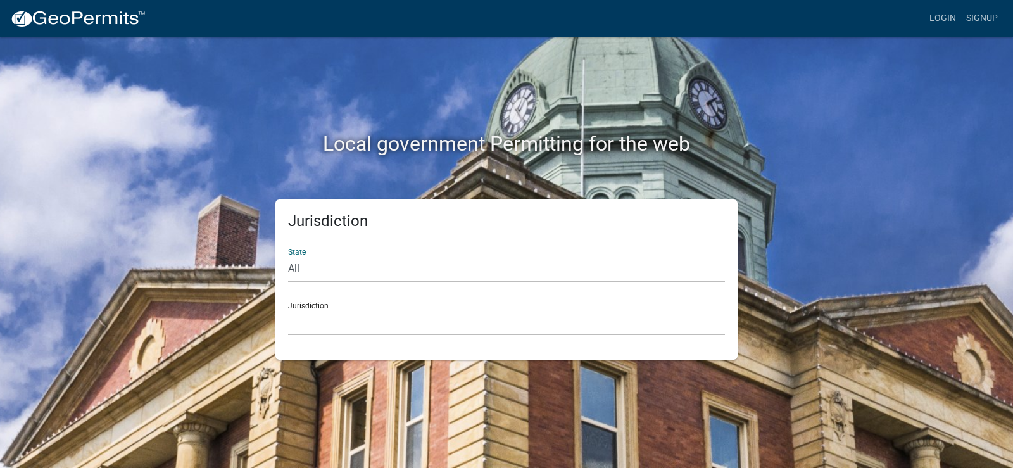
click at [383, 274] on select "All [US_STATE] [US_STATE] [US_STATE] [US_STATE] [US_STATE] [US_STATE] [US_STATE…" at bounding box center [506, 269] width 437 height 26
select select "[US_STATE]"
click at [288, 256] on select "All [US_STATE] [US_STATE] [US_STATE] [US_STATE] [US_STATE] [US_STATE] [US_STATE…" at bounding box center [506, 269] width 437 height 26
click at [354, 313] on select "City of [GEOGRAPHIC_DATA], [US_STATE] City of [GEOGRAPHIC_DATA], [US_STATE] Cit…" at bounding box center [506, 323] width 437 height 26
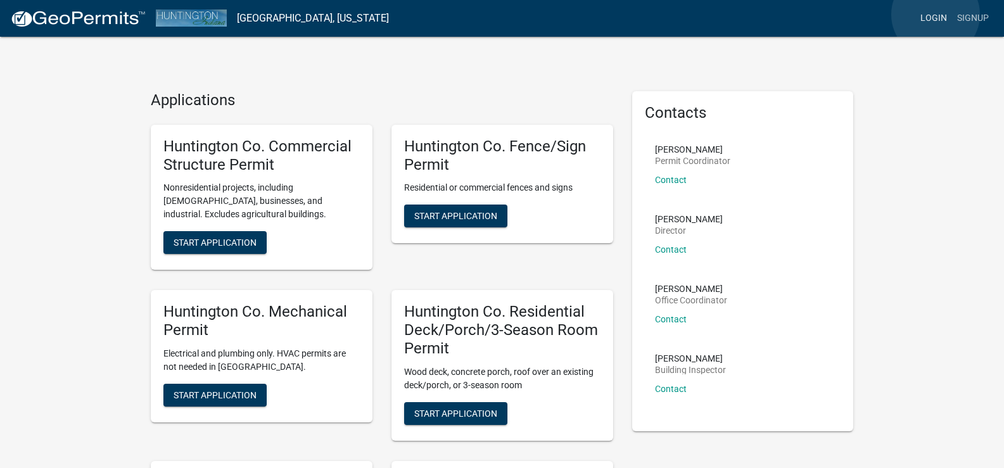
click at [936, 15] on link "Login" at bounding box center [933, 18] width 37 height 24
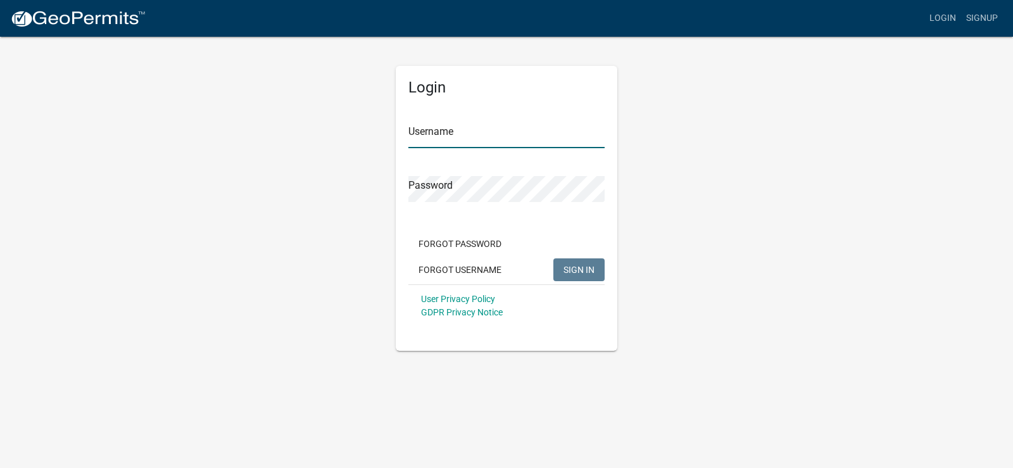
click at [502, 132] on input "Username" at bounding box center [507, 135] width 196 height 26
type input "Hostethoss"
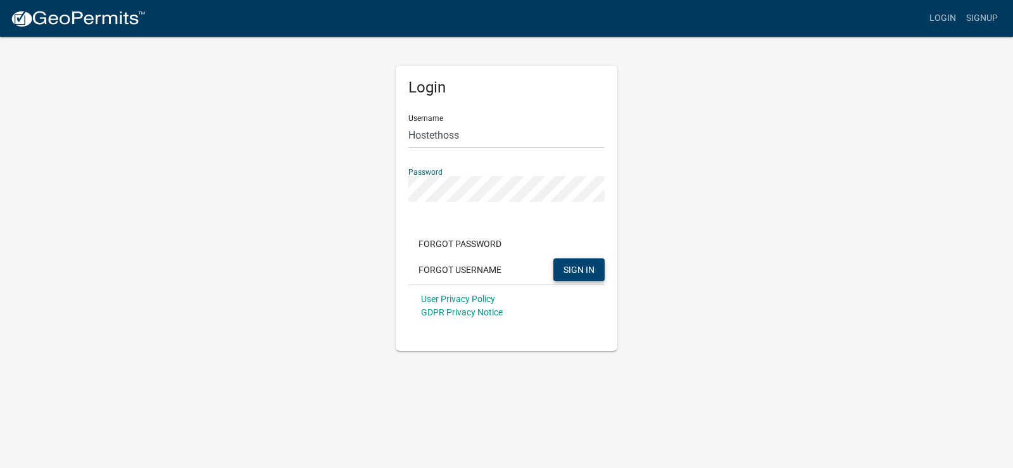
click at [598, 267] on button "SIGN IN" at bounding box center [579, 269] width 51 height 23
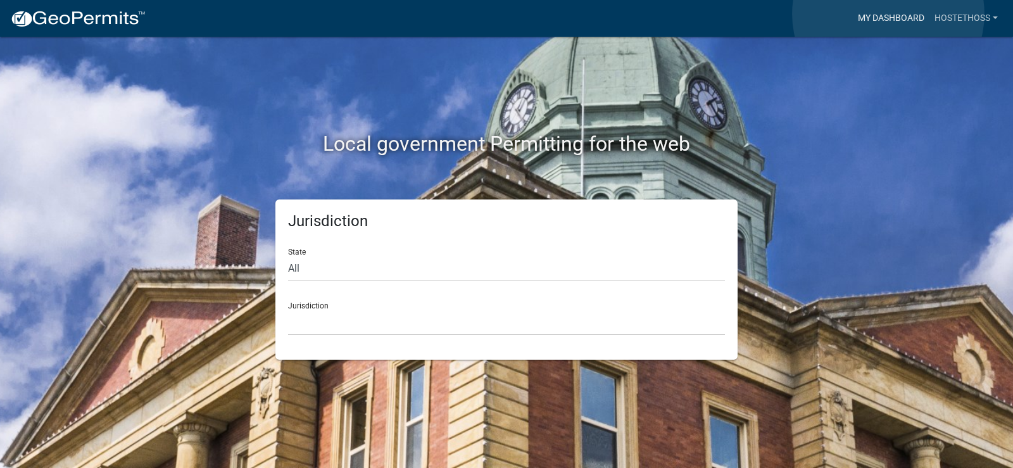
click at [889, 14] on link "My Dashboard" at bounding box center [891, 18] width 77 height 24
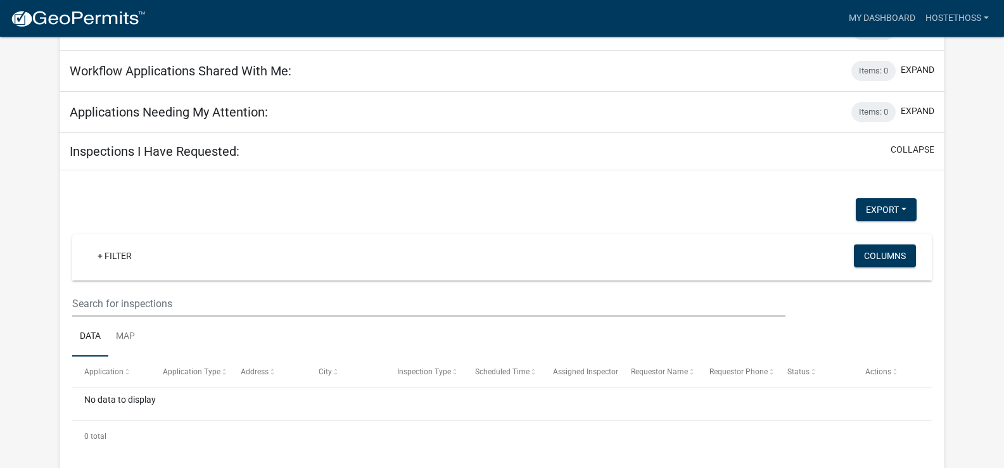
scroll to position [142, 0]
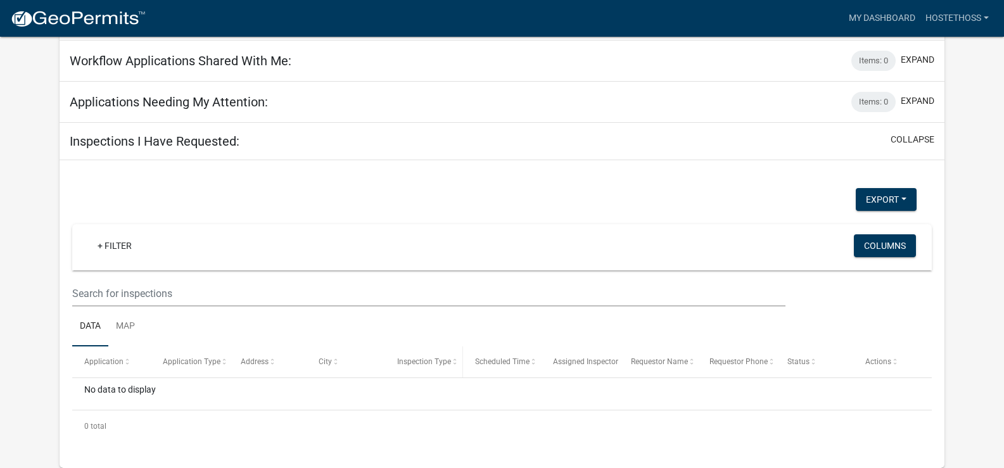
click at [427, 362] on span "Inspection Type" at bounding box center [424, 361] width 54 height 9
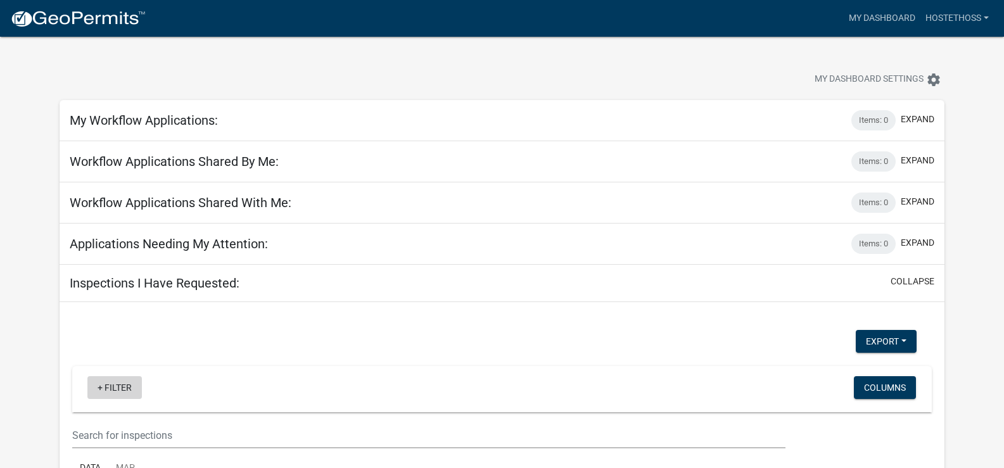
click at [98, 388] on link "+ Filter" at bounding box center [114, 387] width 54 height 23
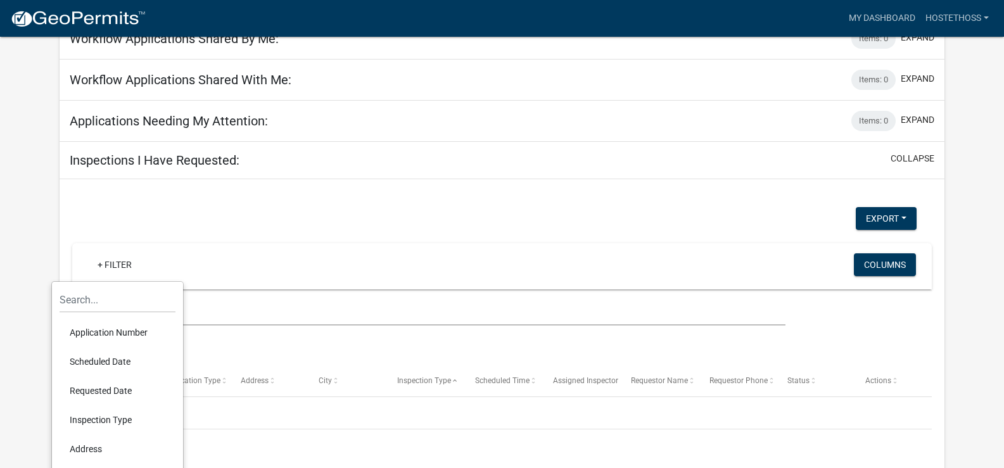
scroll to position [127, 0]
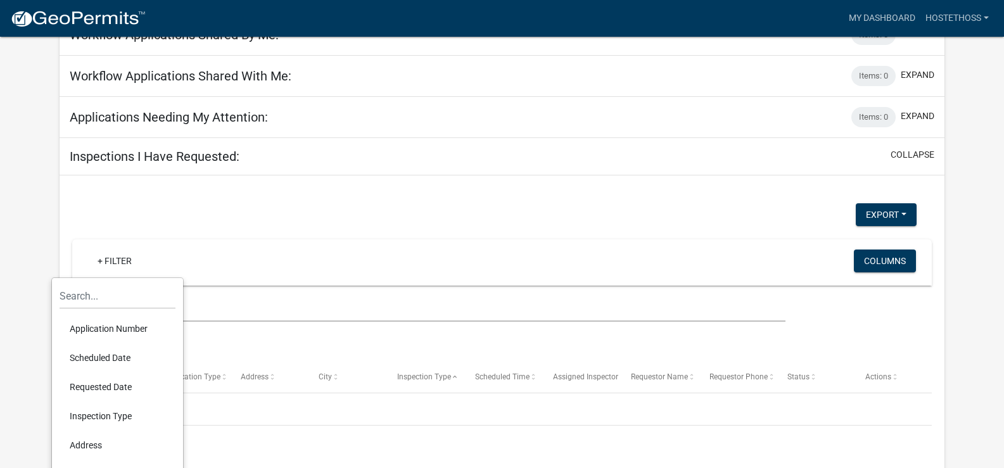
click at [103, 328] on li "Application Number" at bounding box center [118, 328] width 116 height 29
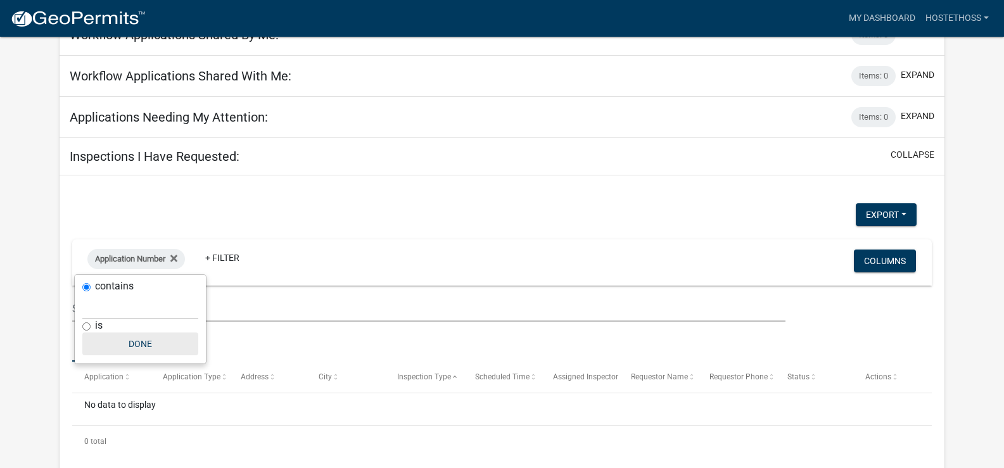
click at [137, 343] on button "Done" at bounding box center [140, 344] width 116 height 23
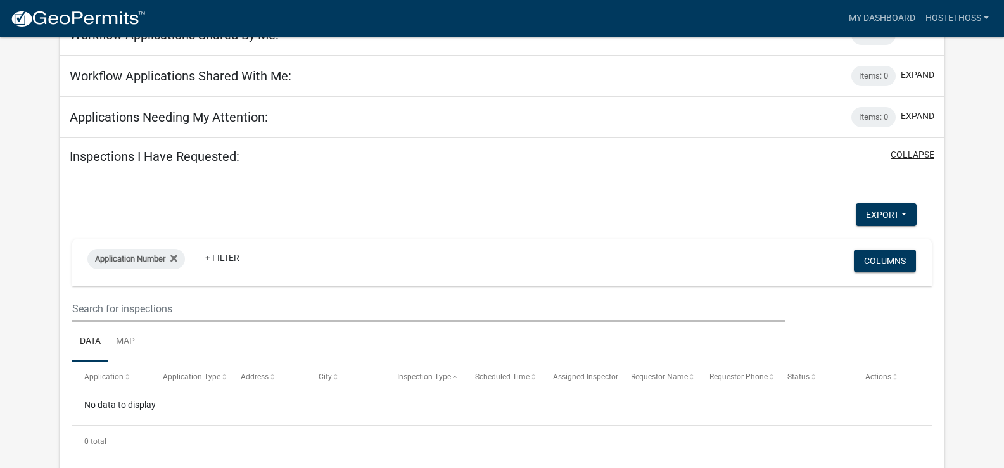
click at [912, 156] on button "collapse" at bounding box center [913, 154] width 44 height 13
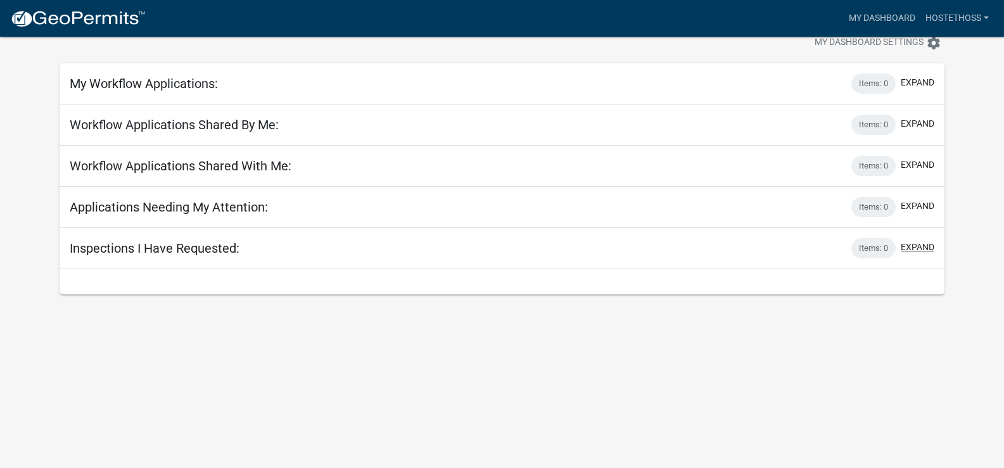
scroll to position [37, 0]
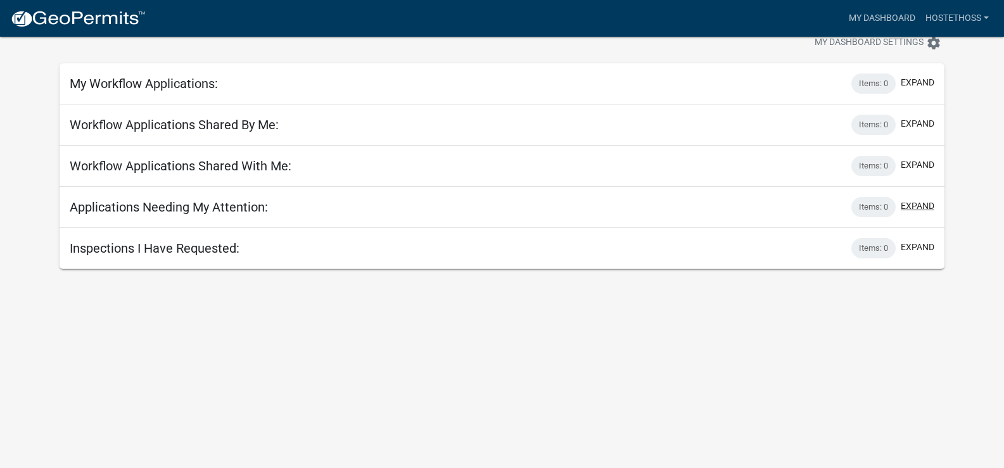
click at [910, 203] on button "expand" at bounding box center [918, 206] width 34 height 13
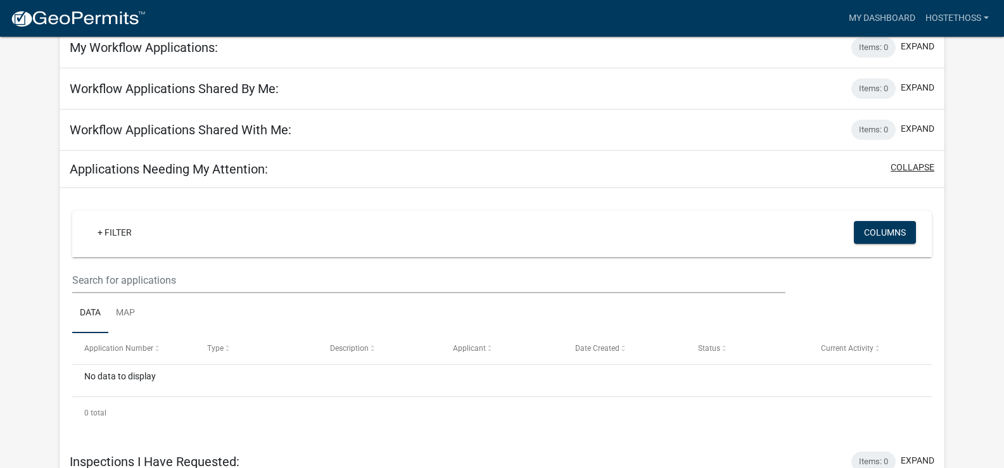
scroll to position [87, 0]
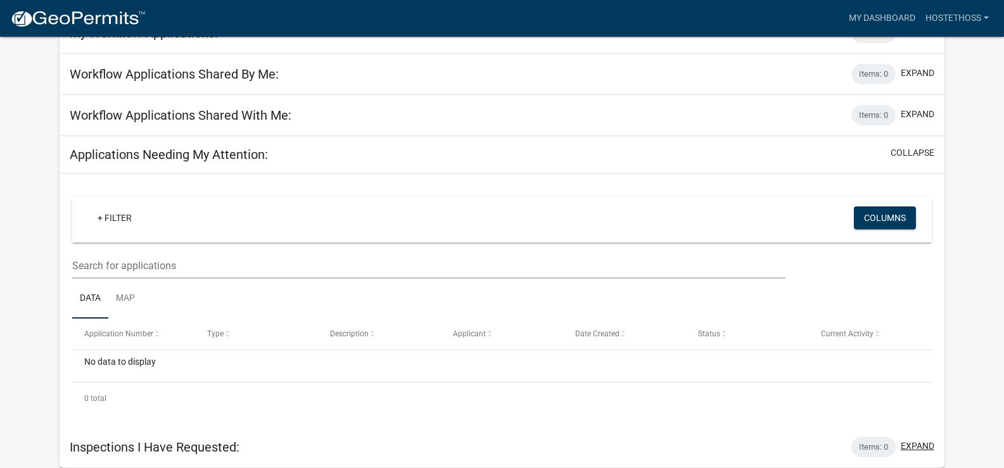
click at [911, 443] on button "expand" at bounding box center [918, 446] width 34 height 13
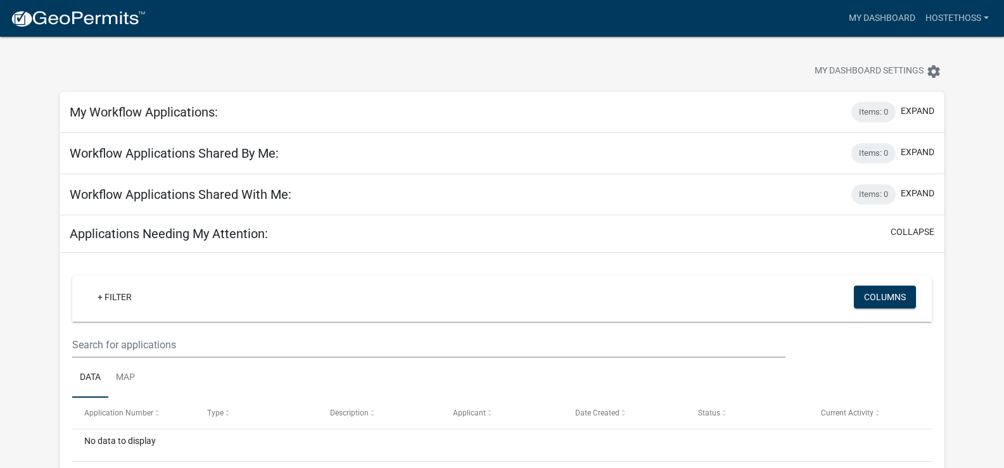
scroll to position [0, 0]
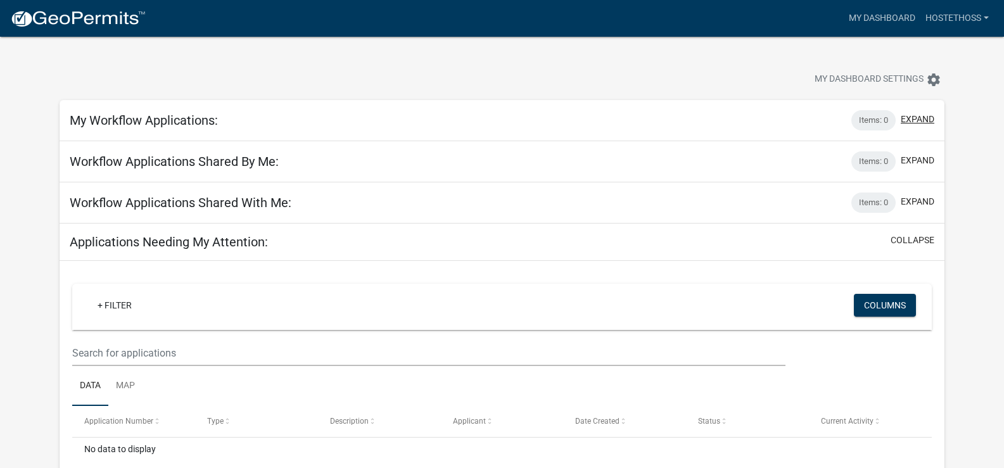
click at [913, 118] on button "expand" at bounding box center [918, 119] width 34 height 13
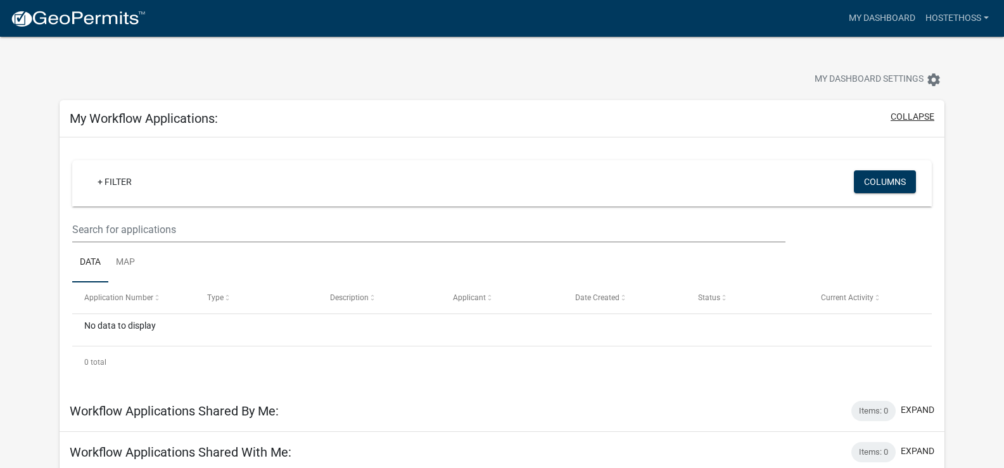
click at [911, 117] on button "collapse" at bounding box center [913, 116] width 44 height 13
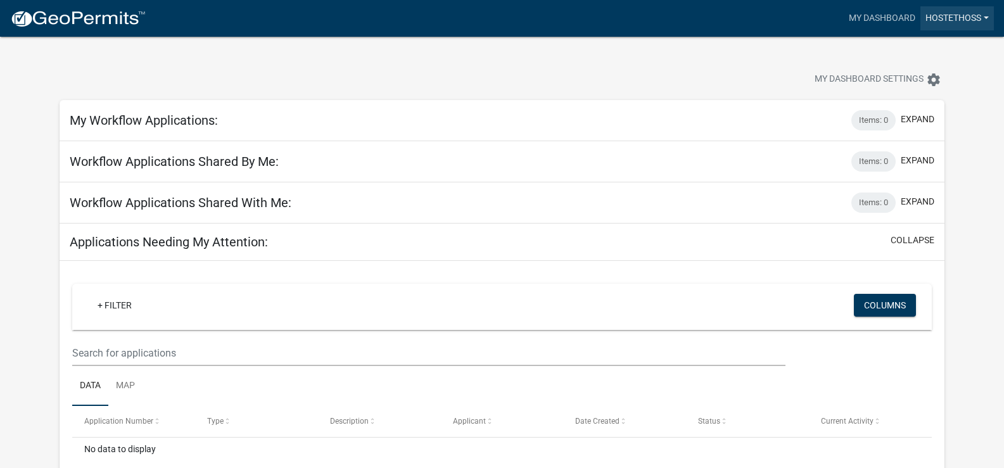
click at [963, 16] on link "Hostethoss" at bounding box center [956, 18] width 73 height 24
click at [938, 50] on link "Account" at bounding box center [942, 52] width 101 height 30
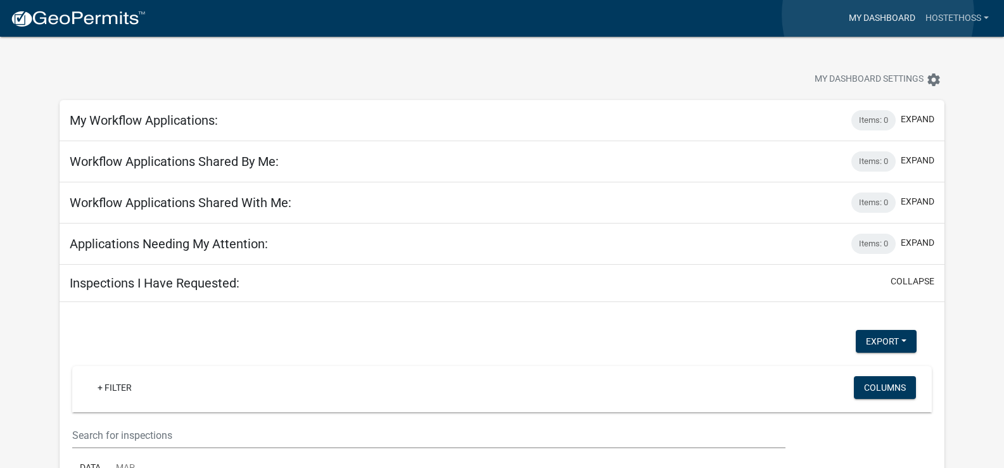
click at [878, 15] on link "My Dashboard" at bounding box center [882, 18] width 77 height 24
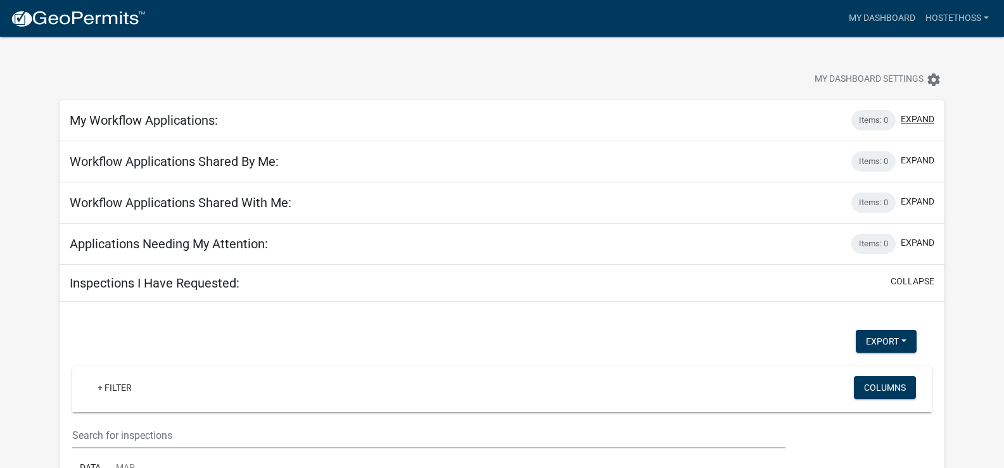
click at [916, 115] on button "expand" at bounding box center [918, 119] width 34 height 13
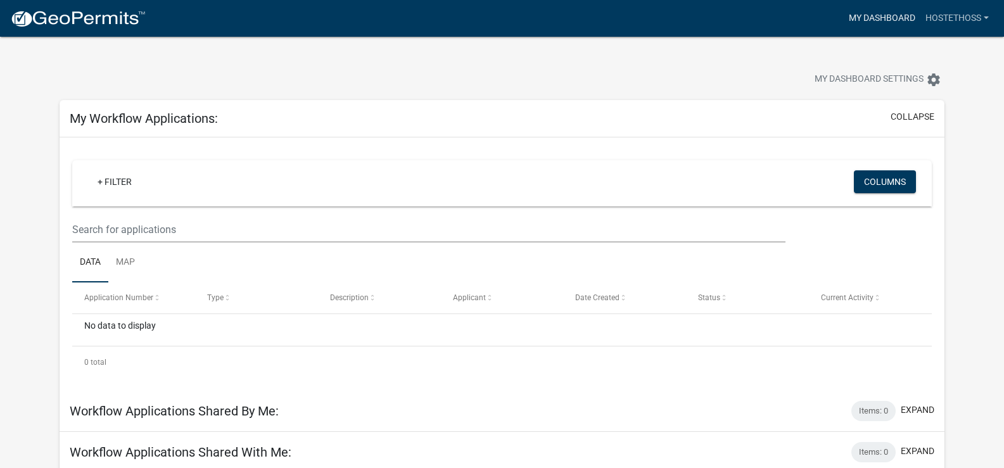
click at [891, 16] on link "My Dashboard" at bounding box center [882, 18] width 77 height 24
click at [922, 113] on button "collapse" at bounding box center [913, 116] width 44 height 13
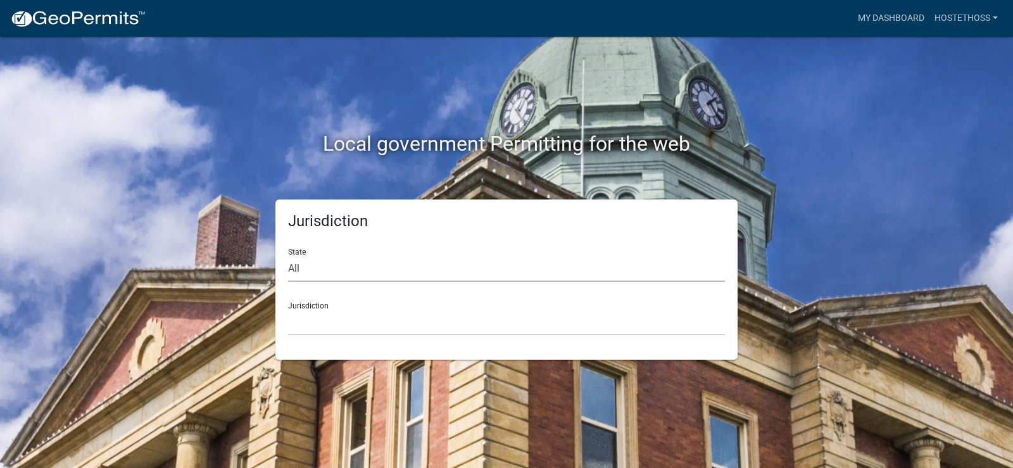
click at [298, 256] on select "All [US_STATE] [US_STATE] [US_STATE] [US_STATE] [US_STATE] [US_STATE] [US_STATE…" at bounding box center [506, 269] width 437 height 26
select select "[US_STATE]"
click at [288, 256] on select "All [US_STATE] [US_STATE] [US_STATE] [US_STATE] [US_STATE] [US_STATE] [US_STATE…" at bounding box center [506, 269] width 437 height 26
click at [363, 315] on select "City of [GEOGRAPHIC_DATA], [US_STATE] City of [GEOGRAPHIC_DATA], [US_STATE] Cit…" at bounding box center [506, 323] width 437 height 26
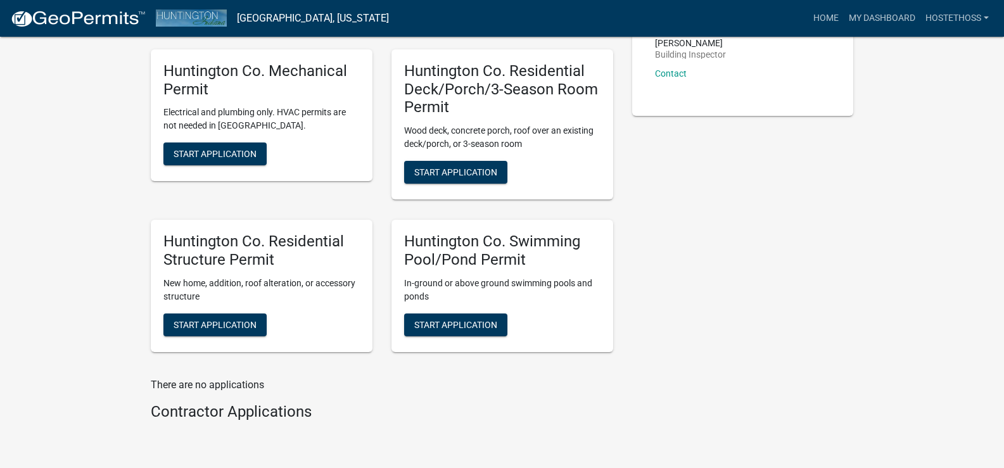
scroll to position [317, 0]
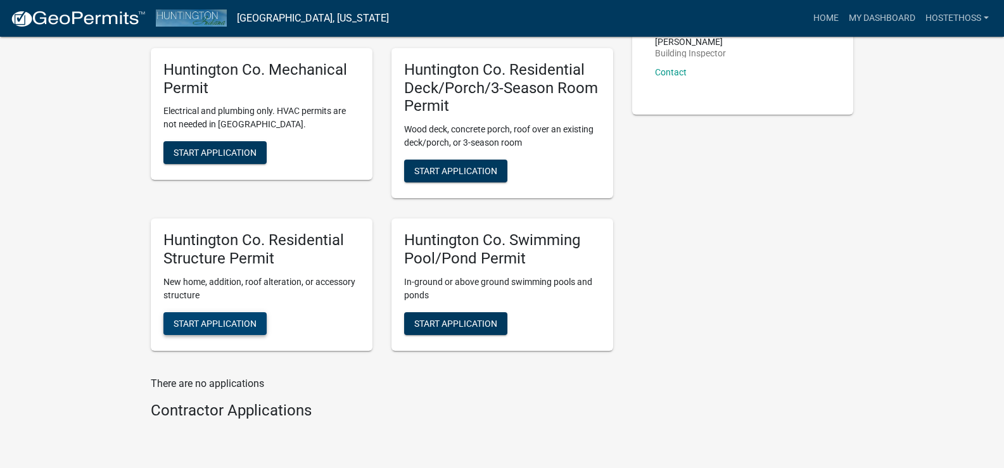
click at [229, 322] on span "Start Application" at bounding box center [215, 323] width 83 height 10
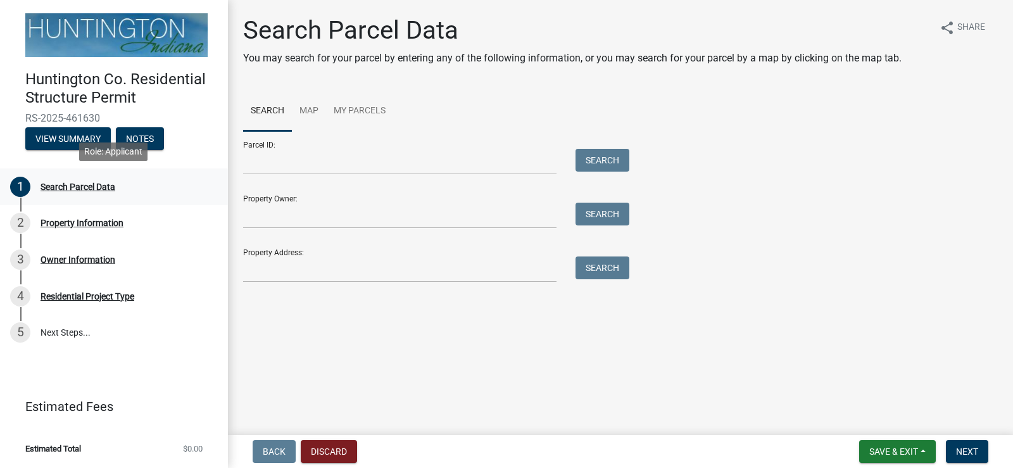
click at [75, 184] on div "Search Parcel Data" at bounding box center [78, 186] width 75 height 9
click at [343, 224] on input "Property Owner:" at bounding box center [400, 216] width 314 height 26
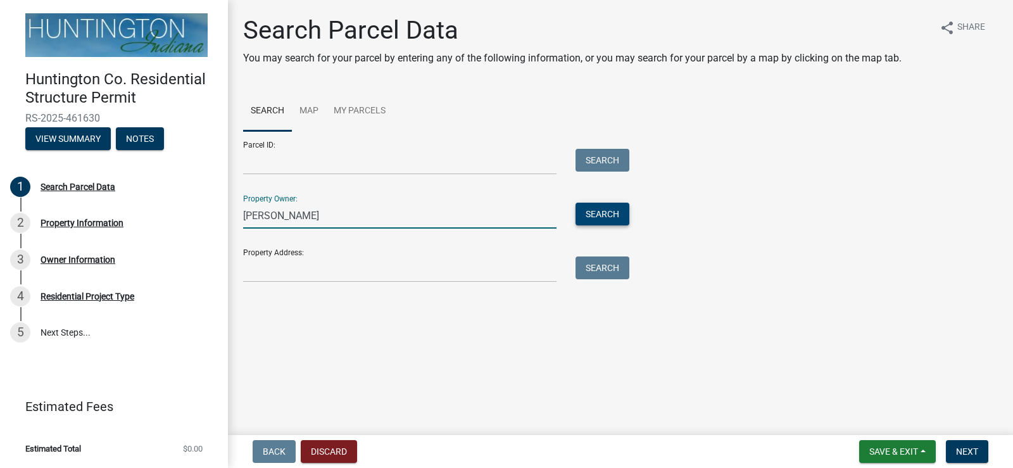
type input "[PERSON_NAME]"
click at [612, 213] on button "Search" at bounding box center [603, 214] width 54 height 23
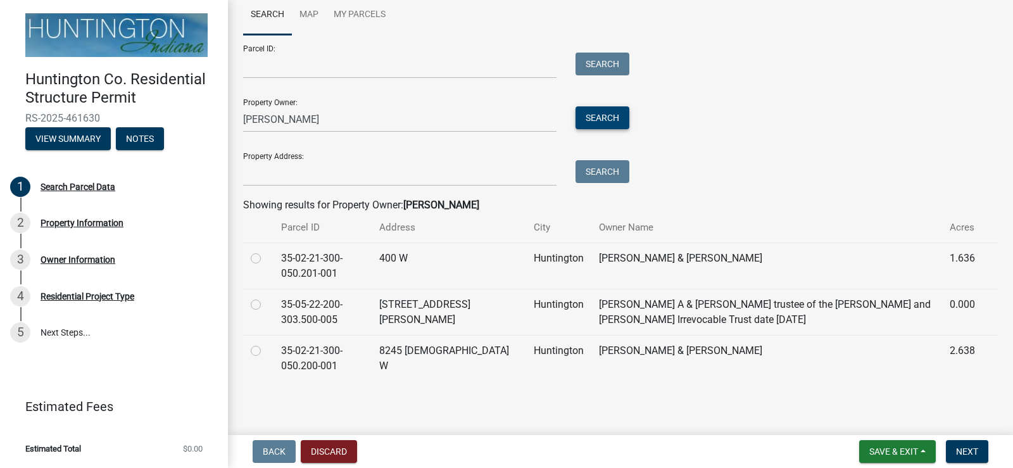
scroll to position [97, 0]
click at [266, 343] on label at bounding box center [266, 343] width 0 height 0
click at [266, 351] on input "radio" at bounding box center [270, 347] width 8 height 8
radio input "true"
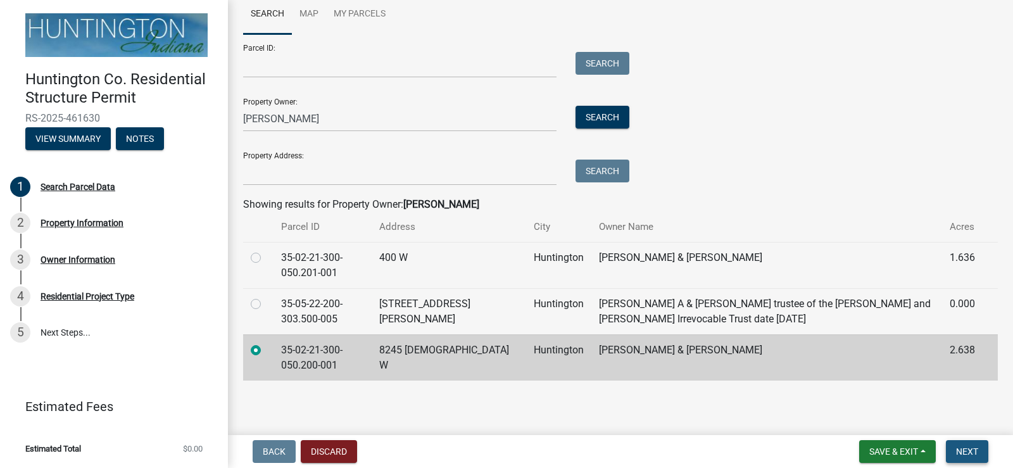
click at [965, 447] on span "Next" at bounding box center [967, 452] width 22 height 10
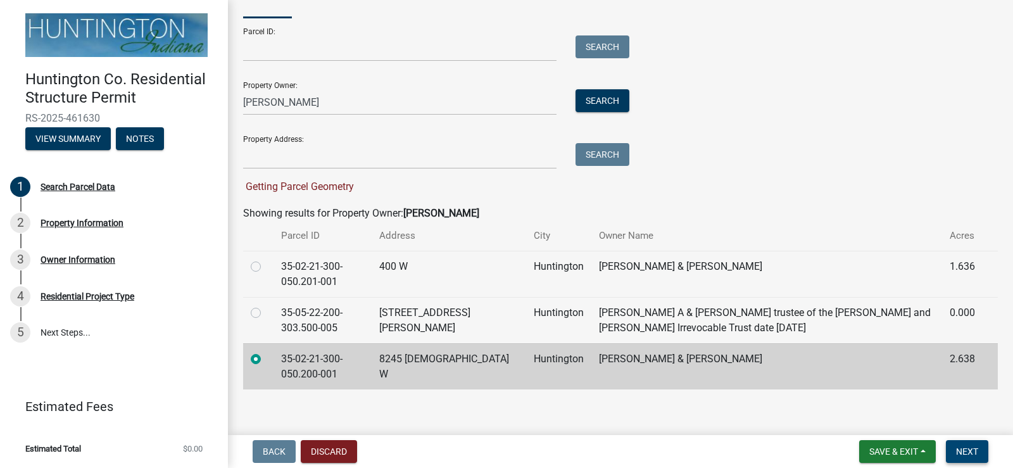
scroll to position [122, 0]
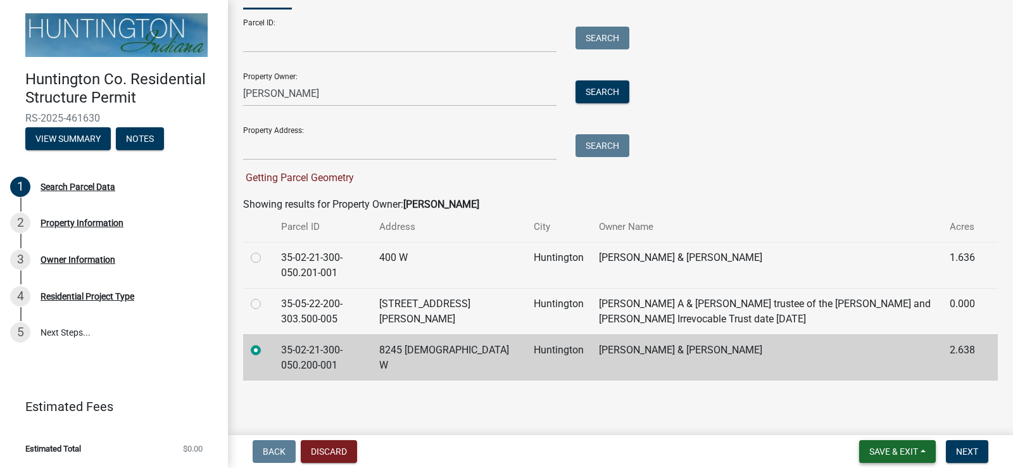
click at [905, 456] on span "Save & Exit" at bounding box center [894, 452] width 49 height 10
click at [875, 417] on button "Save & Exit" at bounding box center [885, 418] width 101 height 30
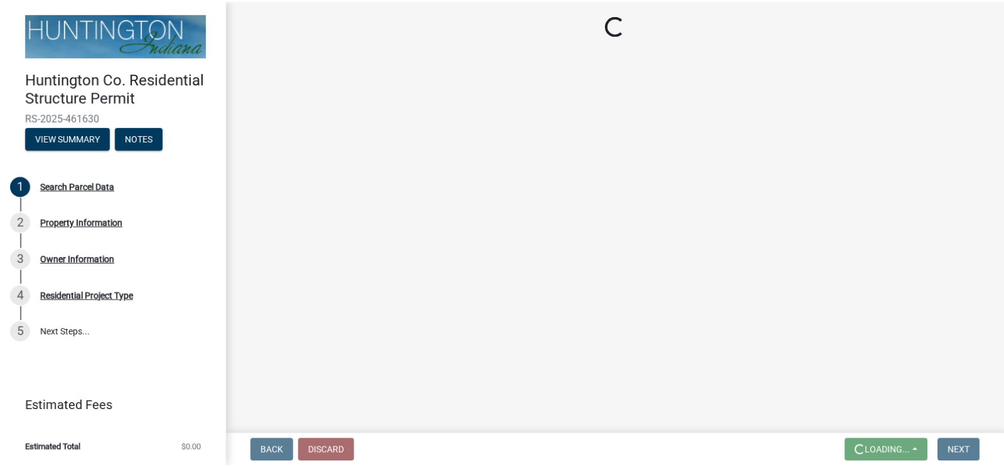
scroll to position [0, 0]
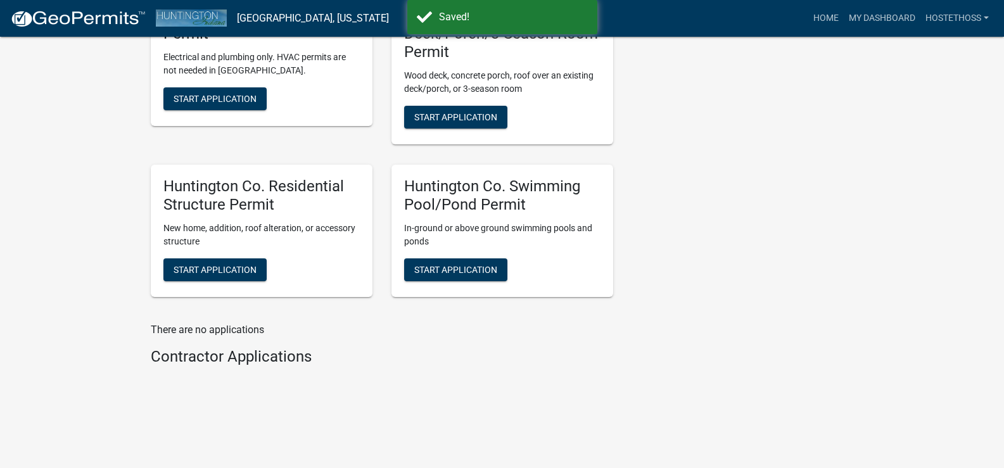
scroll to position [528, 0]
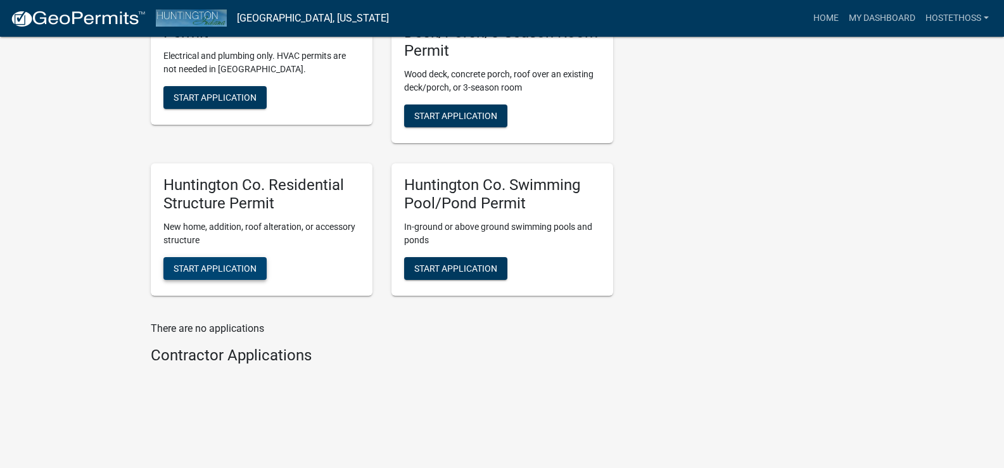
click at [224, 265] on span "Start Application" at bounding box center [215, 268] width 83 height 10
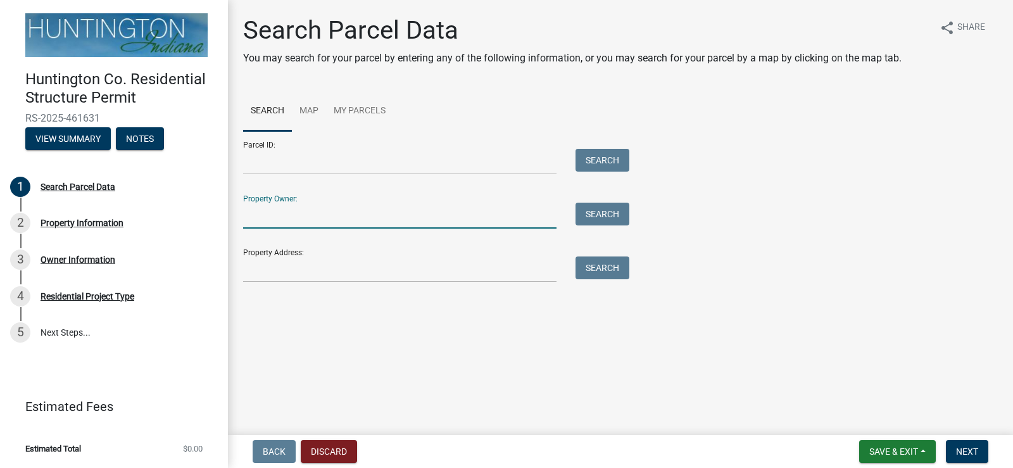
click at [365, 213] on input "Property Owner:" at bounding box center [400, 216] width 314 height 26
type input "[PERSON_NAME]"
click at [597, 213] on button "Search" at bounding box center [603, 214] width 54 height 23
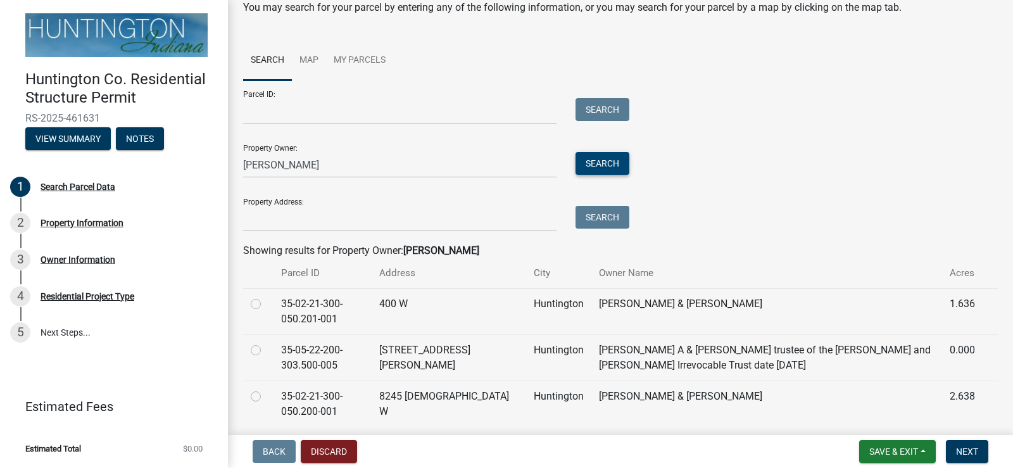
scroll to position [97, 0]
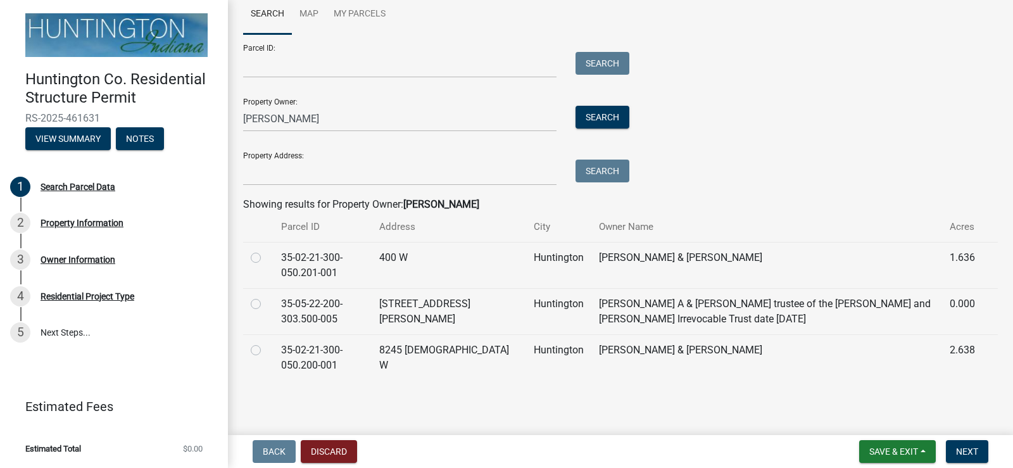
click at [266, 343] on label at bounding box center [266, 343] width 0 height 0
click at [266, 351] on input "radio" at bounding box center [270, 347] width 8 height 8
radio input "true"
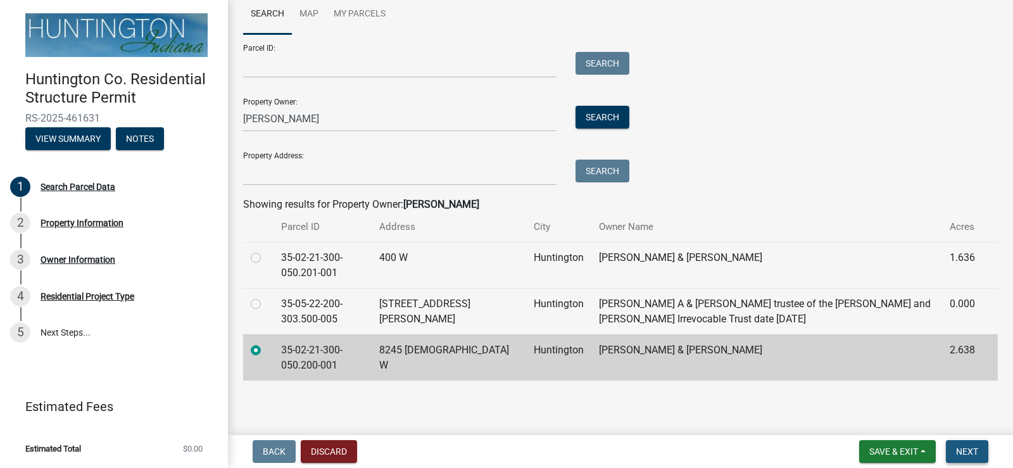
click at [960, 447] on span "Next" at bounding box center [967, 452] width 22 height 10
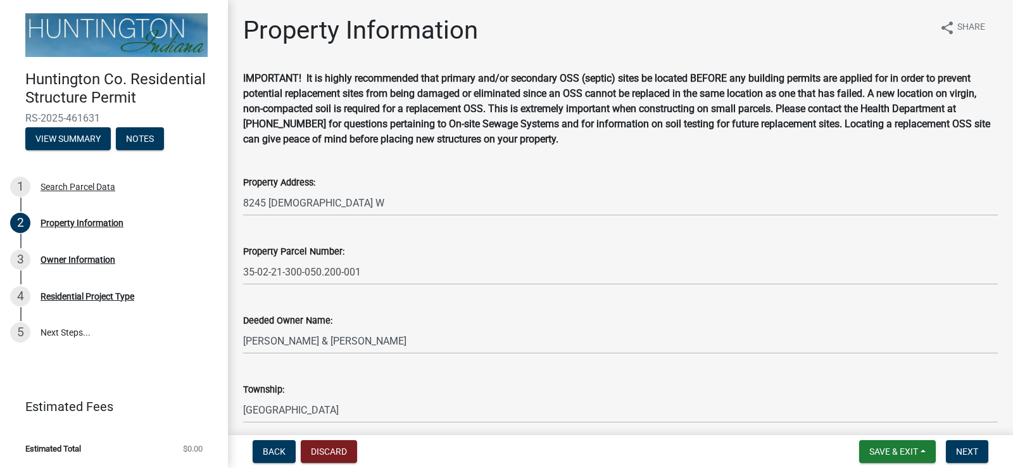
scroll to position [53, 0]
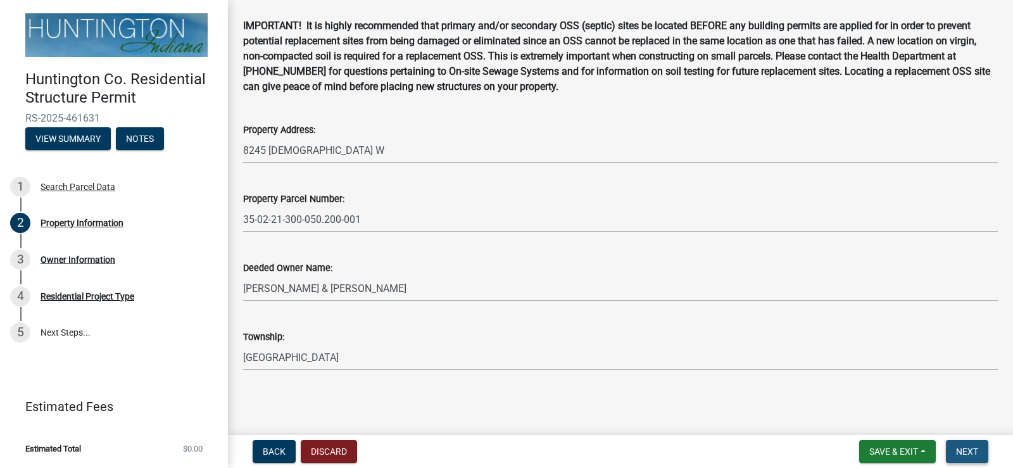
click at [969, 450] on span "Next" at bounding box center [967, 452] width 22 height 10
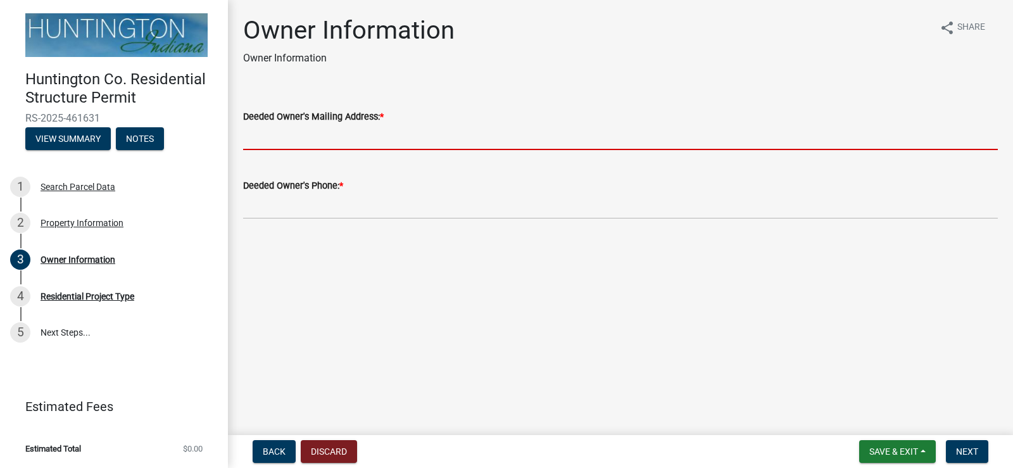
click at [439, 142] on input "Deeded Owner's Mailing Address: *" at bounding box center [620, 137] width 755 height 26
type input "[EMAIL_ADDRESS][DOMAIN_NAME]"
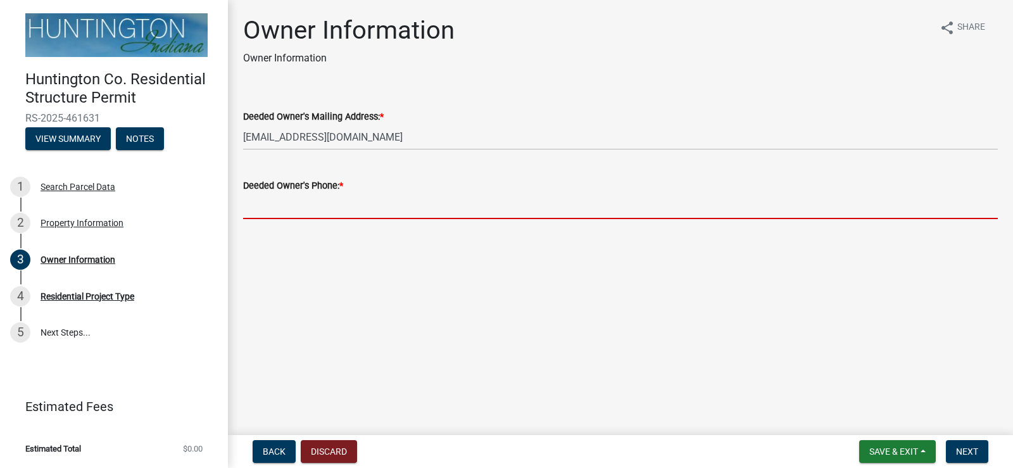
click at [371, 206] on input "Deeded Owner's Phone: *" at bounding box center [620, 206] width 755 height 26
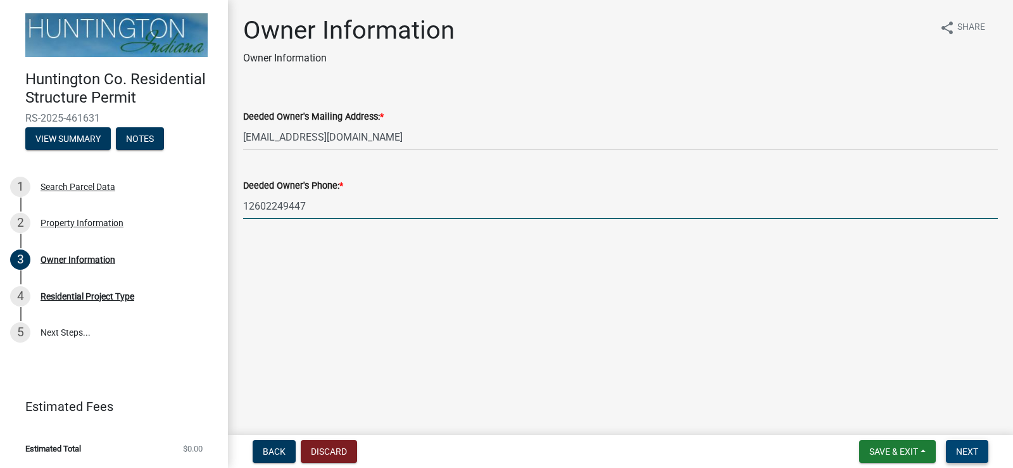
type input "12602249447"
click at [972, 454] on span "Next" at bounding box center [967, 452] width 22 height 10
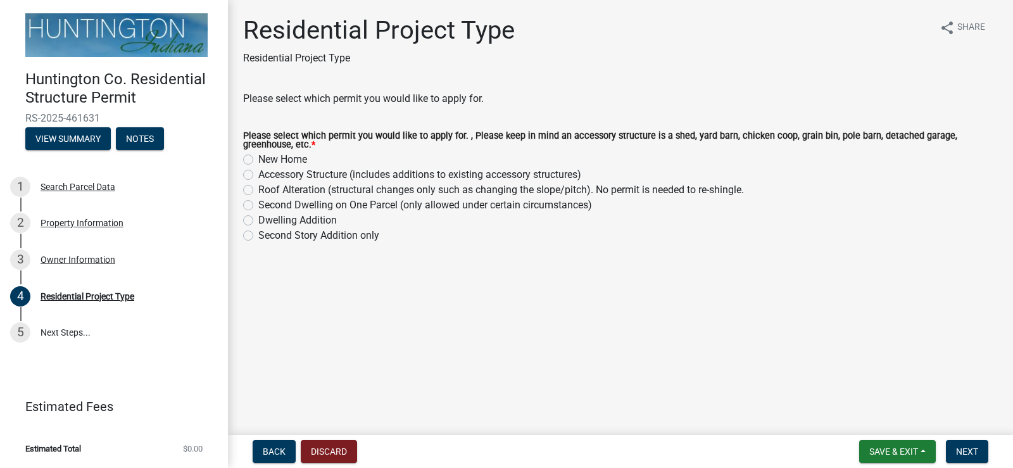
click at [258, 179] on label "Accessory Structure (includes additions to existing accessory structures)" at bounding box center [419, 174] width 323 height 15
click at [258, 175] on input "Accessory Structure (includes additions to existing accessory structures)" at bounding box center [262, 171] width 8 height 8
radio input "true"
click at [958, 454] on span "Next" at bounding box center [967, 452] width 22 height 10
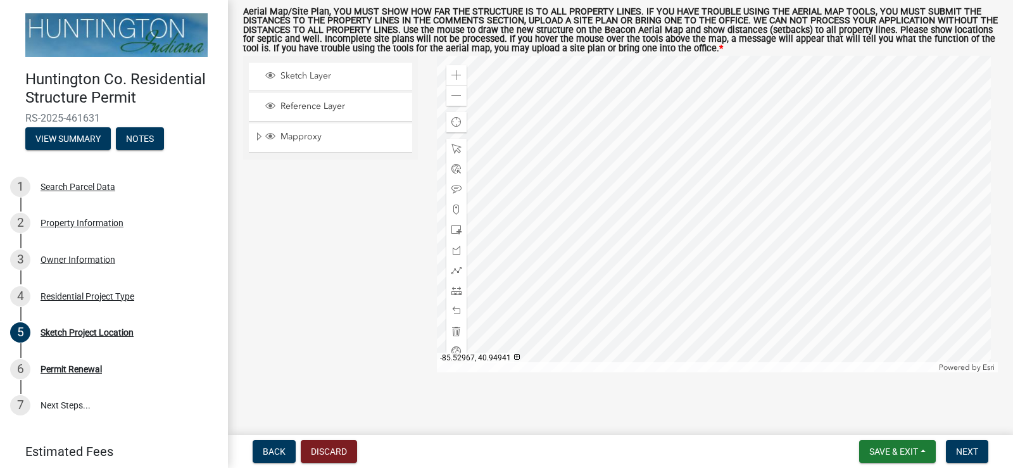
scroll to position [103, 0]
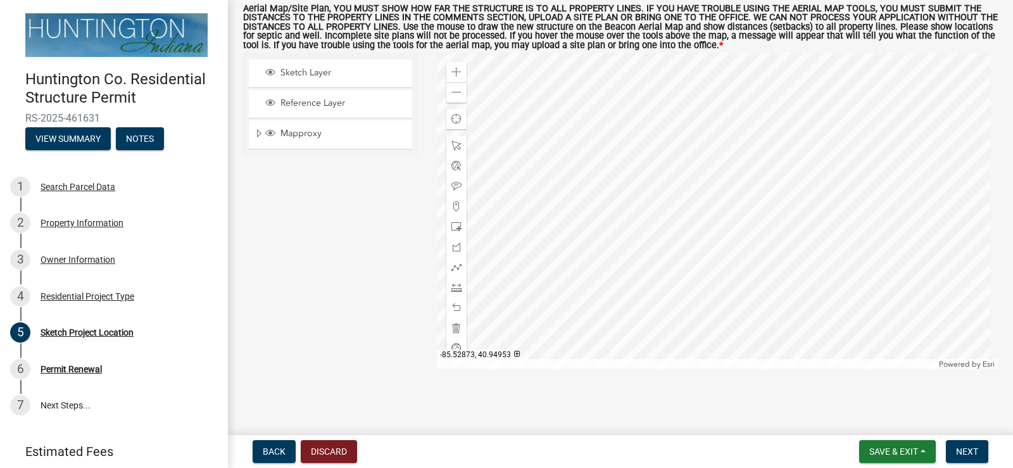
click at [694, 160] on div at bounding box center [718, 211] width 562 height 317
click at [457, 67] on span at bounding box center [457, 72] width 10 height 10
click at [455, 69] on span at bounding box center [457, 72] width 10 height 10
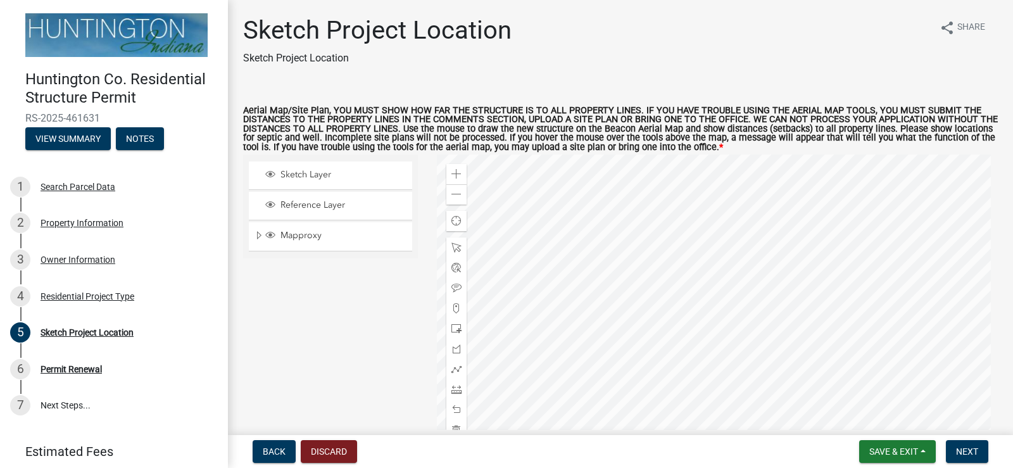
click at [768, 320] on div at bounding box center [718, 313] width 562 height 317
click at [757, 365] on div at bounding box center [718, 313] width 562 height 317
click at [606, 241] on div at bounding box center [718, 313] width 562 height 317
click at [454, 248] on span at bounding box center [457, 248] width 10 height 10
click at [609, 217] on div at bounding box center [718, 313] width 562 height 317
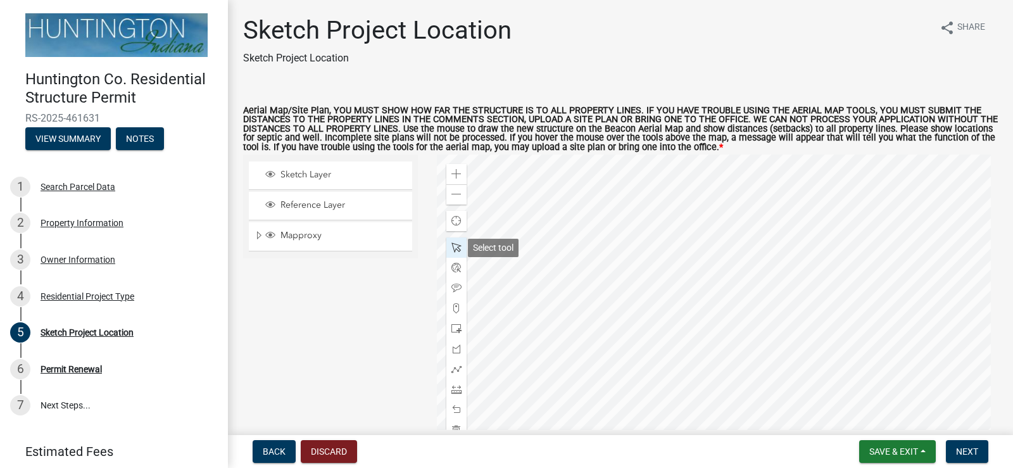
click at [455, 246] on span at bounding box center [457, 248] width 10 height 10
click at [455, 329] on span at bounding box center [457, 329] width 10 height 10
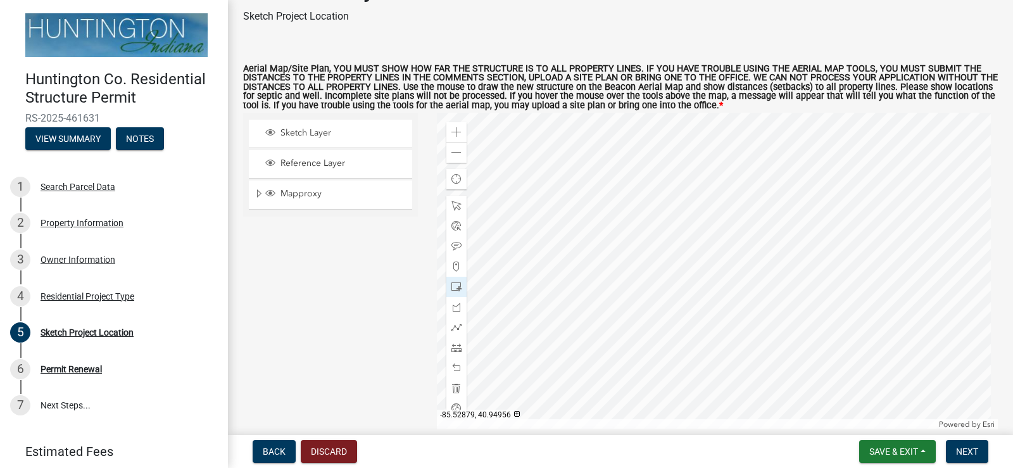
click at [609, 177] on div at bounding box center [718, 271] width 562 height 317
click at [960, 447] on span "Next" at bounding box center [967, 452] width 22 height 10
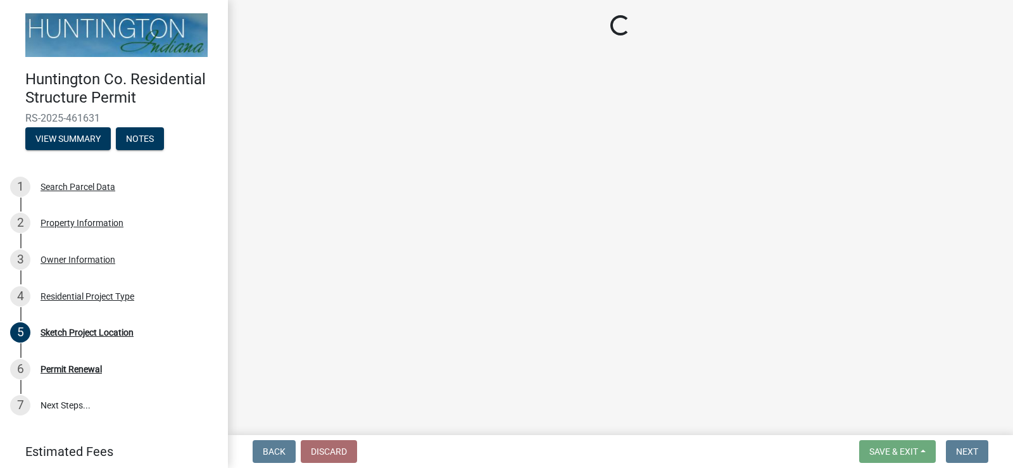
scroll to position [0, 0]
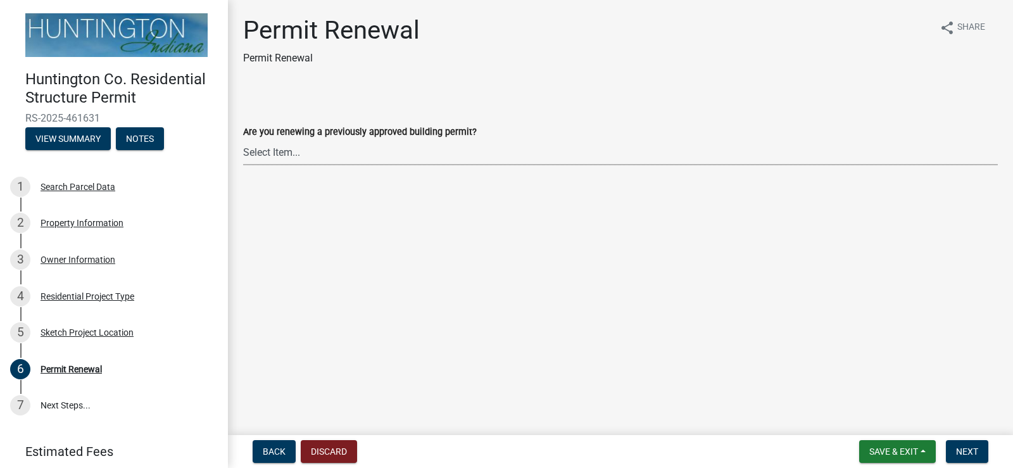
click at [295, 155] on select "Select Item... Yes No" at bounding box center [620, 152] width 755 height 26
click at [243, 139] on select "Select Item... Yes No" at bounding box center [620, 152] width 755 height 26
select select "7022fa2c-6c9f-4a5e-8d19-47b221a2a07d"
click at [966, 452] on span "Next" at bounding box center [967, 452] width 22 height 10
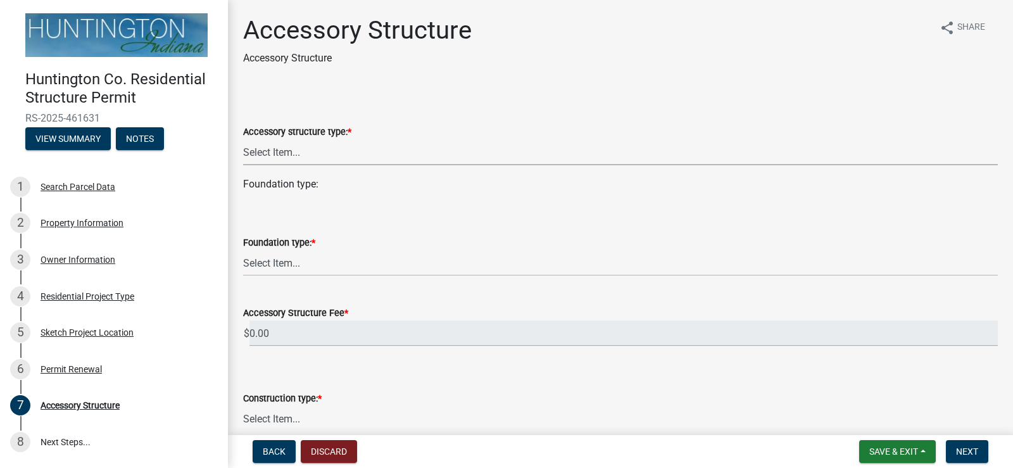
click at [324, 153] on select "Select Item... Detached Garage Pole Barn/[GEOGRAPHIC_DATA]/Yard Barn Carport Ga…" at bounding box center [620, 152] width 755 height 26
click at [243, 139] on select "Select Item... Detached Garage Pole Barn/[GEOGRAPHIC_DATA]/Yard Barn Carport Ga…" at bounding box center [620, 152] width 755 height 26
select select "3652cabe-72e3-4c90-aa36-dd6c553eaee4"
click at [319, 198] on wm-data-entity-input "Foundation type:" at bounding box center [620, 189] width 755 height 25
click at [305, 266] on select "Select Item... Footings (minimum 36" frost depth) Post-holes (42" depth with 6"…" at bounding box center [620, 263] width 755 height 26
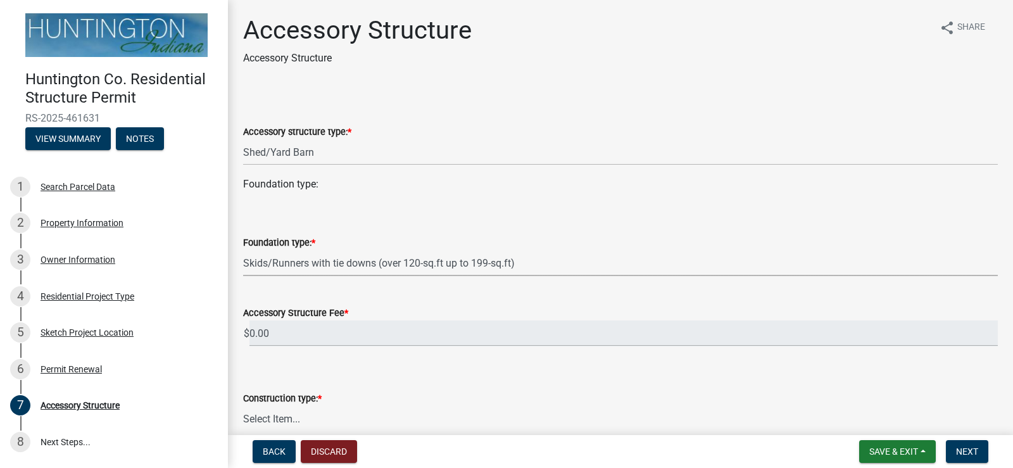
click at [243, 250] on select "Select Item... Footings (minimum 36" frost depth) Post-holes (42" depth with 6"…" at bounding box center [620, 263] width 755 height 26
select select "cd8e73b5-7e5e-4513-aef6-7c4e8a877e5d"
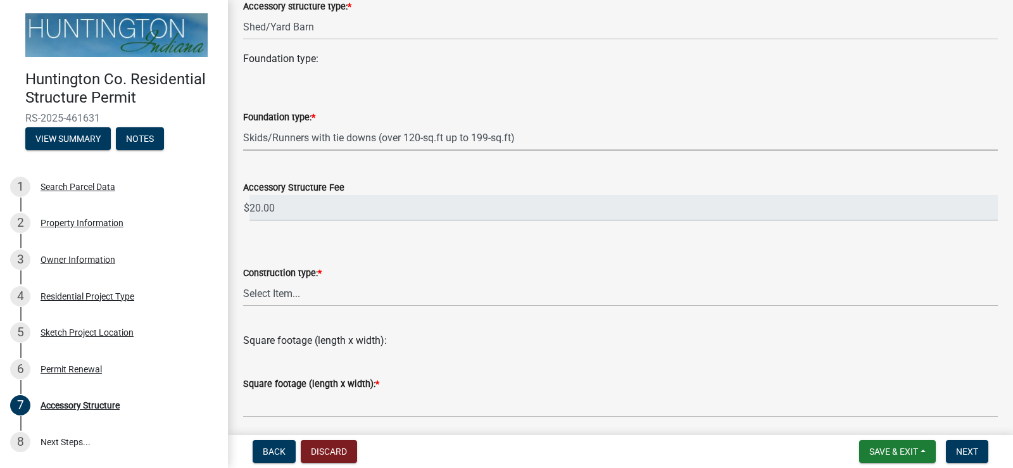
scroll to position [127, 0]
click at [310, 300] on select "Select Item... Wood frame Steel Masonry Pole" at bounding box center [620, 292] width 755 height 26
click at [243, 279] on select "Select Item... Wood frame Steel Masonry Pole" at bounding box center [620, 292] width 755 height 26
select select "b13dc926-991e-4e5f-bffc-d00822840ec1"
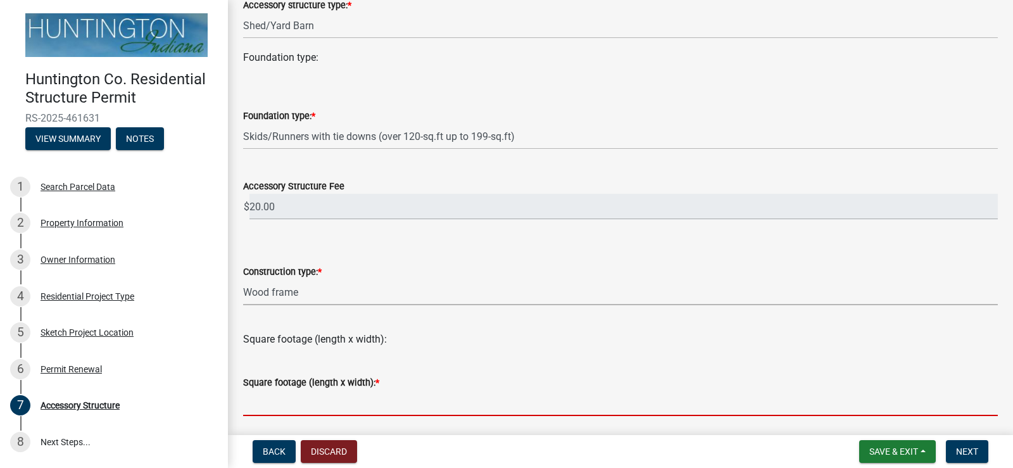
click at [368, 405] on input "text" at bounding box center [620, 403] width 755 height 26
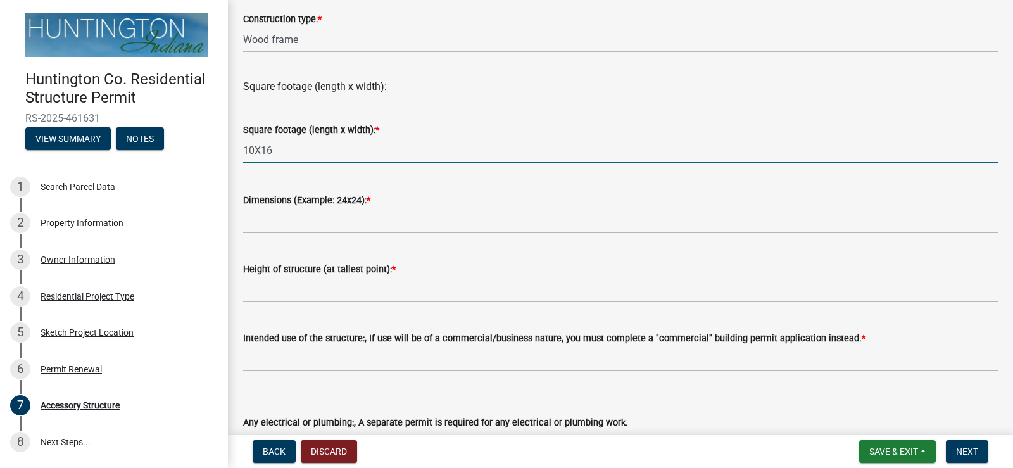
scroll to position [380, 0]
type input "1"
type input "160"
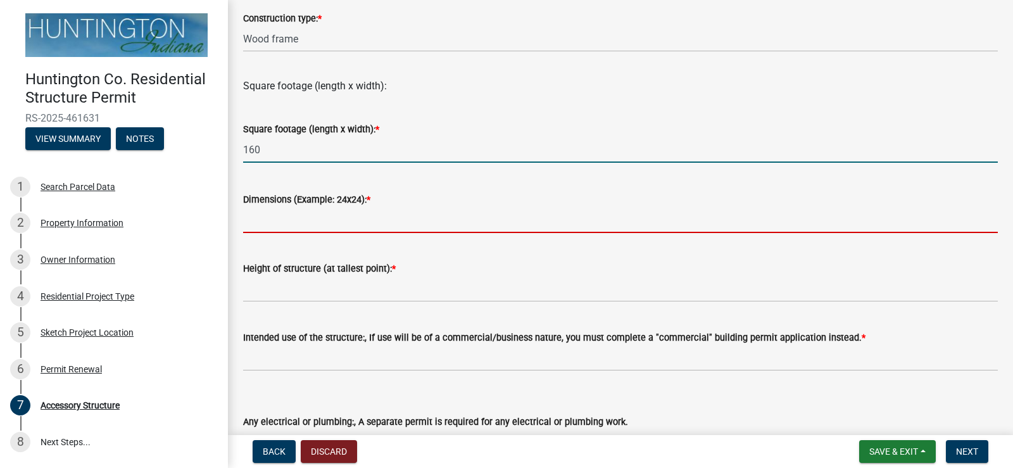
click at [307, 221] on input "Dimensions (Example: 24x24): *" at bounding box center [620, 220] width 755 height 26
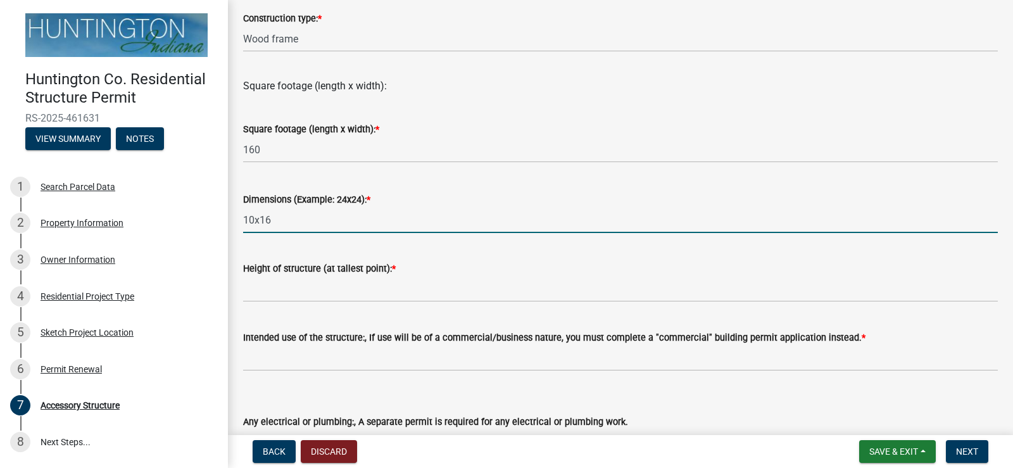
type input "10x16"
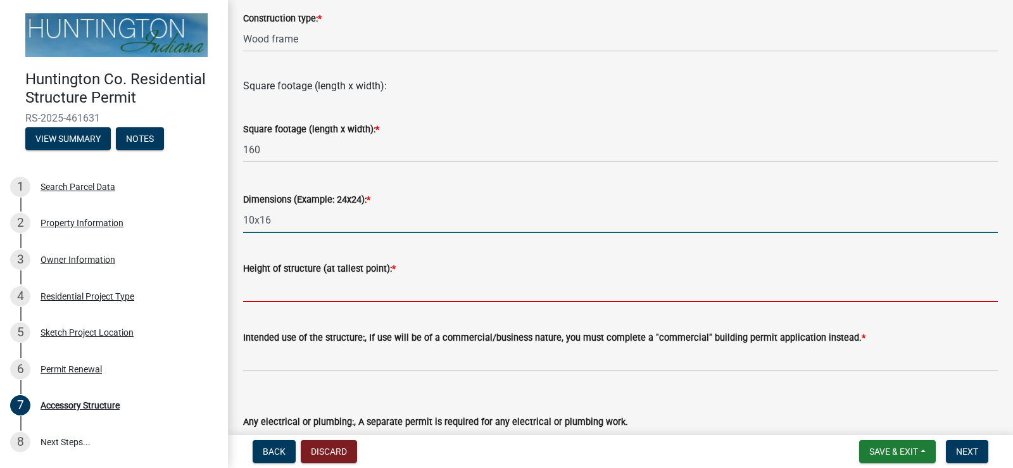
click at [446, 293] on input "Height of structure (at tallest point): *" at bounding box center [620, 289] width 755 height 26
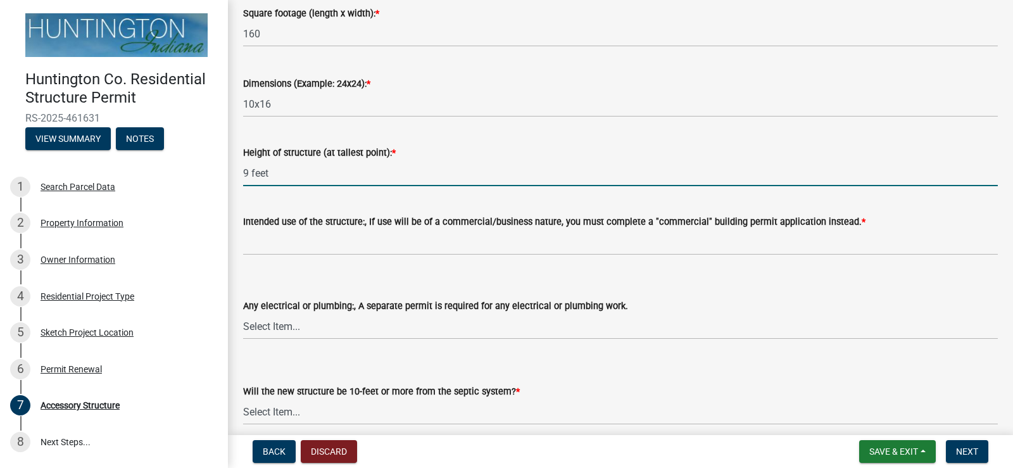
scroll to position [507, 0]
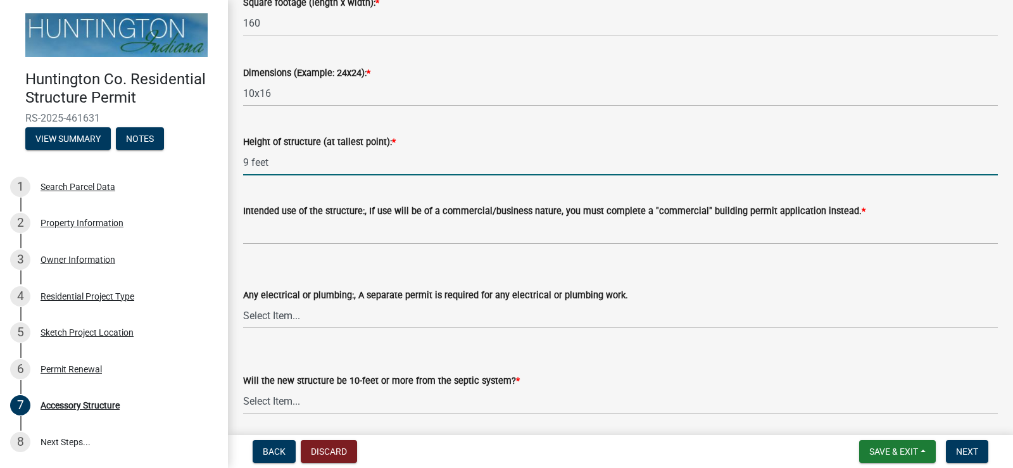
type input "9 feet"
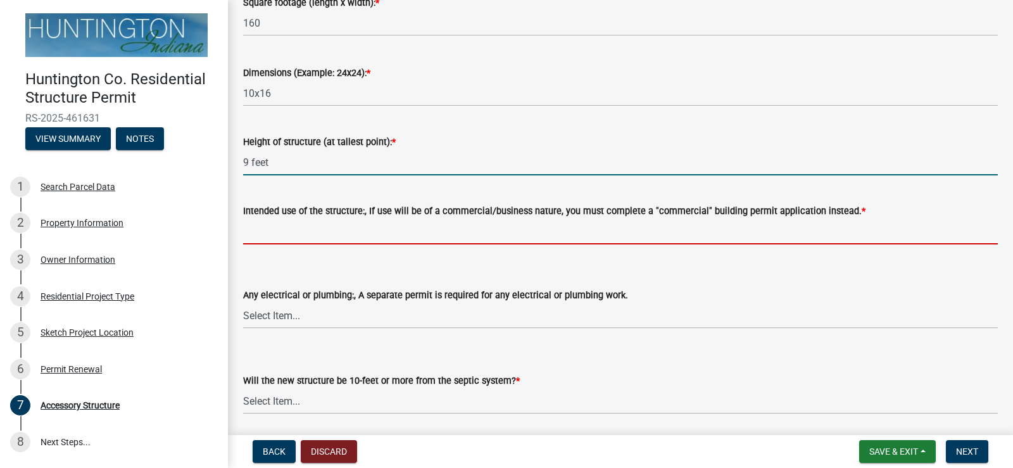
click at [348, 228] on input "Intended use of the structure:, If use will be of a commercial/business nature,…" at bounding box center [620, 232] width 755 height 26
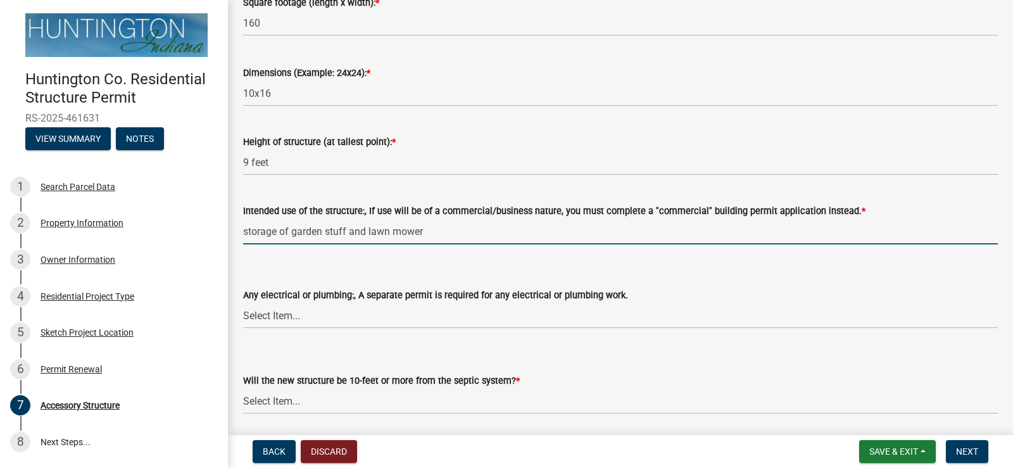
scroll to position [552, 0]
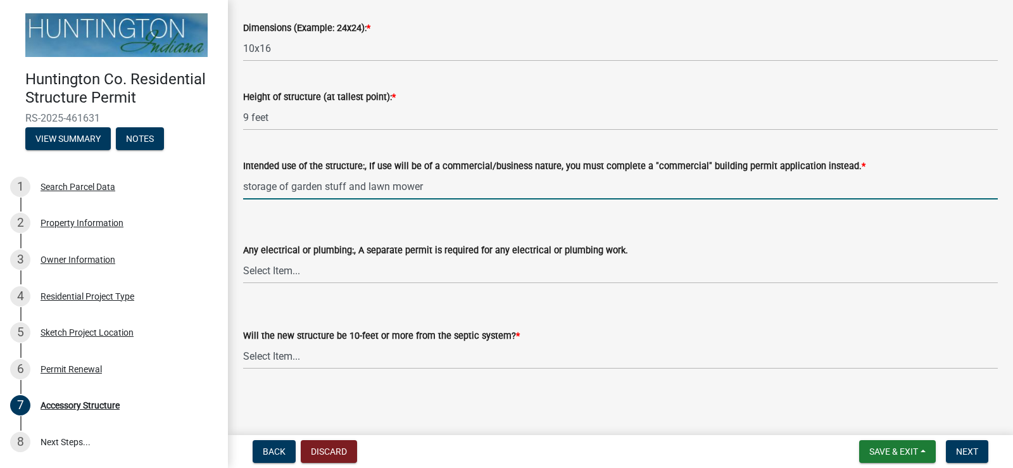
type input "storage of garden stuff and lawn mower"
click at [339, 276] on select "Select Item... electrical plumbing both neither" at bounding box center [620, 271] width 755 height 26
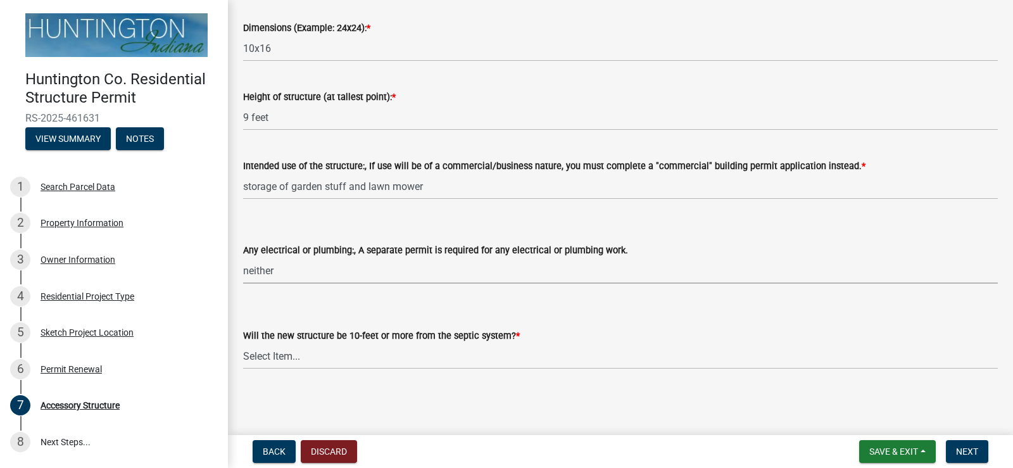
click at [243, 258] on select "Select Item... electrical plumbing both neither" at bounding box center [620, 271] width 755 height 26
select select "e88b1875-137a-4a9f-a5b6-d9cbc438664c"
click at [326, 362] on select "Select Item... Yes No (Health Dept. approval needed) NA" at bounding box center [620, 356] width 755 height 26
click at [243, 343] on select "Select Item... Yes No (Health Dept. approval needed) NA" at bounding box center [620, 356] width 755 height 26
select select "e290cb59-fde3-4413-9642-22cae6324ace"
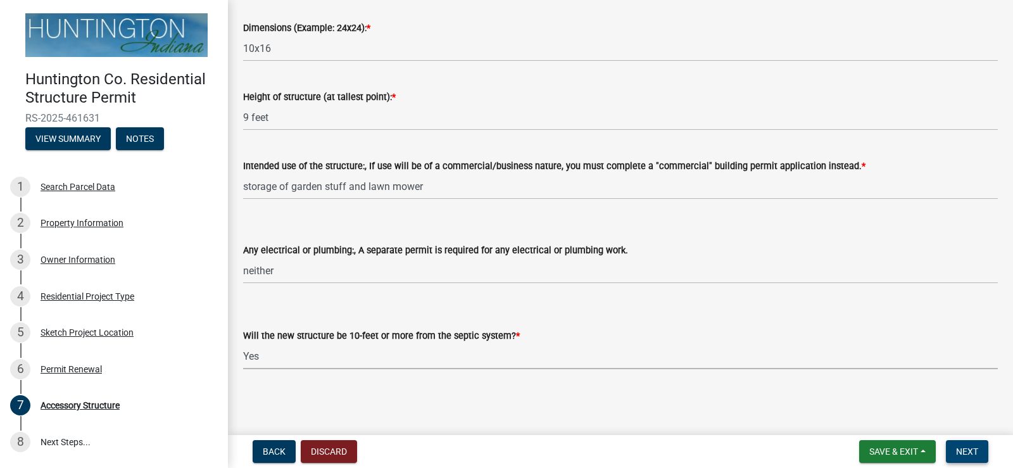
click at [969, 451] on span "Next" at bounding box center [967, 452] width 22 height 10
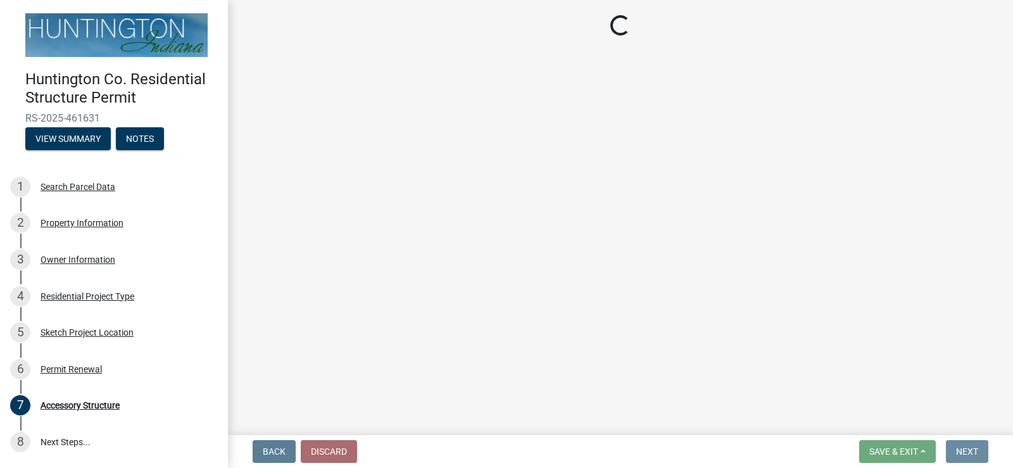
scroll to position [0, 0]
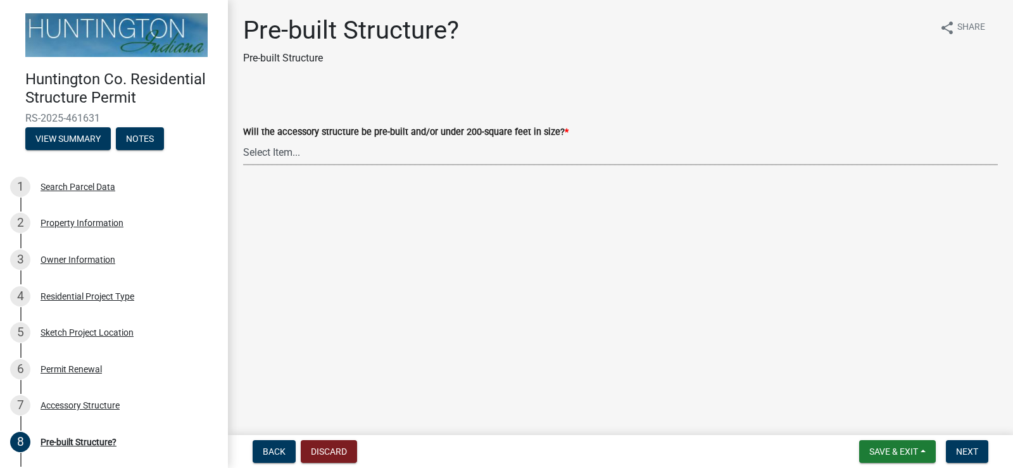
click at [528, 147] on select "Select Item... Yes No" at bounding box center [620, 152] width 755 height 26
click at [243, 139] on select "Select Item... Yes No" at bounding box center [620, 152] width 755 height 26
select select "99cb1a96-b54e-43ee-8f4b-836b67e66c6b"
click at [970, 445] on button "Next" at bounding box center [967, 451] width 42 height 23
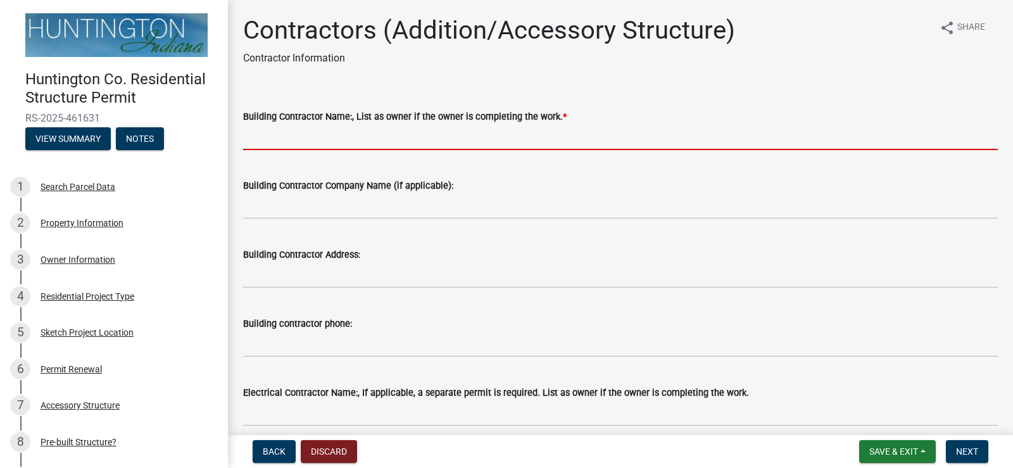
click at [409, 137] on input "Building Contractor Name:, List as owner if the owner is completing the work. *" at bounding box center [620, 137] width 755 height 26
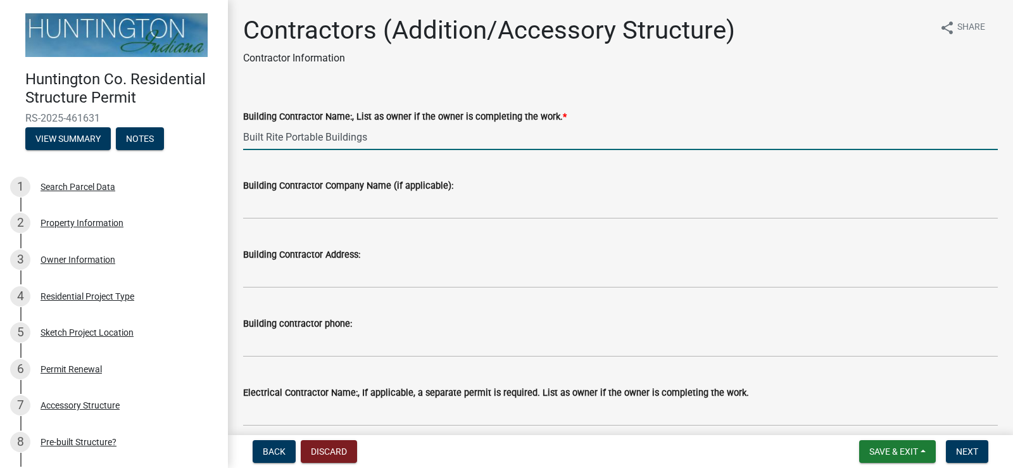
type input "Built Rite Portable Buildings"
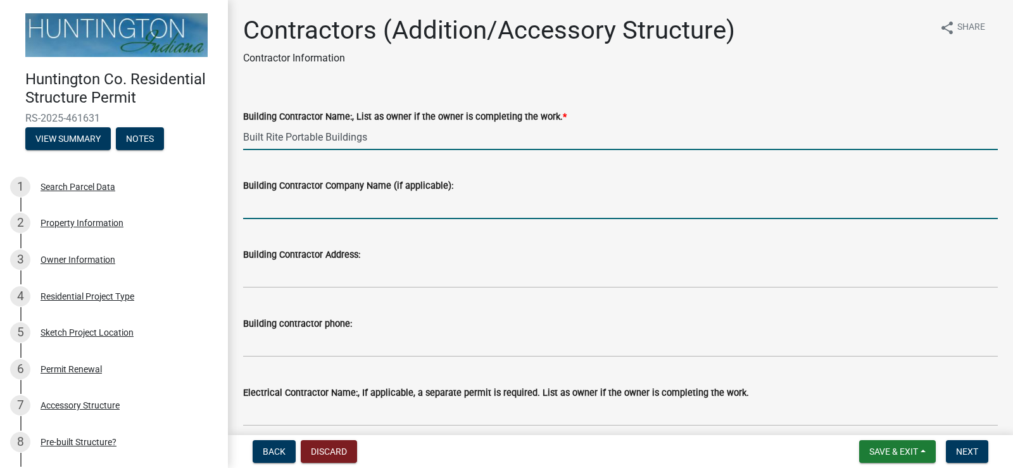
click at [380, 211] on input "Building Contractor Company Name (if applicable):" at bounding box center [620, 206] width 755 height 26
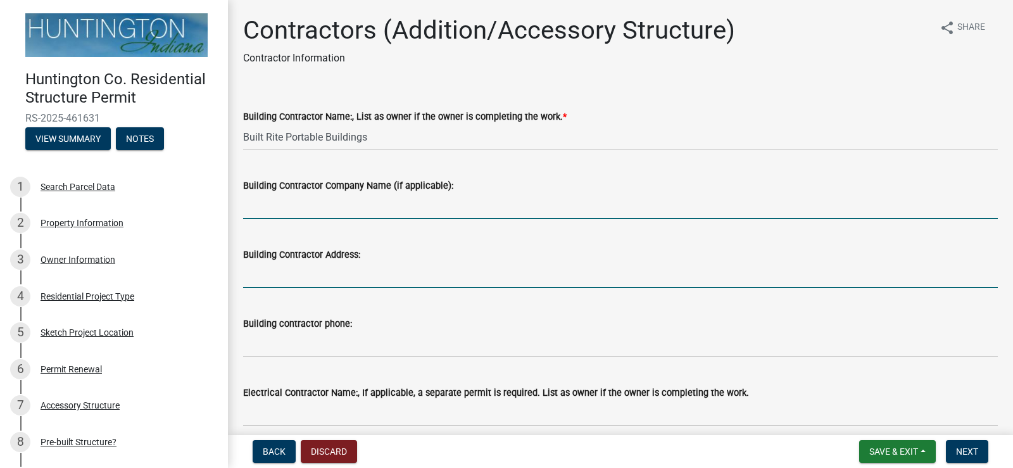
click at [364, 274] on input "Building Contractor Address:" at bounding box center [620, 275] width 755 height 26
click at [292, 209] on input "Building Contractor Company Name (if applicable):" at bounding box center [620, 206] width 755 height 26
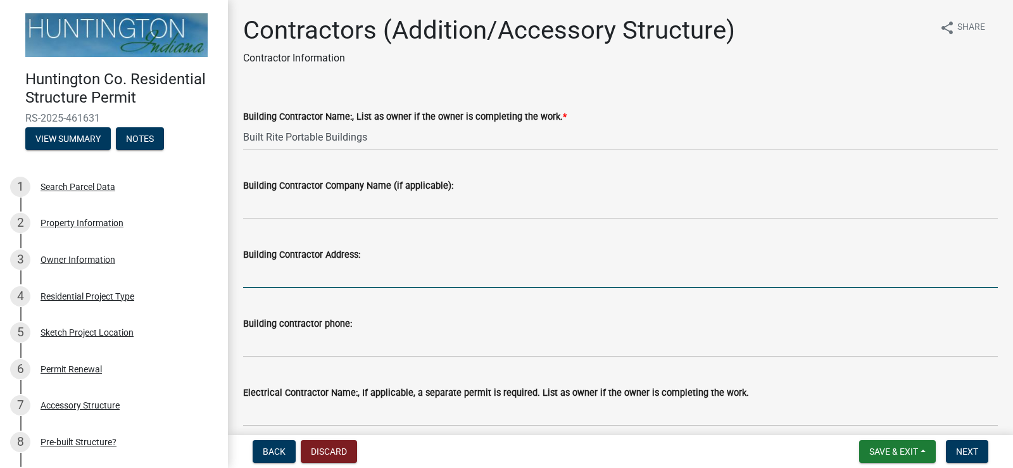
click at [381, 274] on input "Building Contractor Address:" at bounding box center [620, 275] width 755 height 26
click at [326, 276] on input "Building Contractor Address:" at bounding box center [620, 275] width 755 height 26
type input "B"
type input "[STREET_ADDRESS][PERSON_NAME][PERSON_NAME]"
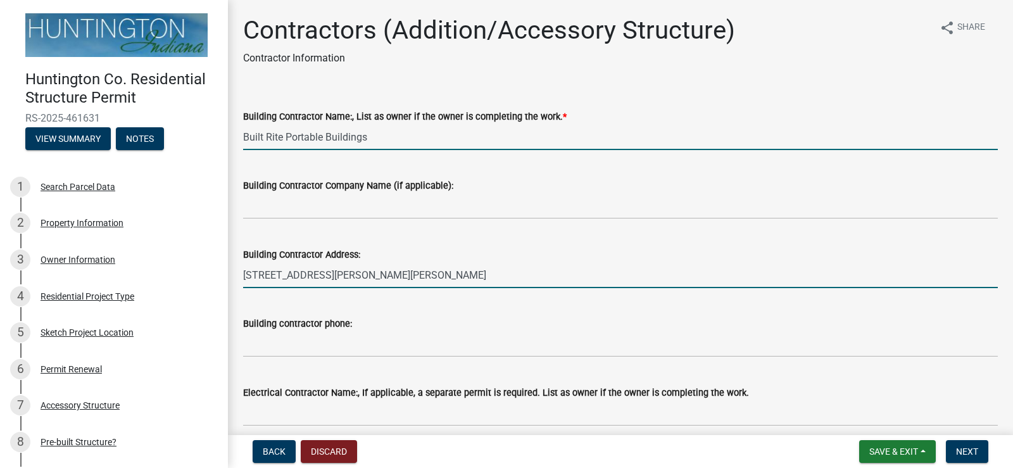
click at [400, 140] on input "Built Rite Portable Buildings" at bounding box center [620, 137] width 755 height 26
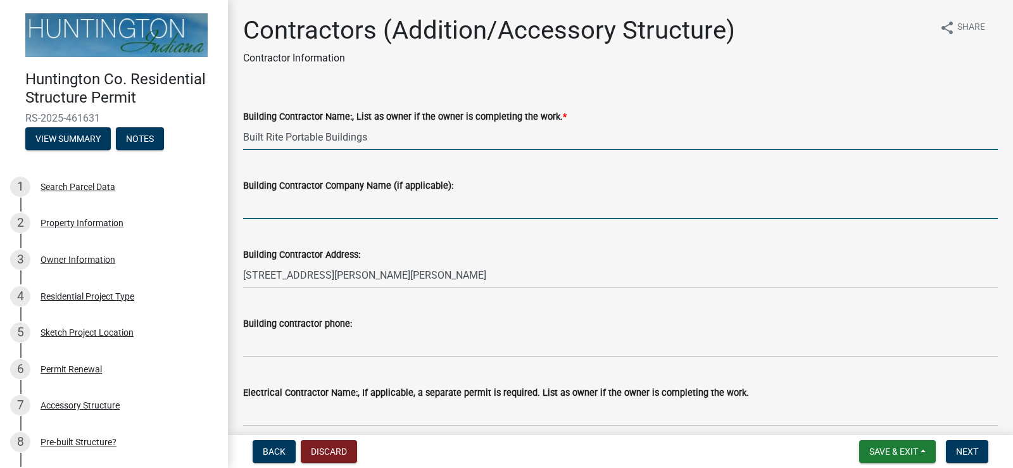
click at [308, 206] on input "Building Contractor Company Name (if applicable):" at bounding box center [620, 206] width 755 height 26
click at [386, 140] on input "Built Rite Portable Buildings" at bounding box center [620, 137] width 755 height 26
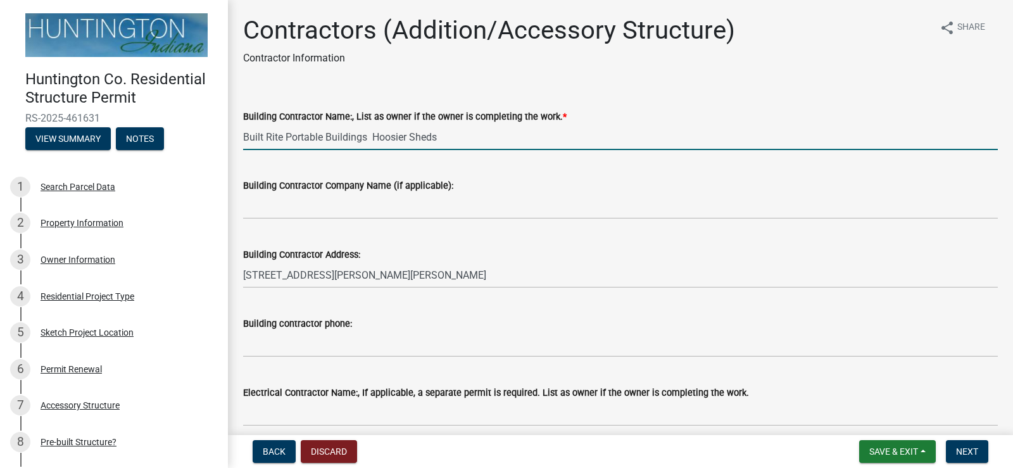
type input "Built Rite Portable Buildings Hoosier Sheds"
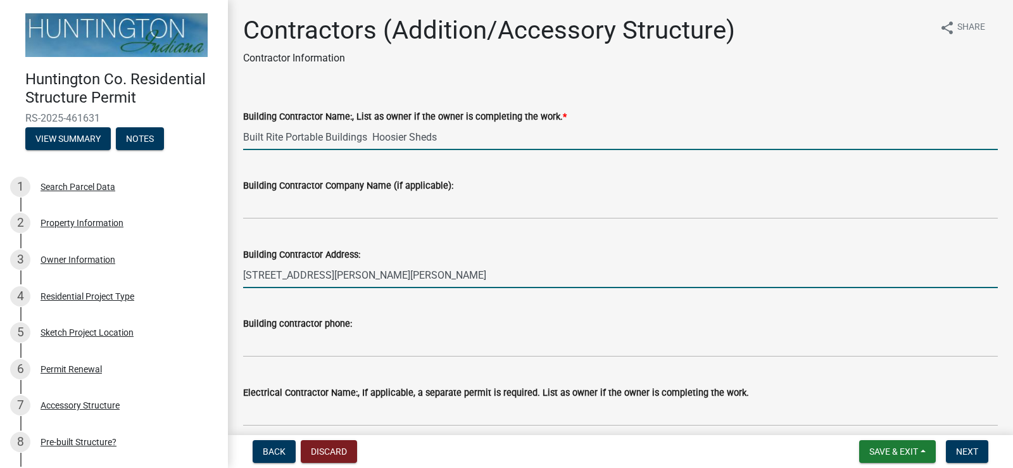
click at [377, 280] on input "[STREET_ADDRESS][PERSON_NAME][PERSON_NAME]" at bounding box center [620, 275] width 755 height 26
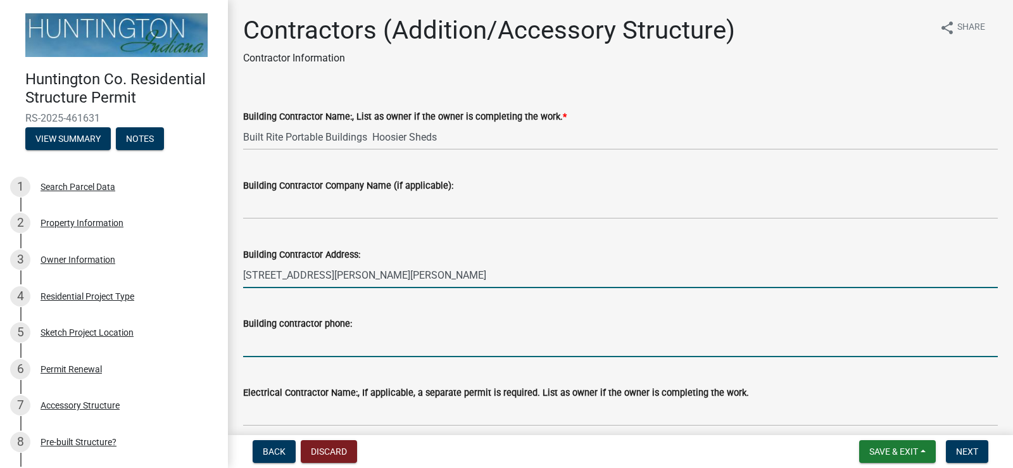
click at [302, 348] on input "Building contractor phone:" at bounding box center [620, 344] width 755 height 26
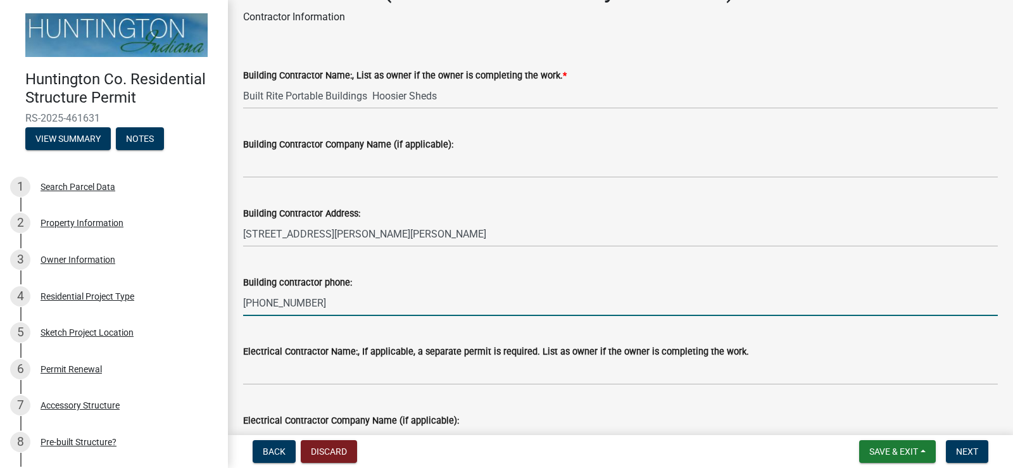
scroll to position [63, 0]
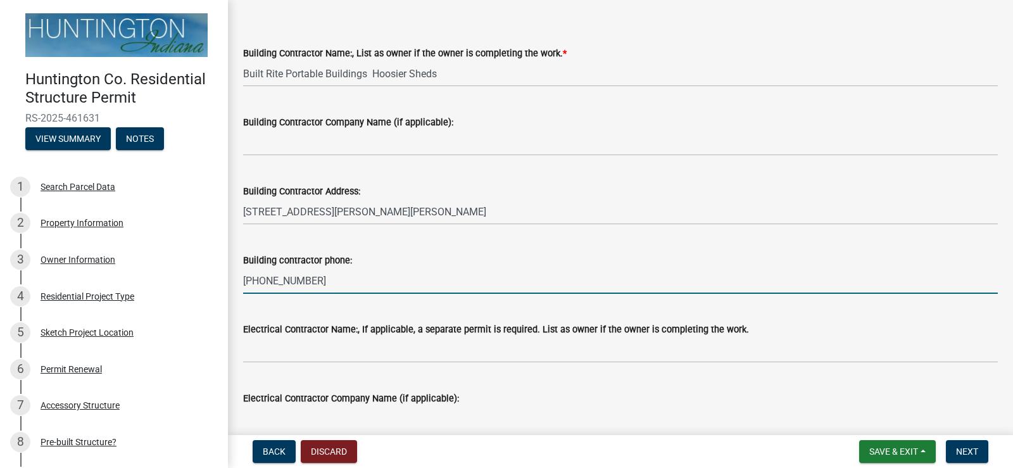
type input "[PHONE_NUMBER]"
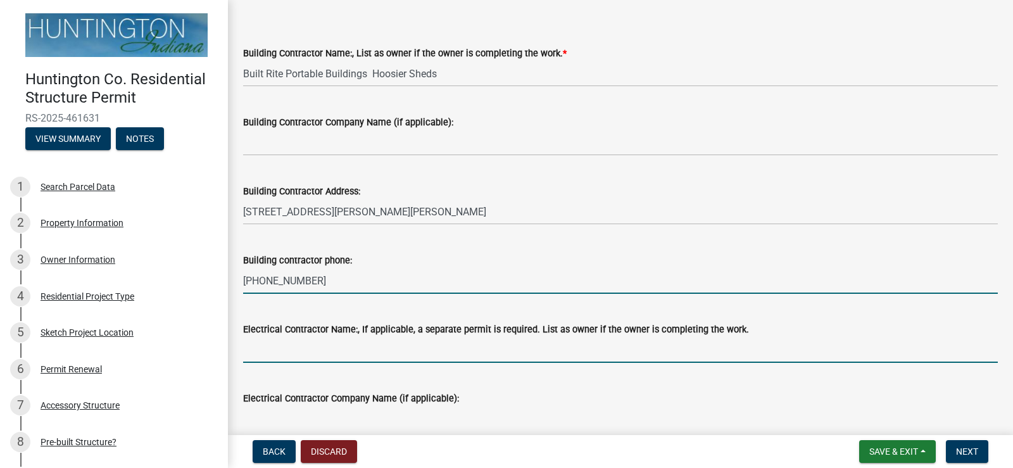
click at [479, 345] on input "Electrical Contractor Name:, If applicable, a separate permit is required. List…" at bounding box center [620, 350] width 755 height 26
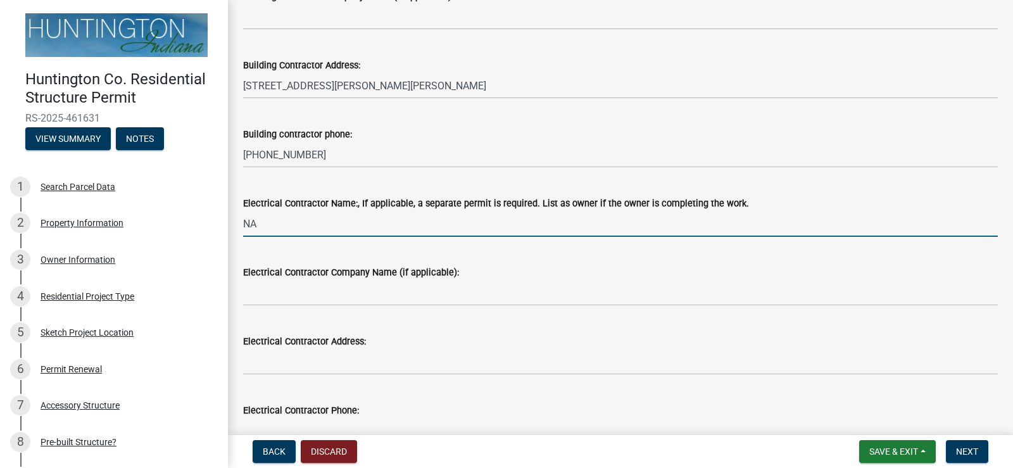
scroll to position [190, 0]
type input "NA"
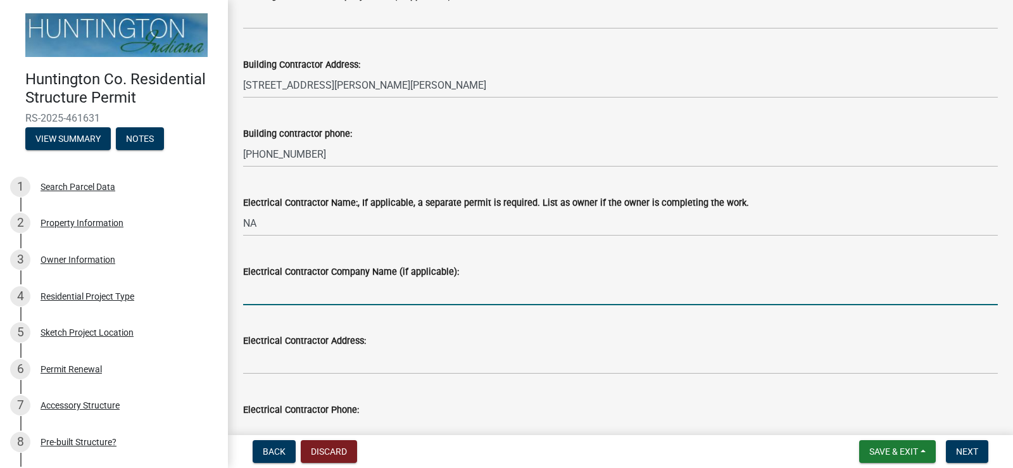
click at [320, 299] on input "Electrical Contractor Company Name (if applicable):" at bounding box center [620, 292] width 755 height 26
type input "NA"
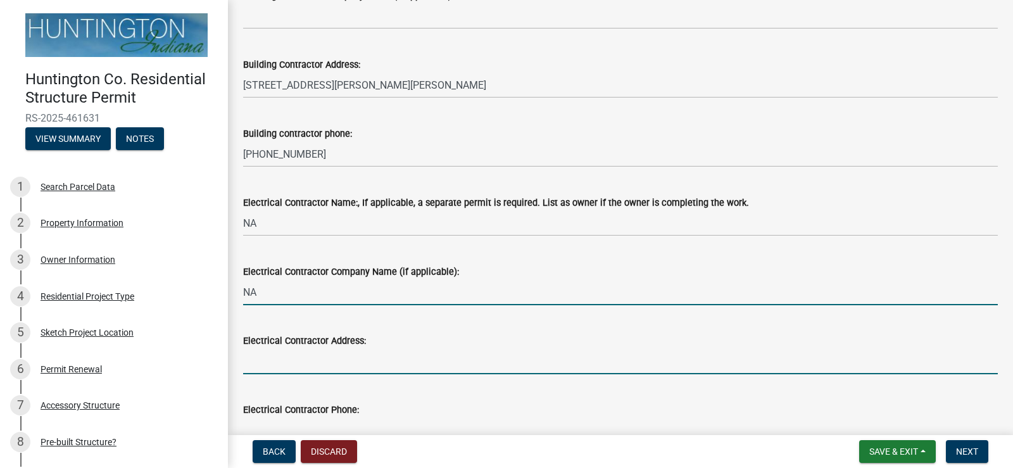
click at [288, 357] on input "Electrical Contractor Address:" at bounding box center [620, 361] width 755 height 26
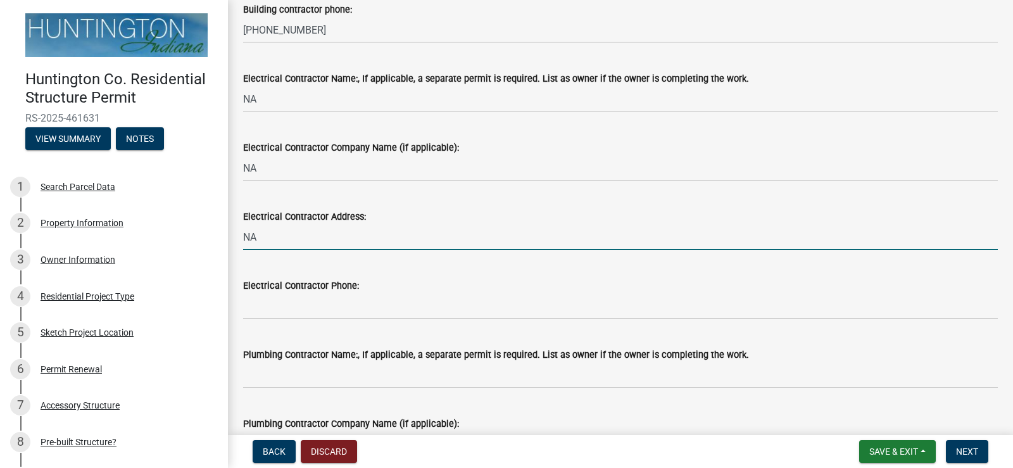
scroll to position [317, 0]
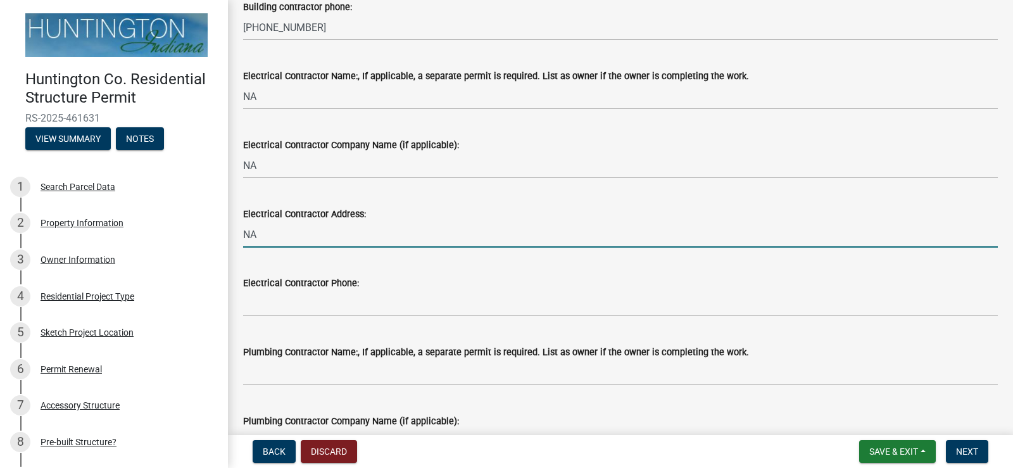
type input "NA"
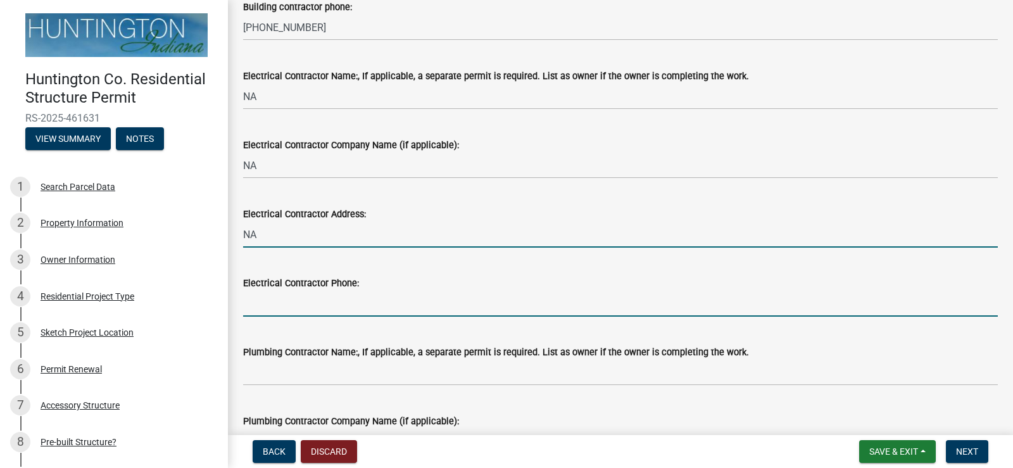
click at [322, 306] on input "Electrical Contractor Phone:" at bounding box center [620, 304] width 755 height 26
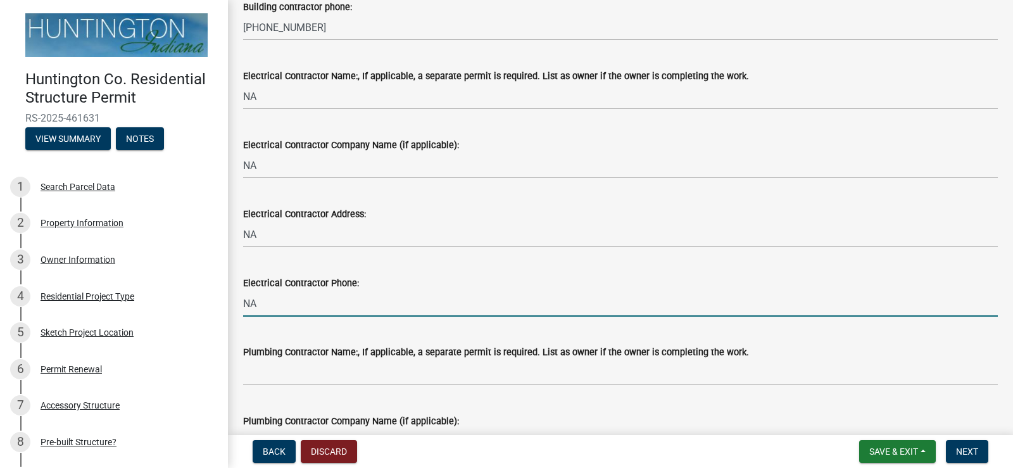
type input "NA"
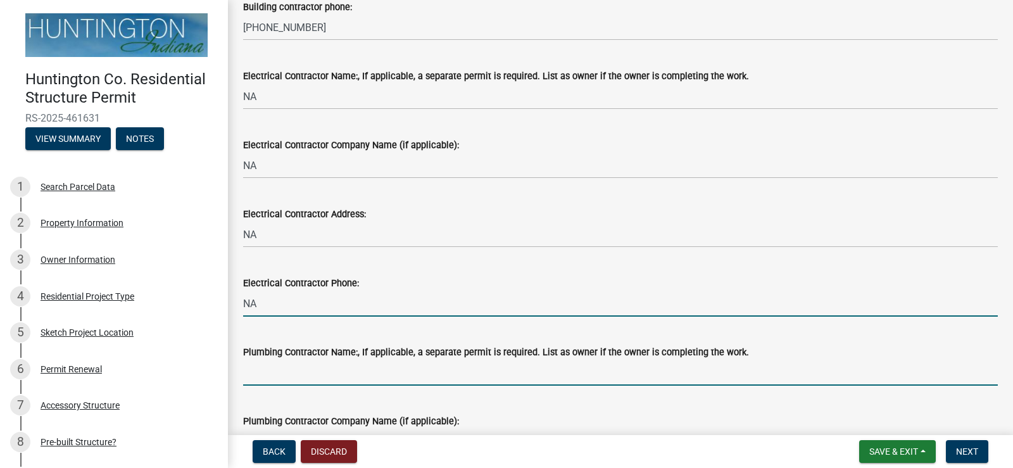
click at [276, 378] on input "Plumbing Contractor Name:, If applicable, a separate permit is required. List a…" at bounding box center [620, 373] width 755 height 26
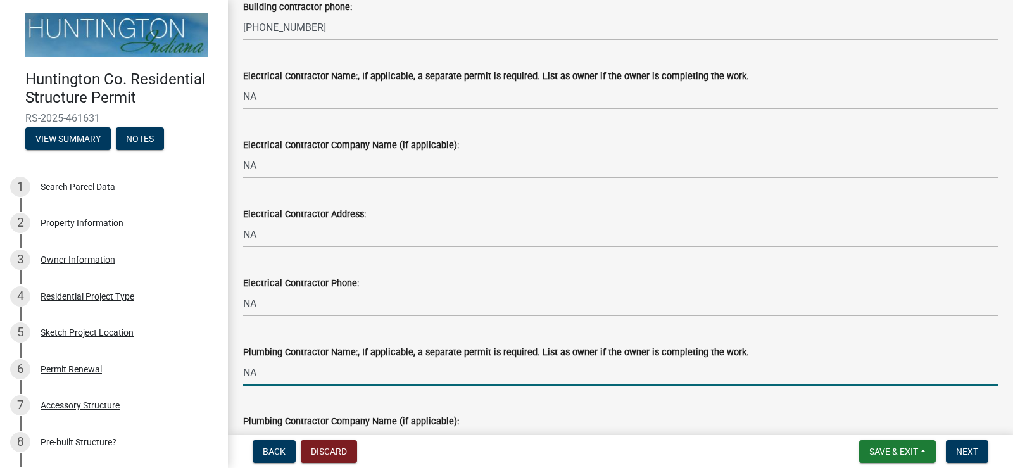
scroll to position [443, 0]
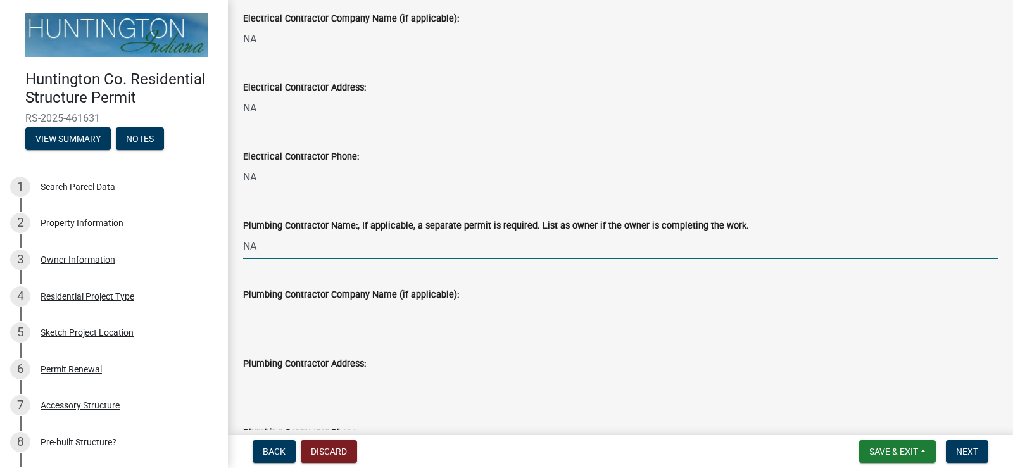
type input "NA"
click at [429, 328] on wm-data-entity-input "Plumbing Contractor Company Name (if applicable):" at bounding box center [620, 303] width 755 height 69
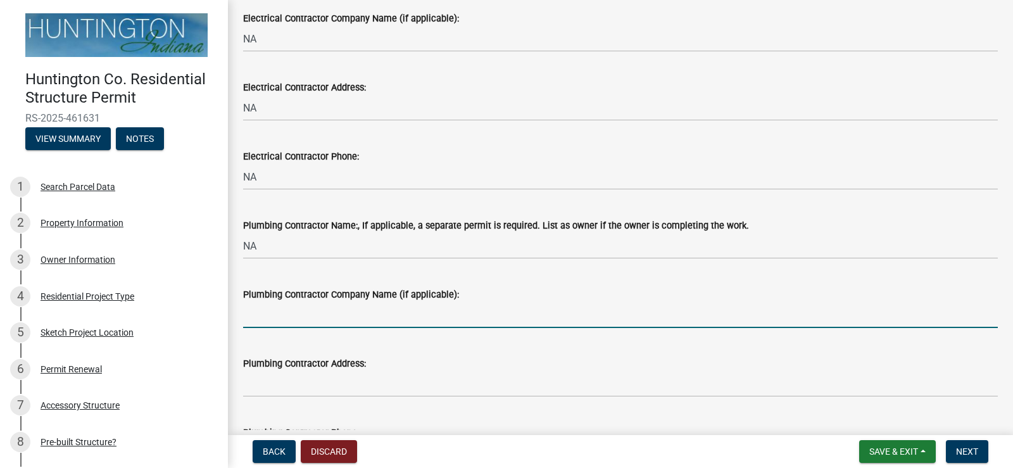
click at [406, 319] on input "Plumbing Contractor Company Name (if applicable):" at bounding box center [620, 315] width 755 height 26
type input "NA"
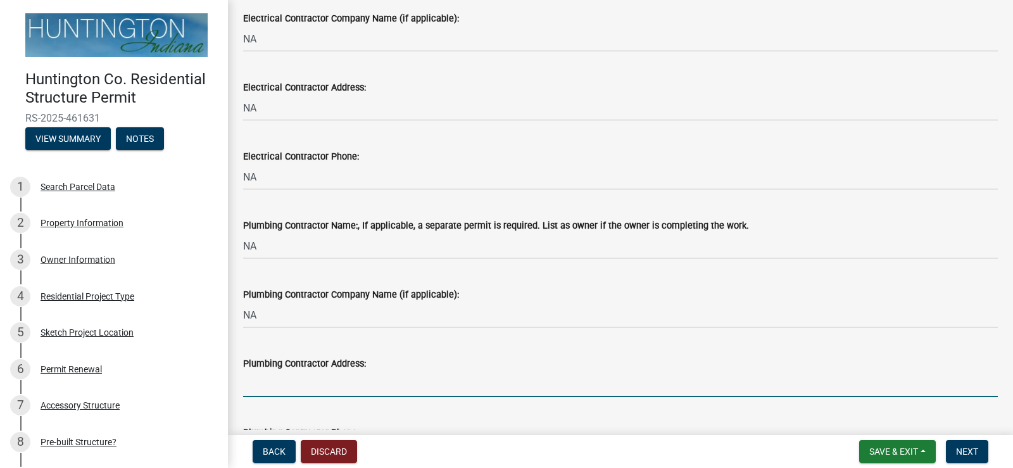
click at [353, 389] on input "Plumbing Contractor Address:" at bounding box center [620, 384] width 755 height 26
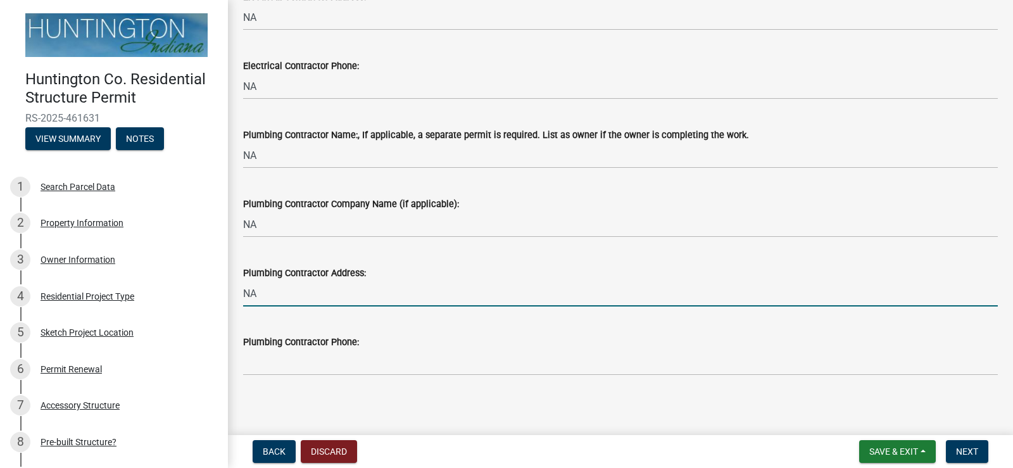
scroll to position [539, 0]
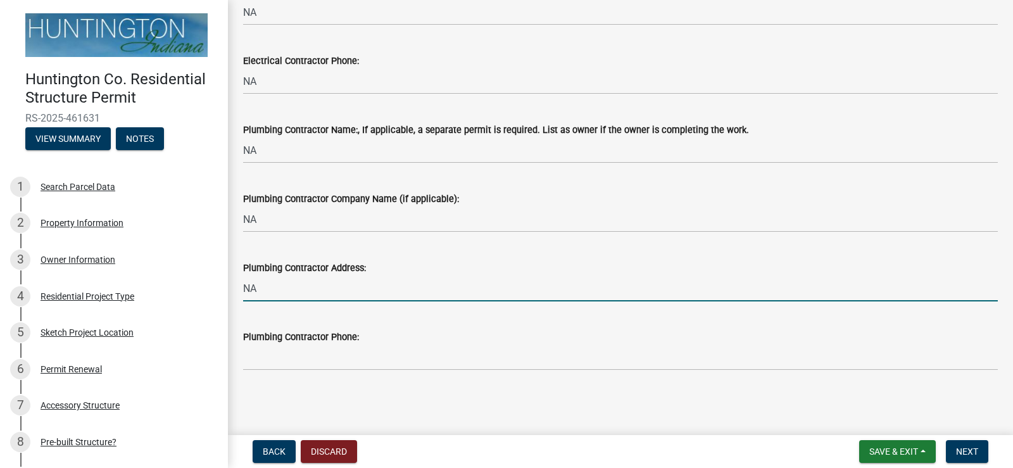
type input "NA"
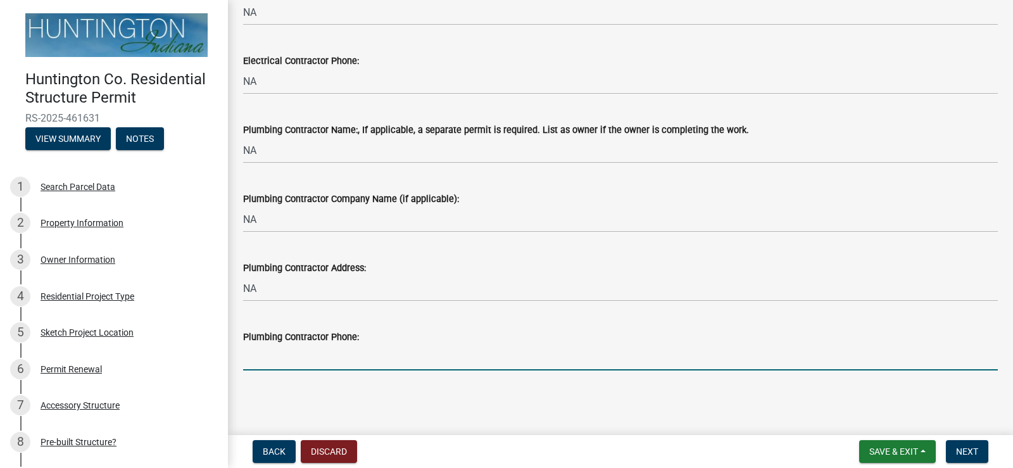
click at [333, 360] on input "Plumbing Contractor Phone:" at bounding box center [620, 358] width 755 height 26
type input "NA"
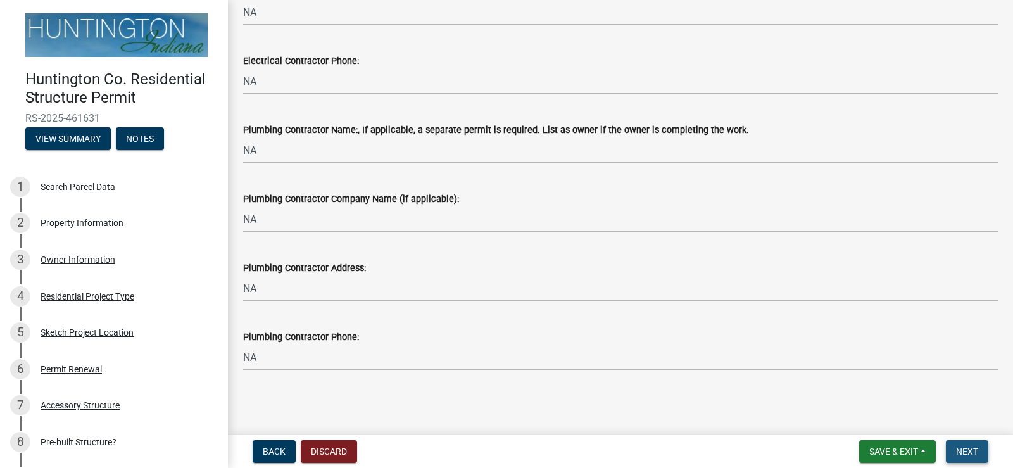
click at [963, 447] on span "Next" at bounding box center [967, 452] width 22 height 10
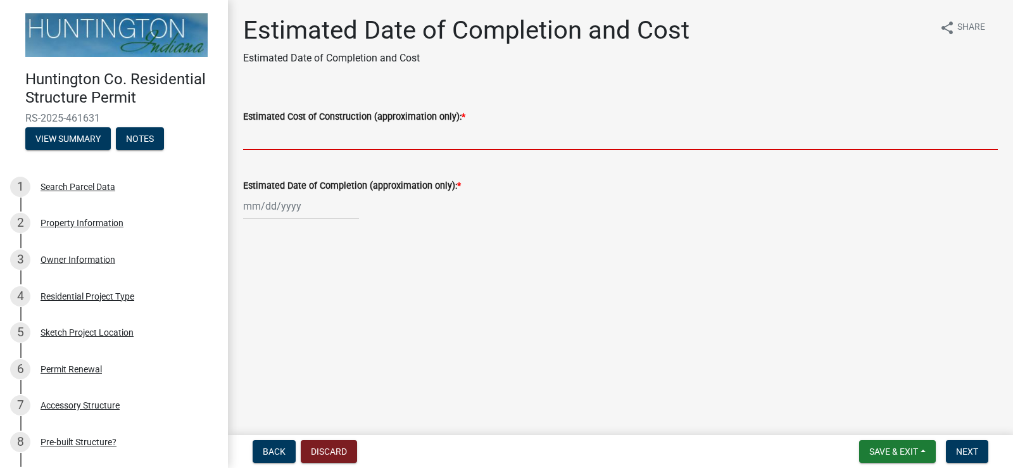
click at [405, 135] on input "Estimated Cost of Construction (approximation only): *" at bounding box center [620, 137] width 755 height 26
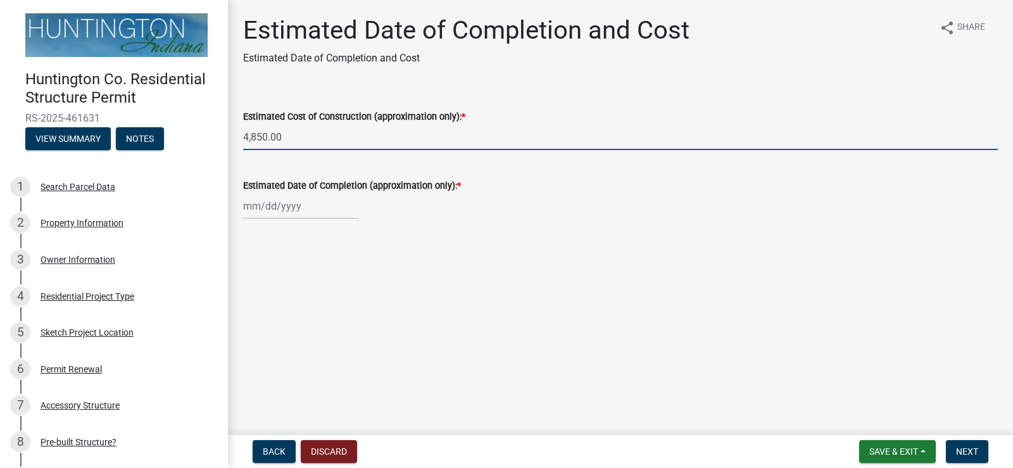
type input "4,850.00"
click at [330, 200] on div at bounding box center [301, 206] width 116 height 26
select select "8"
select select "2025"
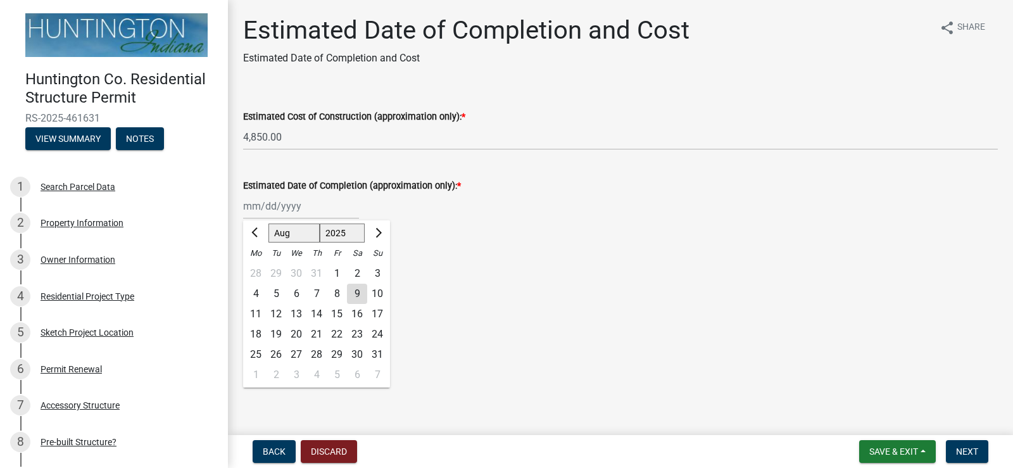
click at [358, 354] on div "30" at bounding box center [357, 355] width 20 height 20
type input "[DATE]"
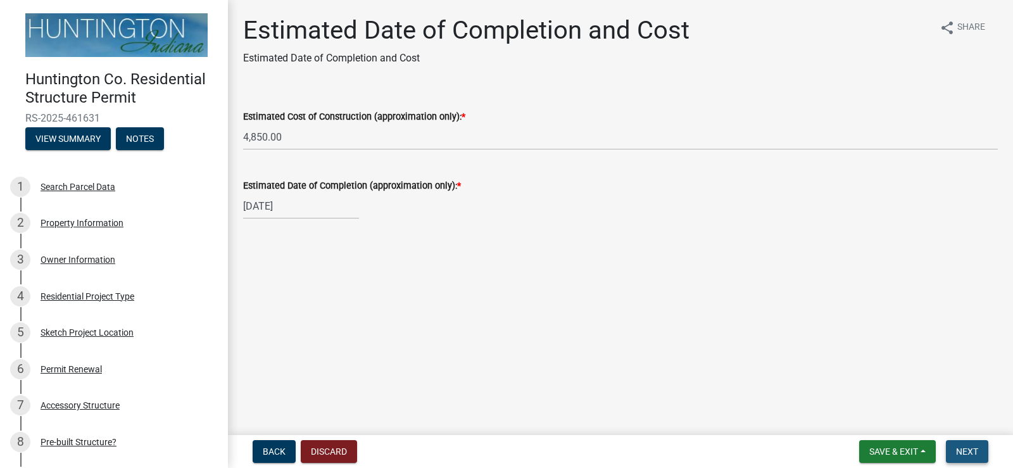
click at [967, 449] on span "Next" at bounding box center [967, 452] width 22 height 10
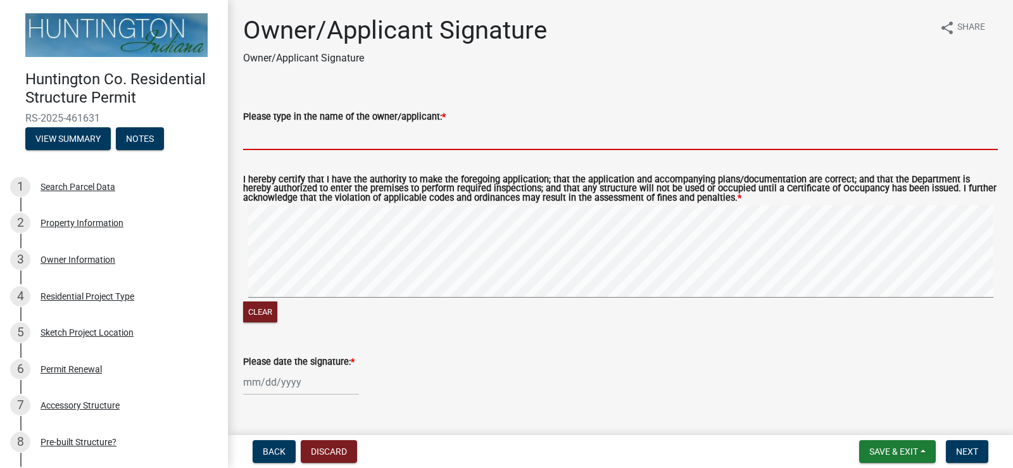
click at [403, 142] on input "Please type in the name of the owner/applicant: *" at bounding box center [620, 137] width 755 height 26
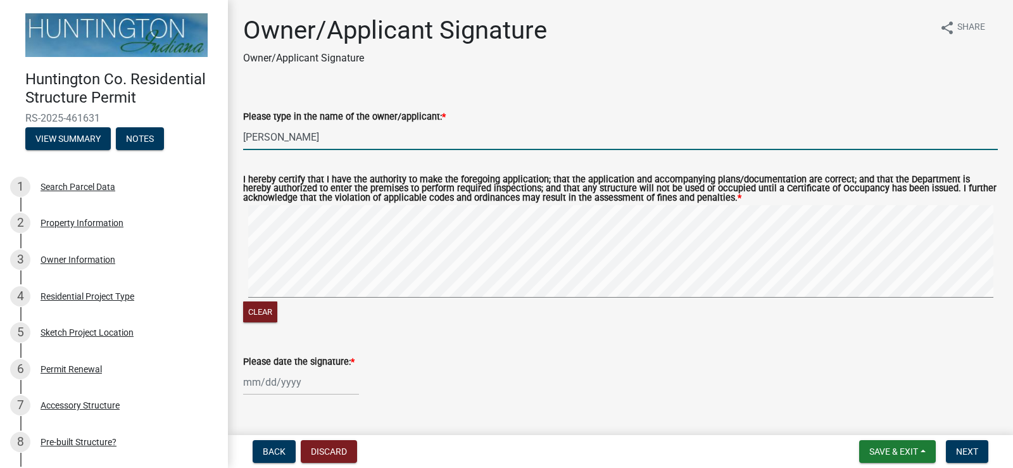
scroll to position [27, 0]
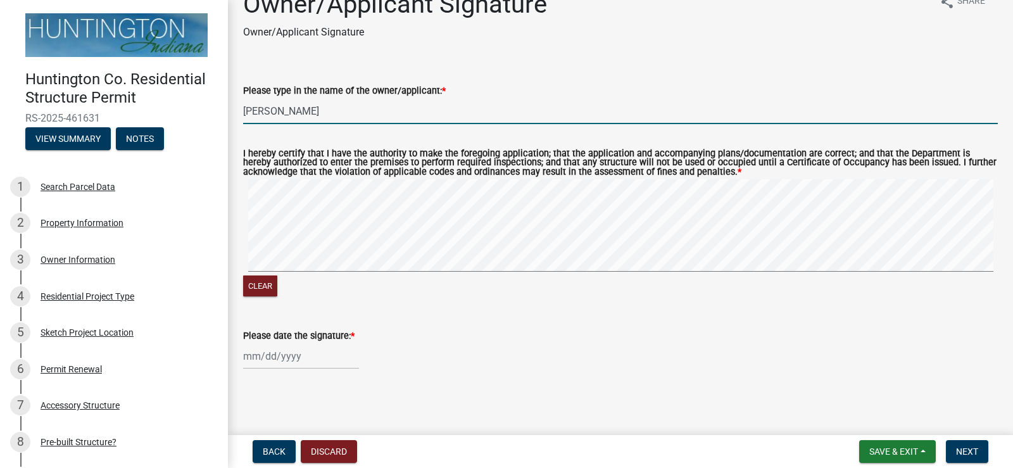
click at [482, 279] on div "Clear" at bounding box center [620, 239] width 755 height 120
click at [685, 288] on div "Clear" at bounding box center [620, 239] width 755 height 120
type input "[PERSON_NAME]"
click at [301, 357] on div at bounding box center [301, 356] width 116 height 26
select select "8"
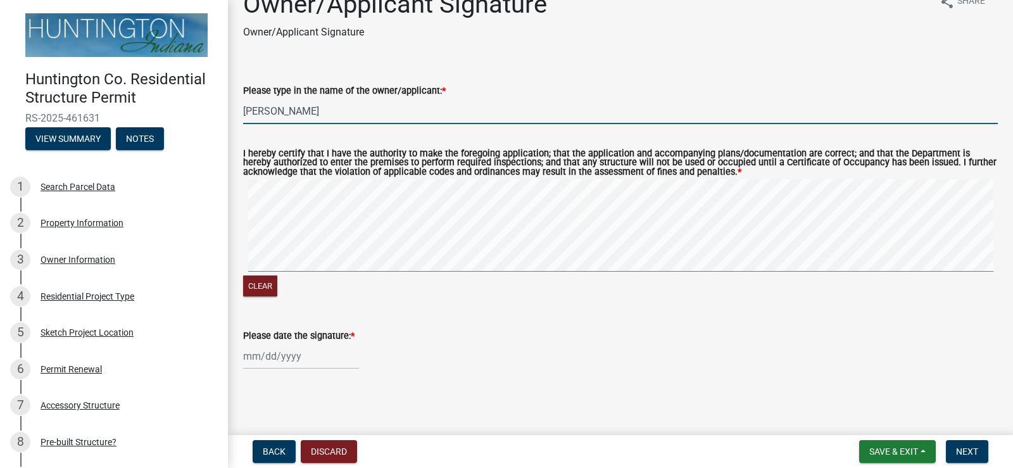
select select "2025"
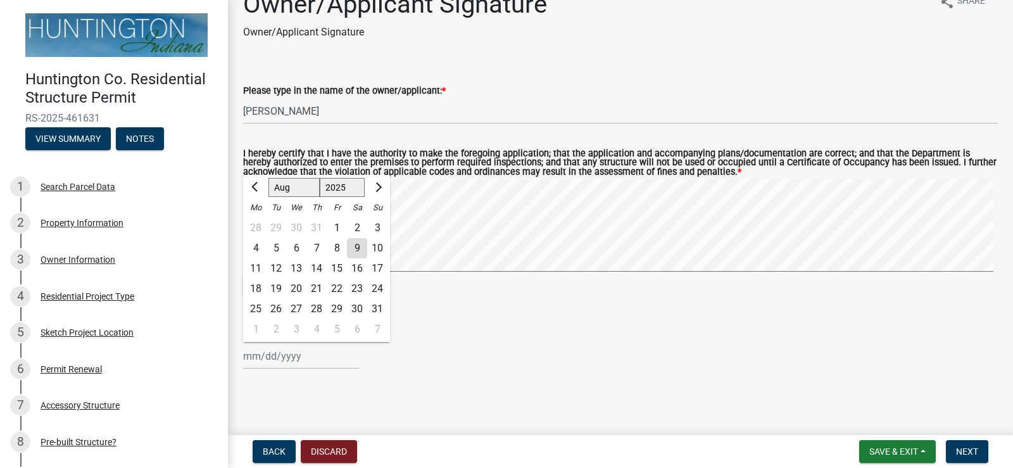
click at [358, 246] on div "9" at bounding box center [357, 248] width 20 height 20
type input "[DATE]"
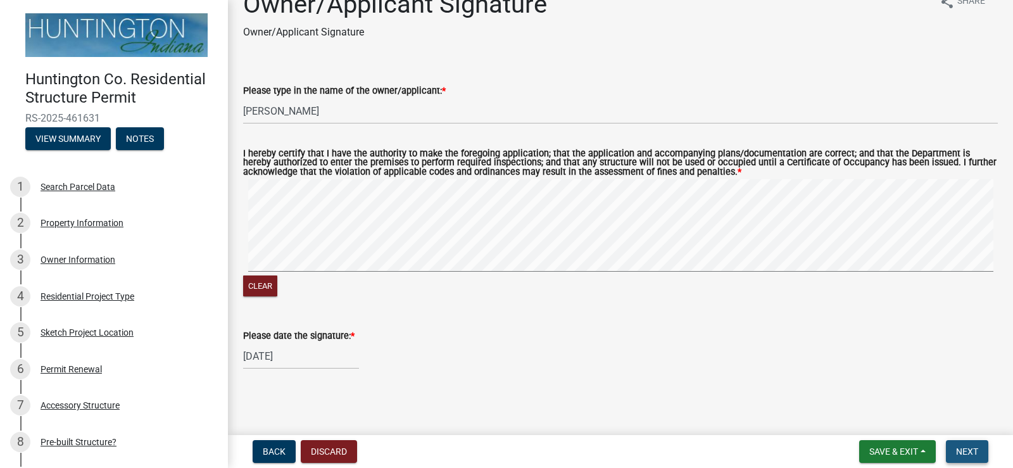
click at [970, 459] on button "Next" at bounding box center [967, 451] width 42 height 23
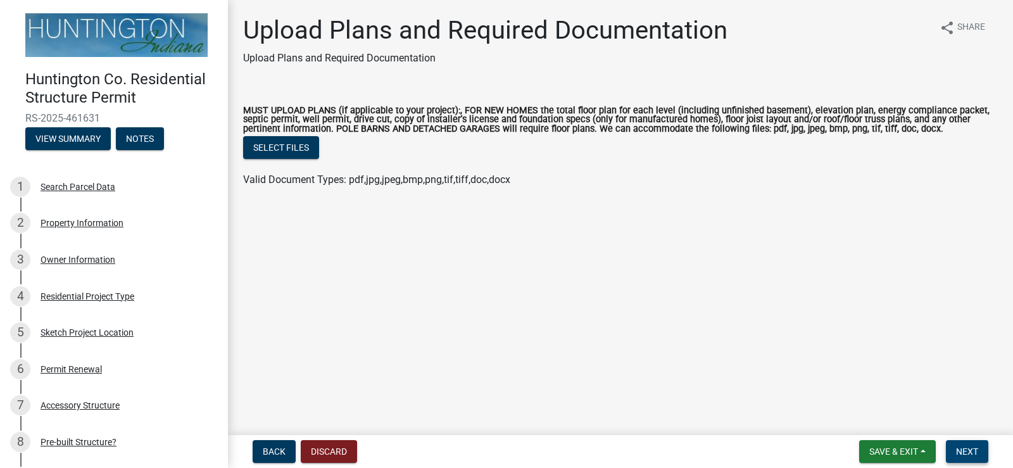
click at [958, 448] on span "Next" at bounding box center [967, 452] width 22 height 10
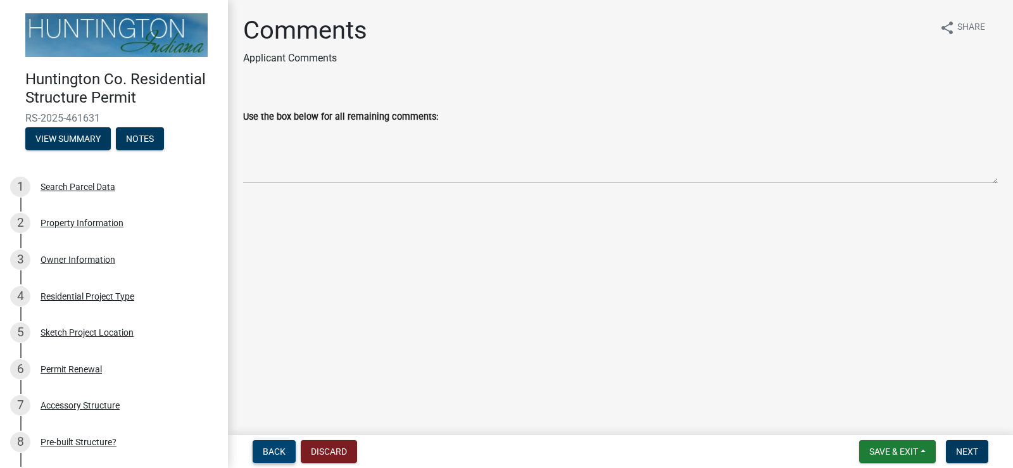
click at [276, 450] on span "Back" at bounding box center [274, 452] width 23 height 10
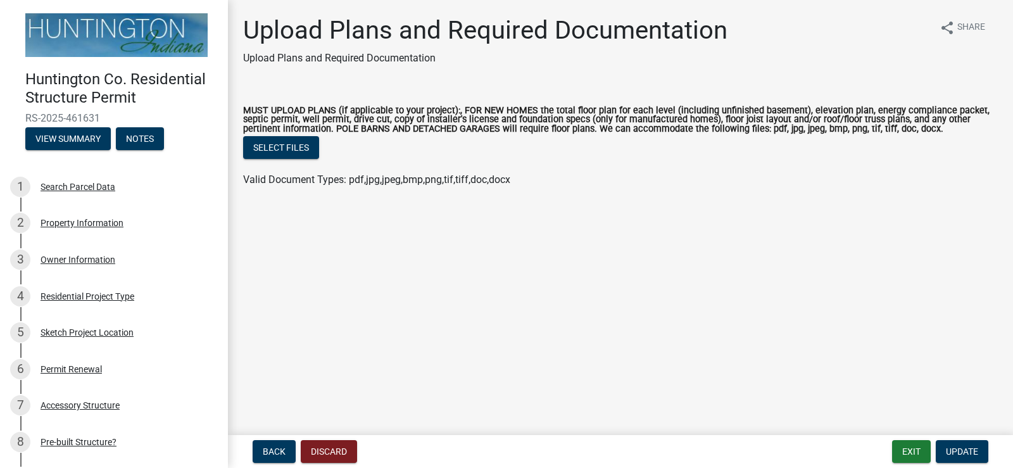
drag, startPoint x: 301, startPoint y: 249, endPoint x: 331, endPoint y: 345, distance: 100.0
click at [331, 345] on main "Upload Plans and Required Documentation Upload Plans and Required Documentation…" at bounding box center [620, 215] width 785 height 430
click at [305, 151] on button "Select files" at bounding box center [281, 147] width 76 height 23
click at [274, 143] on button "Select files" at bounding box center [281, 147] width 76 height 23
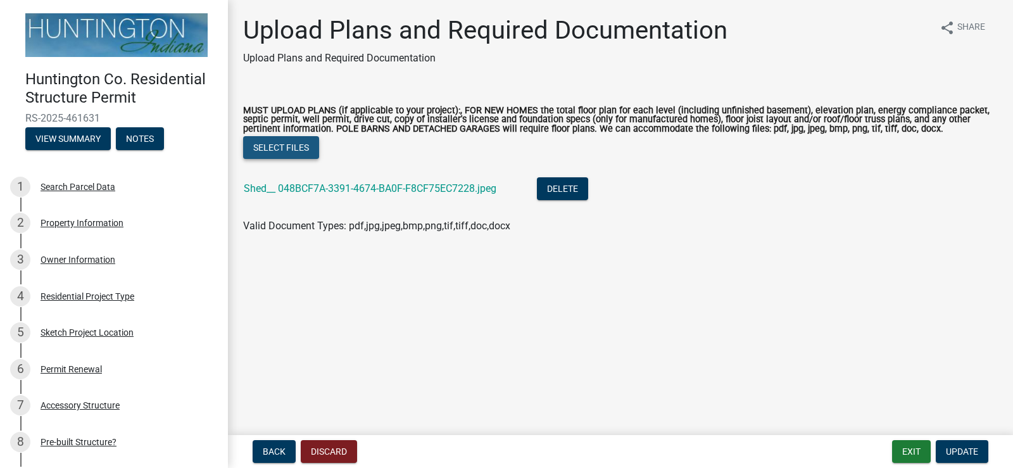
click at [293, 154] on button "Select files" at bounding box center [281, 147] width 76 height 23
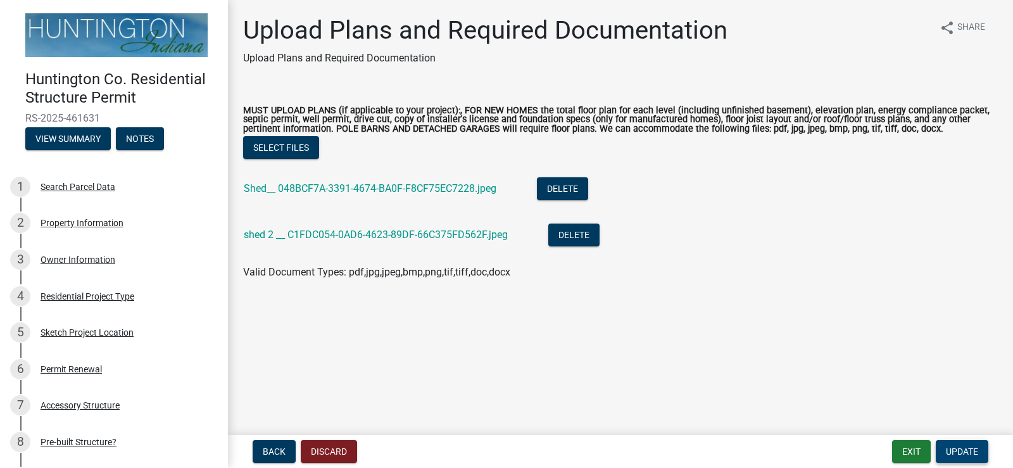
click at [963, 451] on span "Update" at bounding box center [962, 452] width 32 height 10
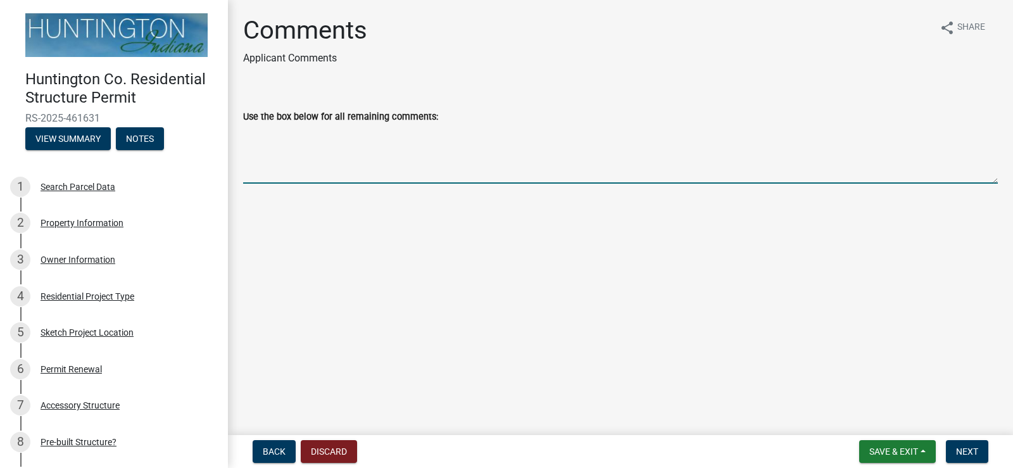
click at [333, 148] on textarea "Use the box below for all remaining comments:" at bounding box center [620, 154] width 755 height 60
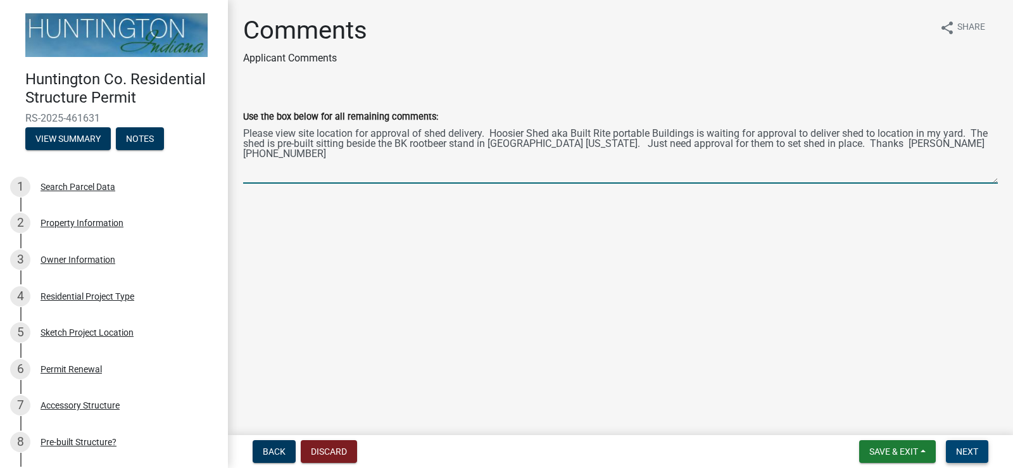
type textarea "Please view site location for approval of shed delivery. Hoosier Shed aka Built…"
click at [966, 457] on span "Next" at bounding box center [967, 452] width 22 height 10
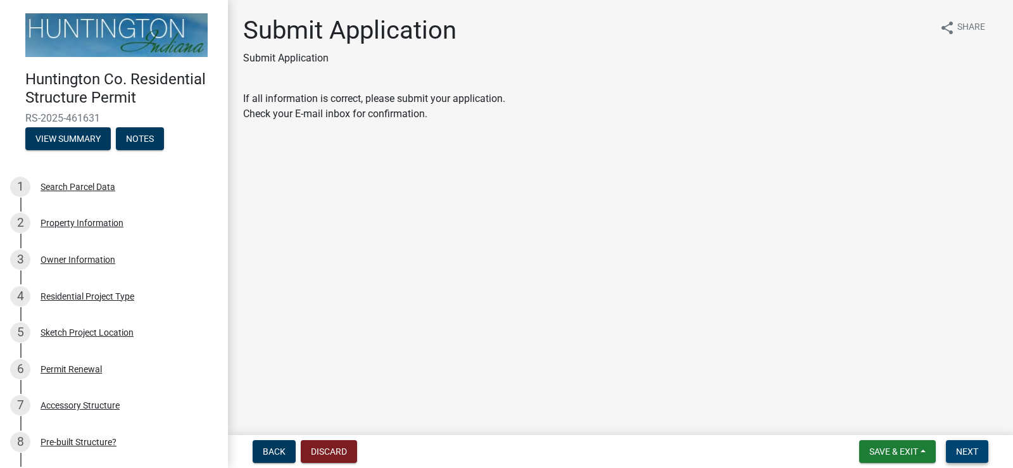
click at [964, 454] on span "Next" at bounding box center [967, 452] width 22 height 10
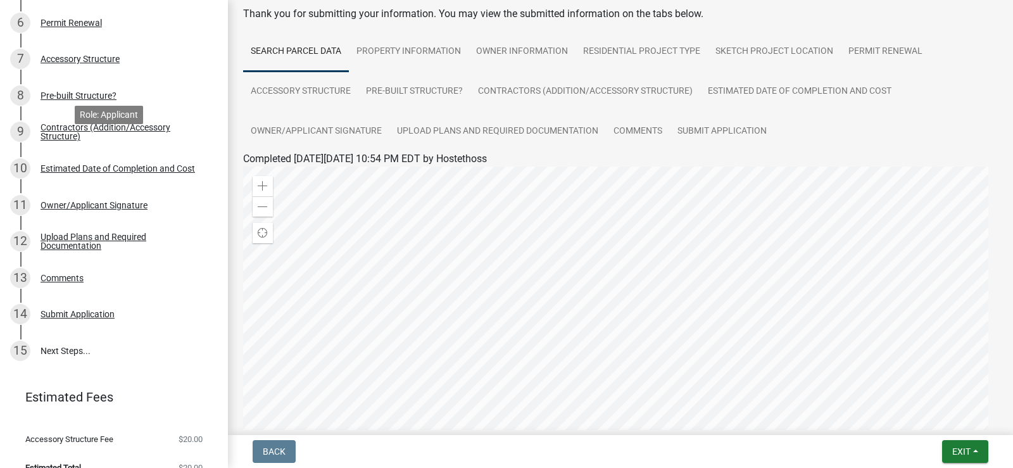
scroll to position [363, 0]
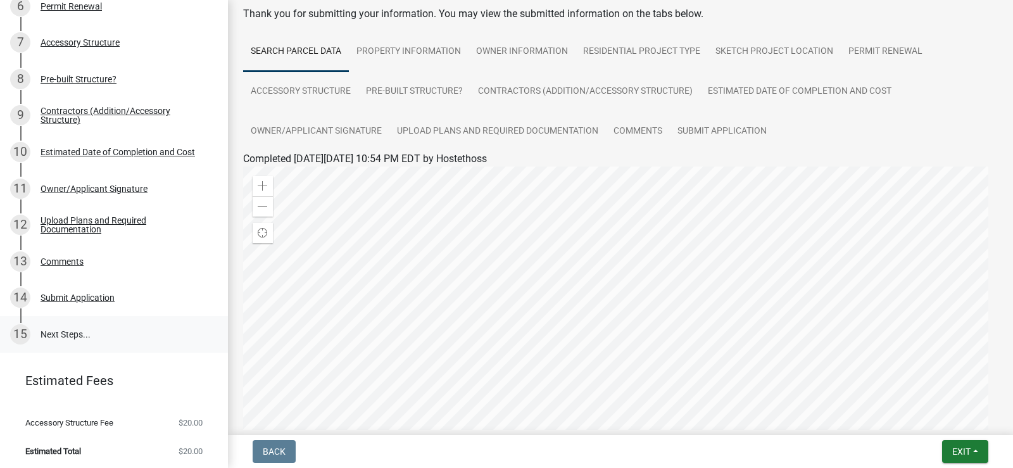
click at [70, 331] on link "15 Next Steps..." at bounding box center [114, 334] width 228 height 37
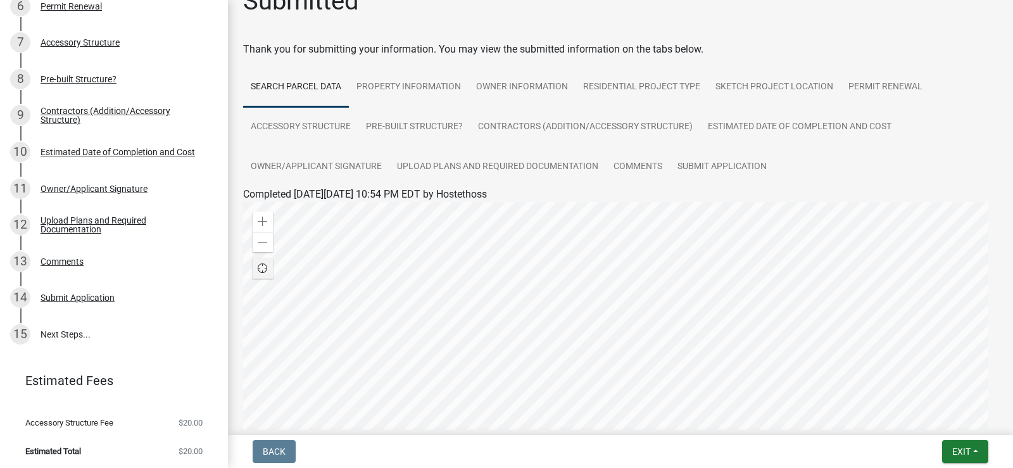
scroll to position [0, 0]
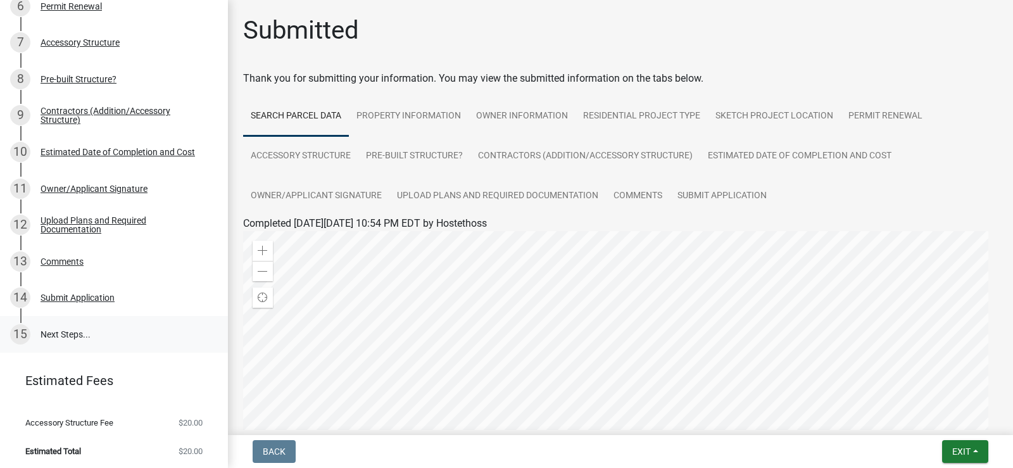
click at [70, 329] on link "15 Next Steps..." at bounding box center [114, 334] width 228 height 37
click at [58, 331] on link "15 Next Steps..." at bounding box center [114, 334] width 228 height 37
click at [649, 196] on link "Comments" at bounding box center [638, 196] width 64 height 41
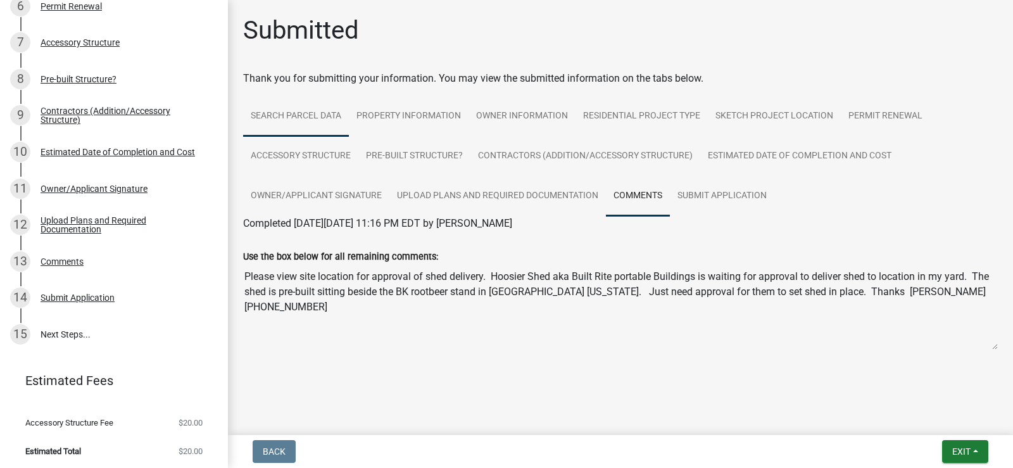
click at [300, 115] on link "Search Parcel Data" at bounding box center [296, 116] width 106 height 41
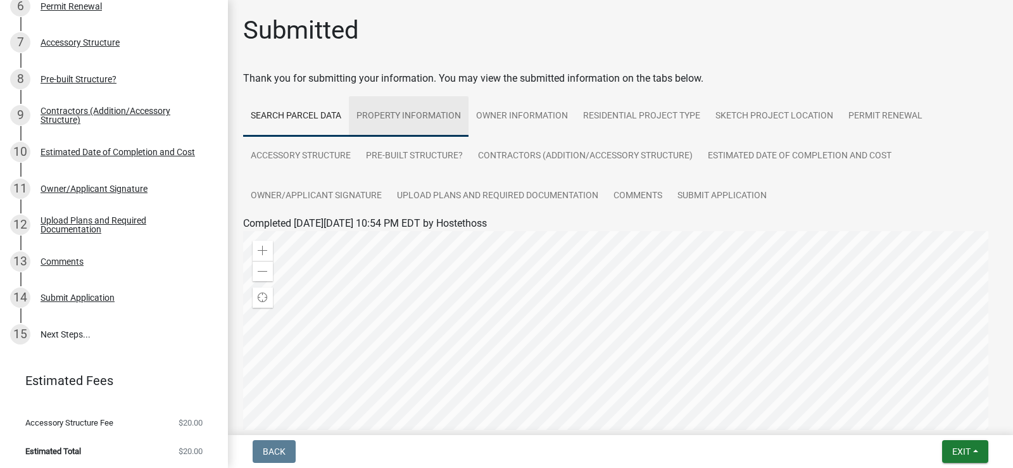
click at [409, 112] on link "Property Information" at bounding box center [409, 116] width 120 height 41
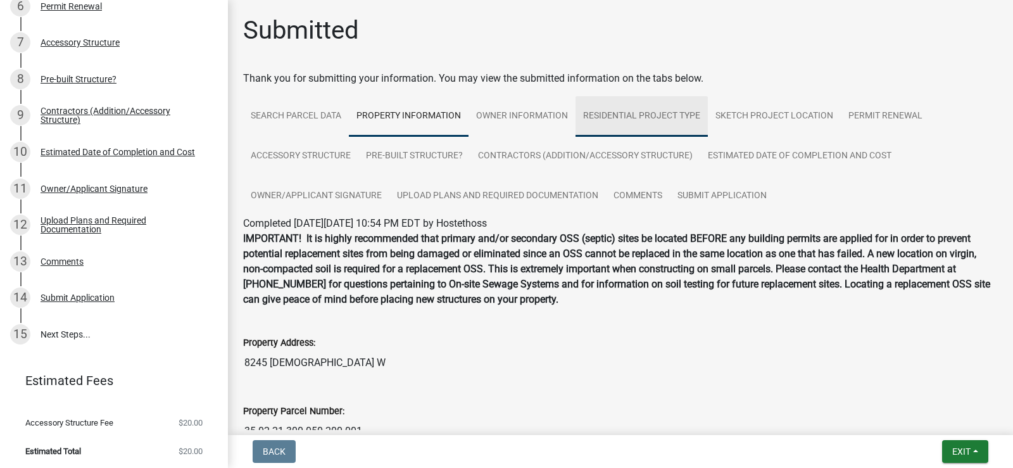
click at [652, 118] on link "Residential Project Type" at bounding box center [642, 116] width 132 height 41
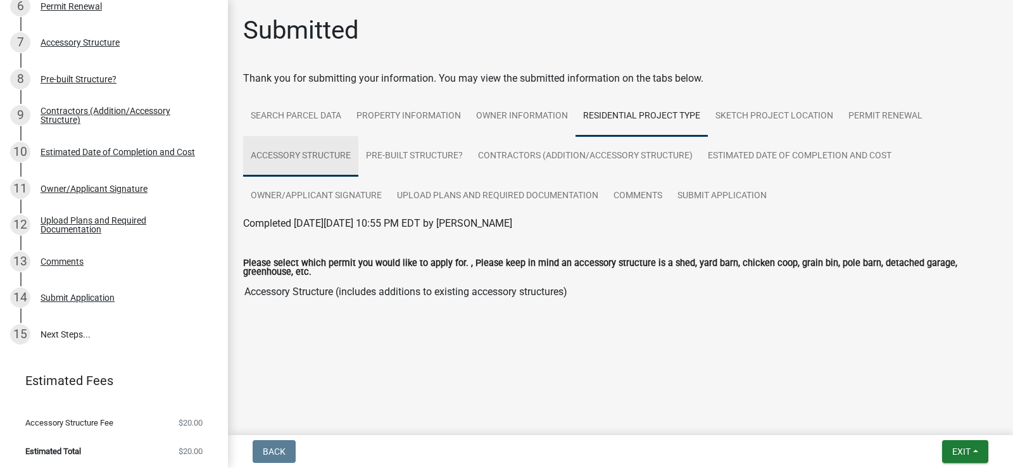
click at [314, 156] on link "Accessory Structure" at bounding box center [300, 156] width 115 height 41
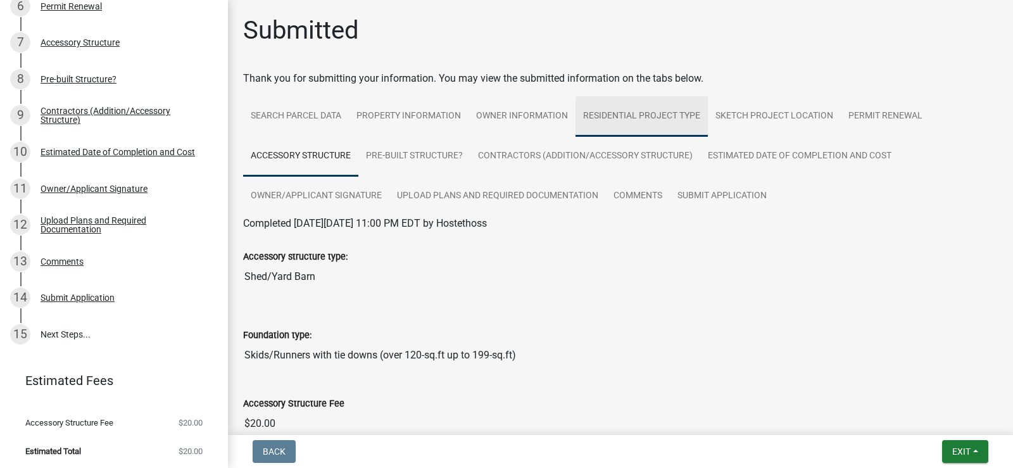
click at [659, 115] on link "Residential Project Type" at bounding box center [642, 116] width 132 height 41
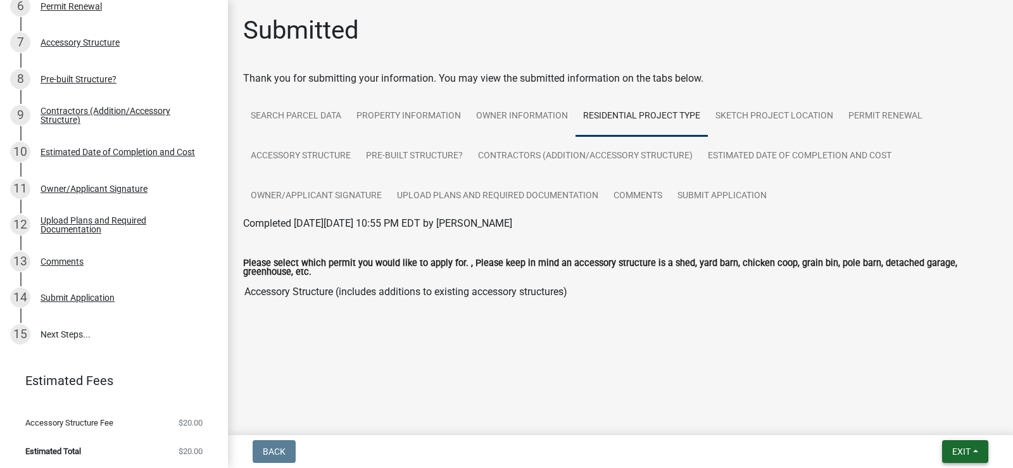
click at [976, 453] on button "Exit" at bounding box center [965, 451] width 46 height 23
click at [927, 419] on button "Save & Exit" at bounding box center [937, 418] width 101 height 30
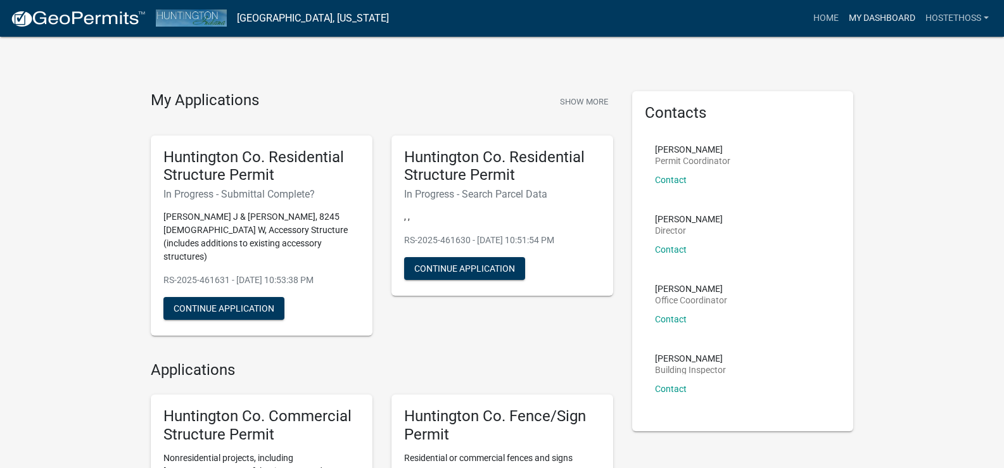
click at [879, 18] on link "My Dashboard" at bounding box center [882, 18] width 77 height 24
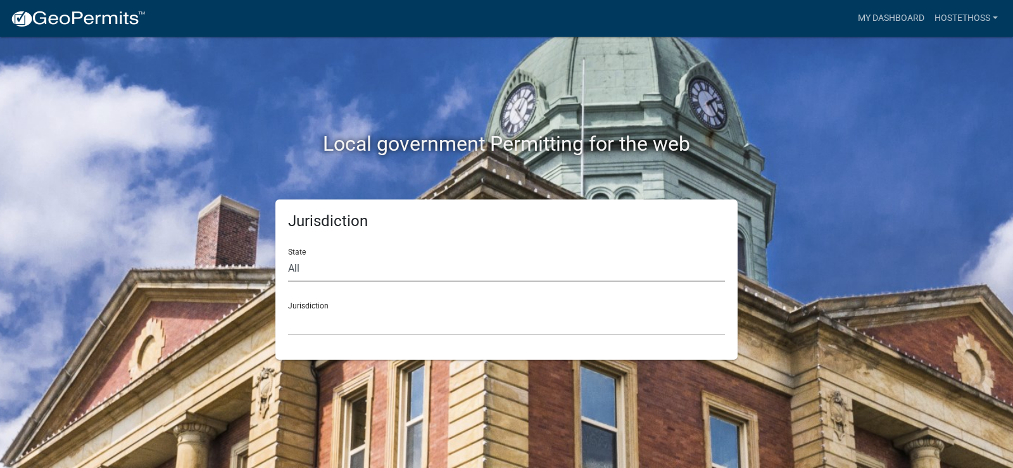
click at [345, 273] on select "All [US_STATE] [US_STATE] [US_STATE] [US_STATE] [US_STATE] [US_STATE] [US_STATE…" at bounding box center [506, 269] width 437 height 26
click at [967, 15] on link "Hostethoss" at bounding box center [966, 18] width 73 height 24
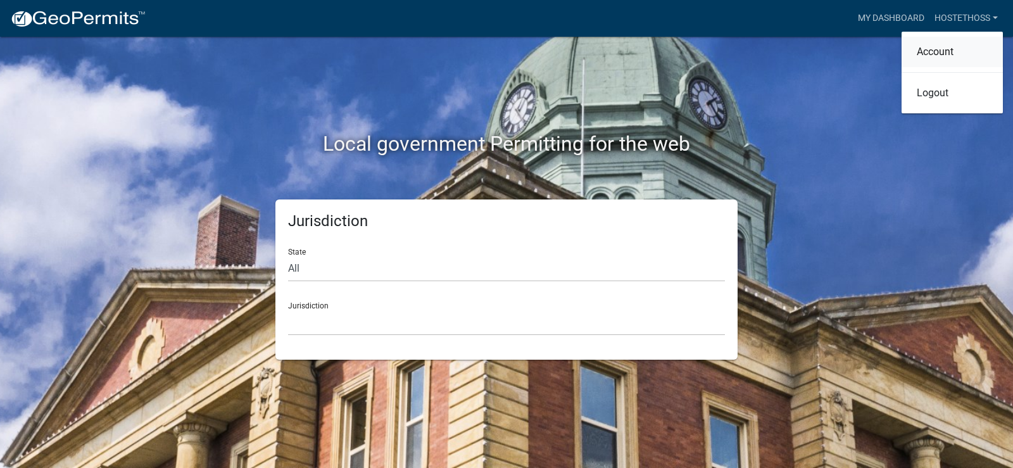
click at [948, 46] on link "Account" at bounding box center [952, 52] width 101 height 30
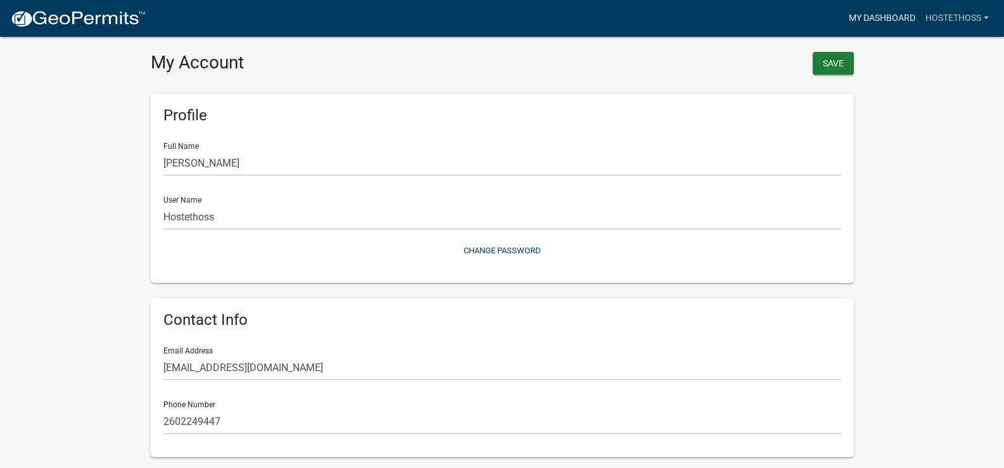
click at [874, 16] on link "My Dashboard" at bounding box center [882, 18] width 77 height 24
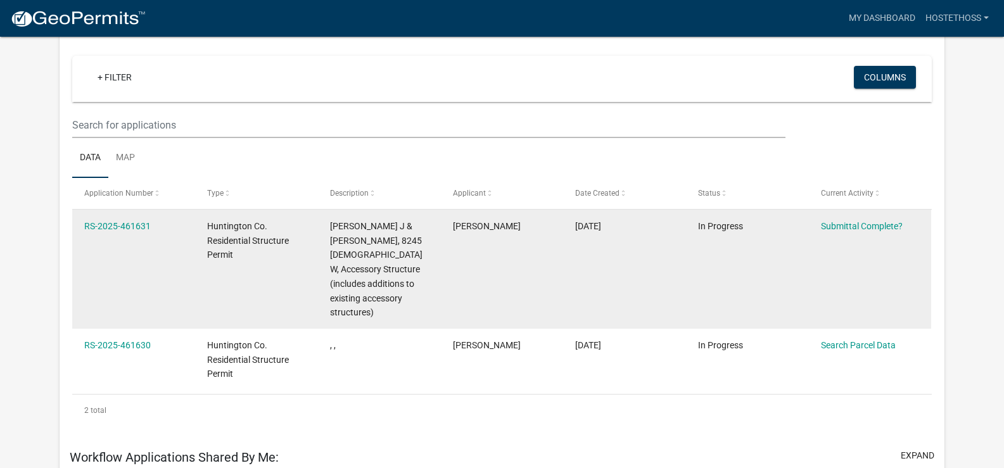
scroll to position [105, 0]
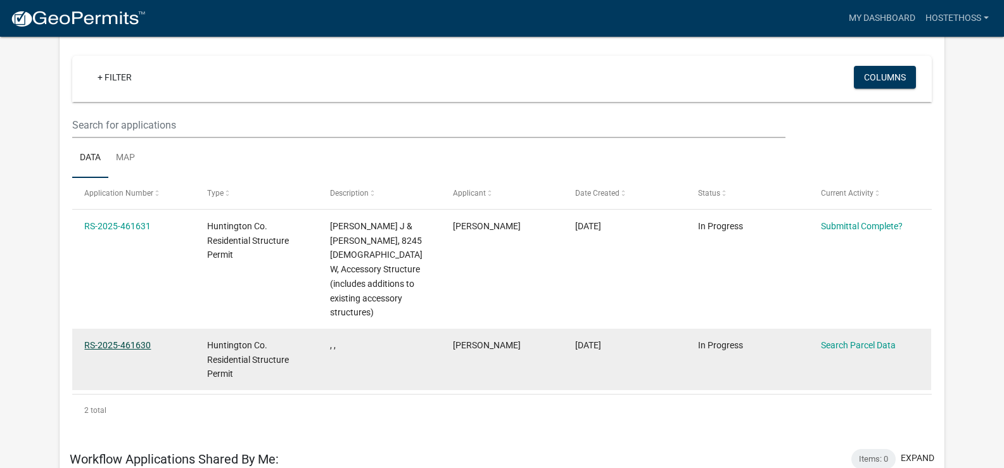
click at [111, 340] on link "RS-2025-461630" at bounding box center [117, 345] width 67 height 10
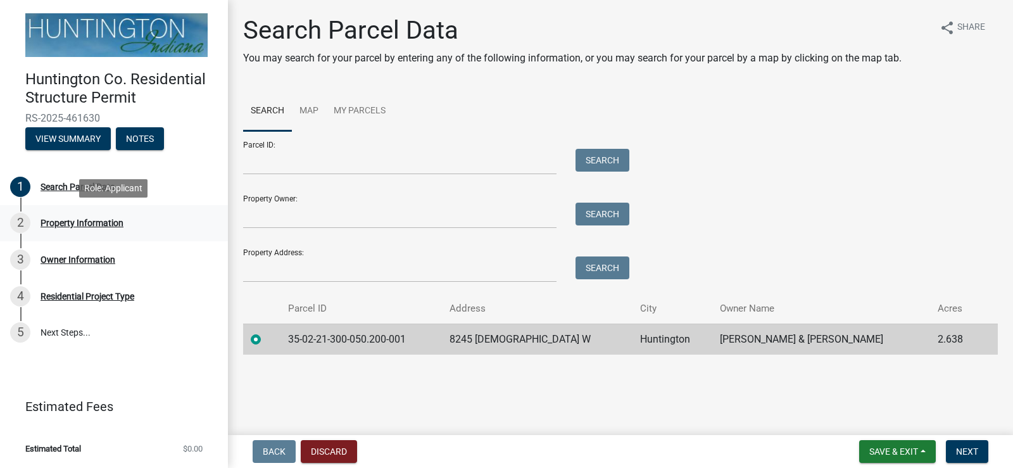
click at [75, 222] on div "Property Information" at bounding box center [82, 223] width 83 height 9
click at [72, 257] on div "Owner Information" at bounding box center [78, 259] width 75 height 9
click at [68, 220] on div "Property Information" at bounding box center [82, 223] width 83 height 9
click at [80, 256] on div "Owner Information" at bounding box center [78, 259] width 75 height 9
click at [94, 296] on div "Residential Project Type" at bounding box center [88, 296] width 94 height 9
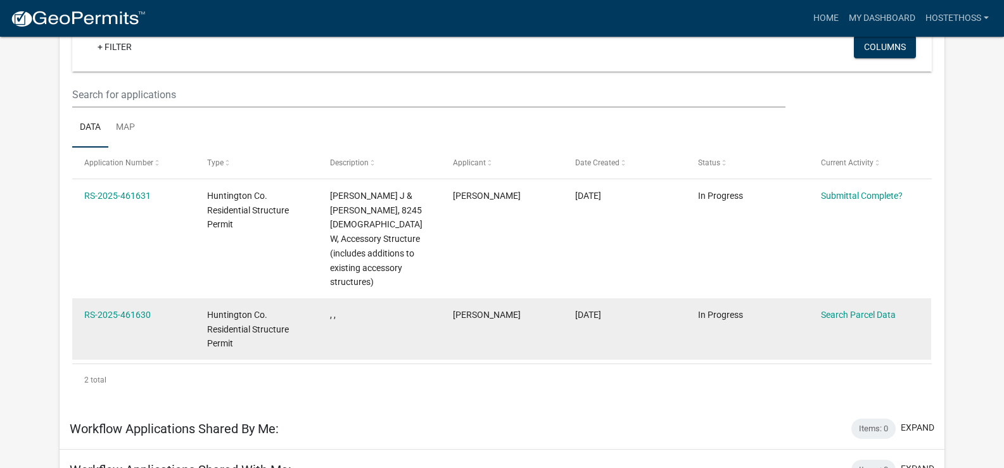
scroll to position [163, 0]
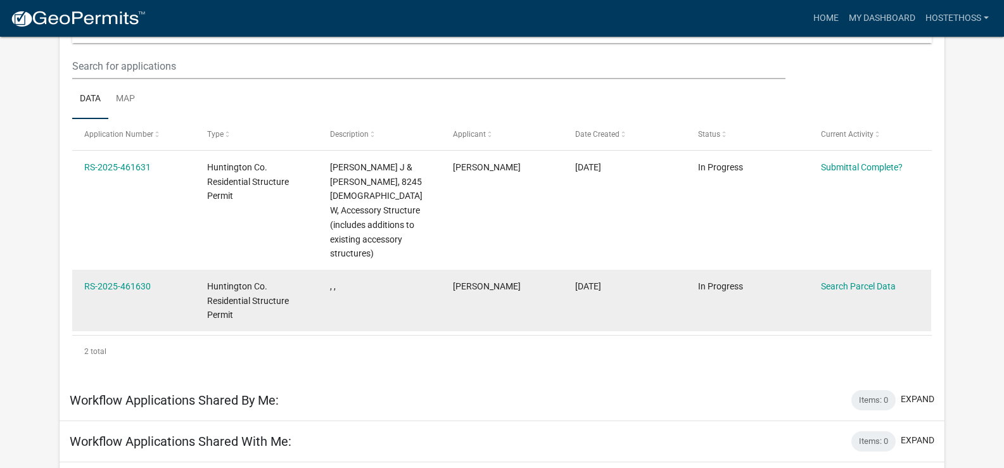
drag, startPoint x: 116, startPoint y: 269, endPoint x: 337, endPoint y: 300, distance: 223.3
click at [337, 300] on datatable-body-cell ", ," at bounding box center [379, 300] width 123 height 61
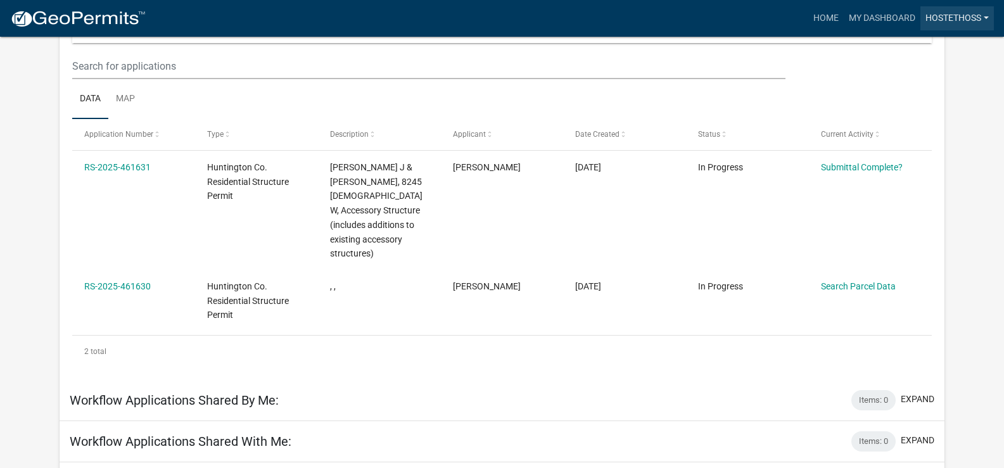
click at [958, 18] on link "Hostethoss" at bounding box center [956, 18] width 73 height 24
click at [932, 94] on link "Logout" at bounding box center [942, 93] width 101 height 30
